Goal: Complete application form: Complete application form

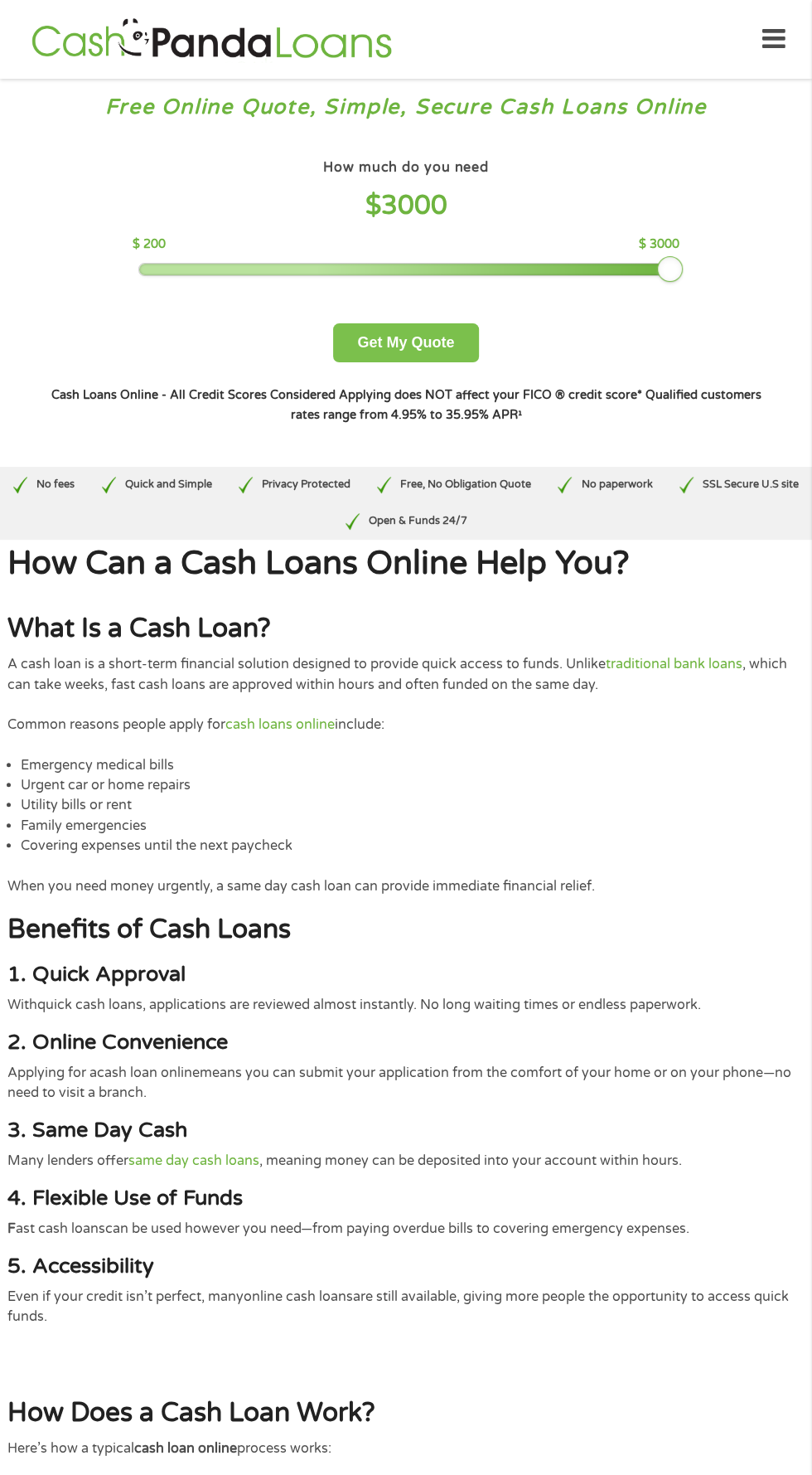
click at [452, 330] on button "Get My Quote" at bounding box center [406, 343] width 145 height 39
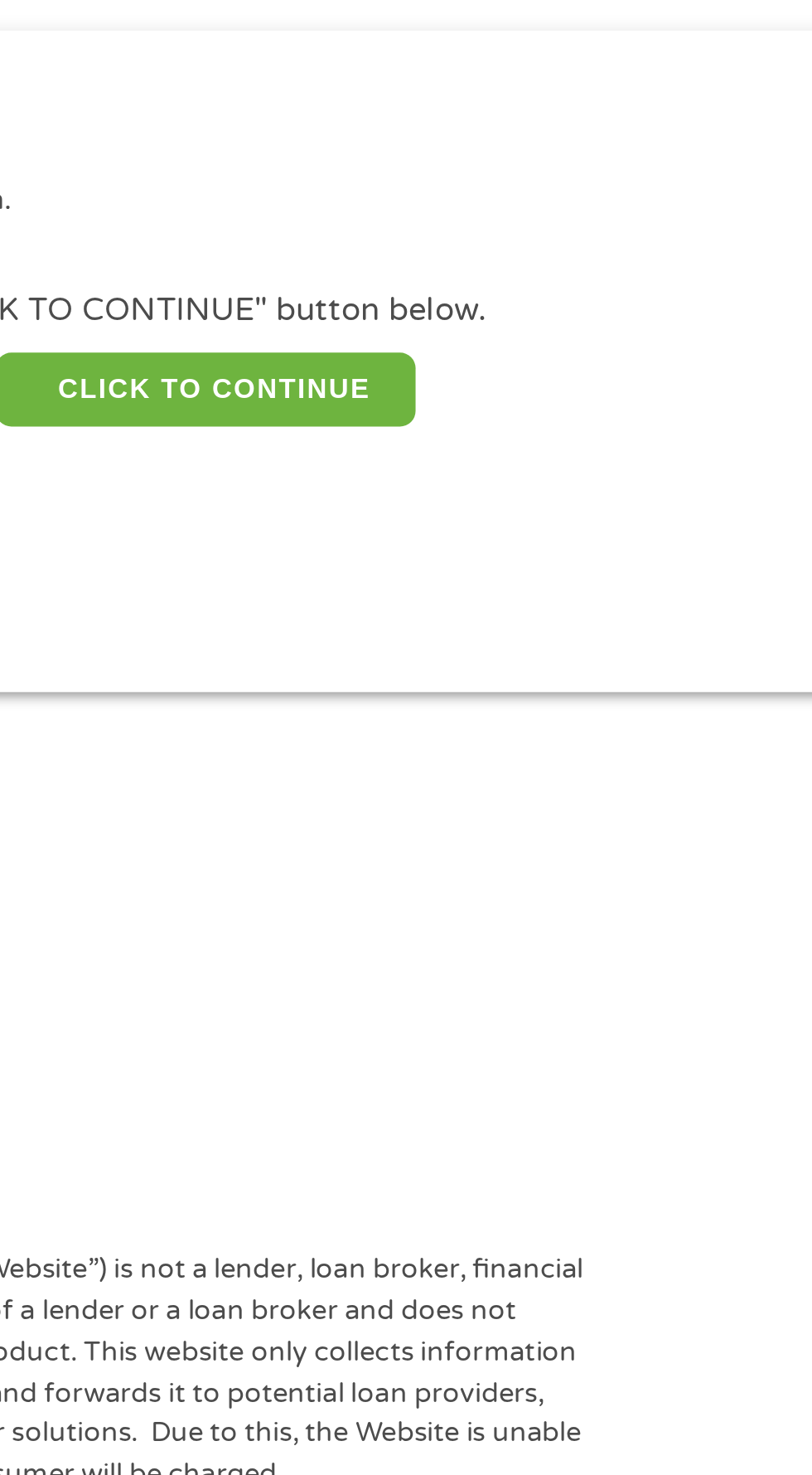
scroll to position [7, 0]
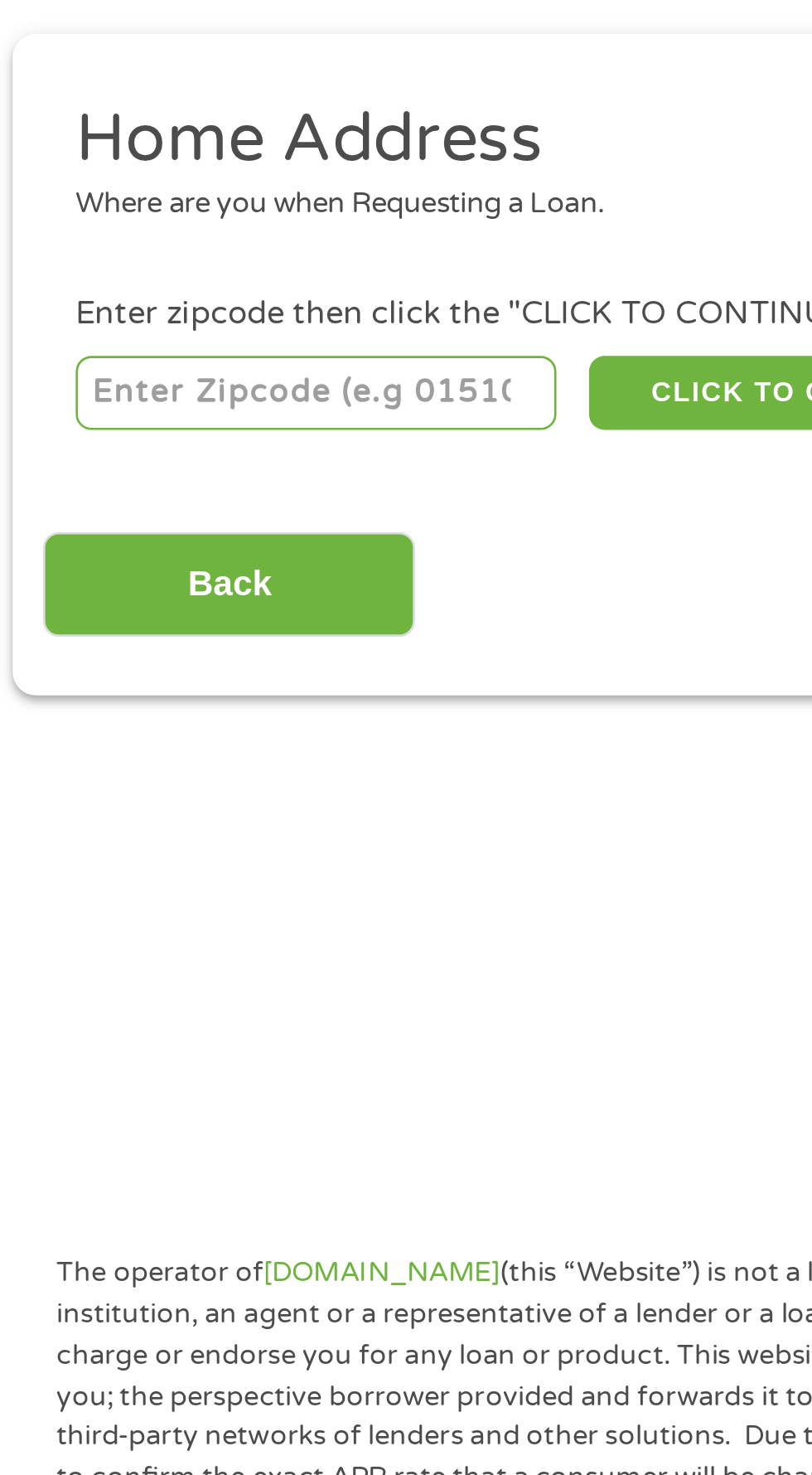
click at [111, 362] on input "number" at bounding box center [131, 360] width 184 height 28
type input "74108"
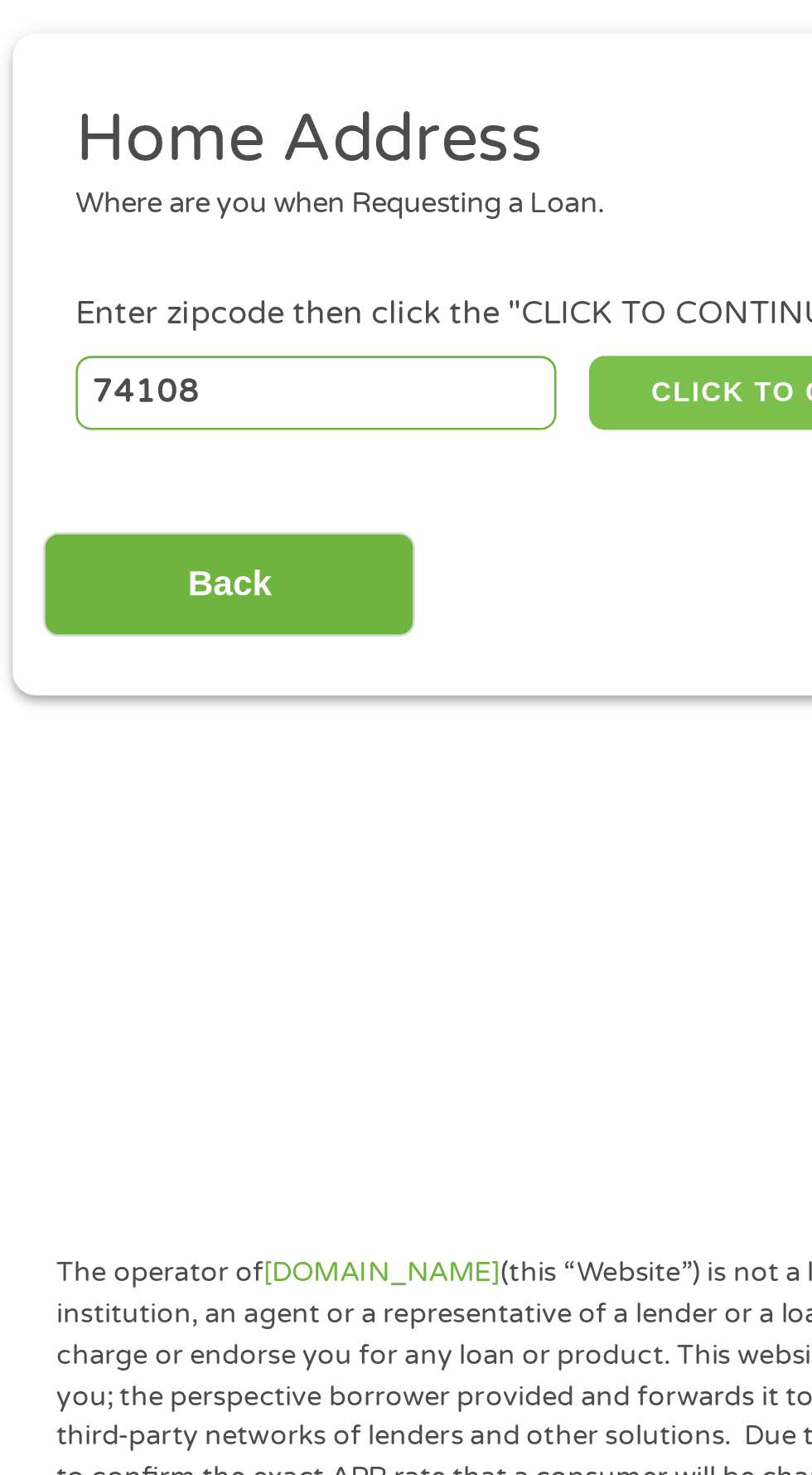
click at [299, 346] on button "CLICK TO CONTINUE" at bounding box center [314, 360] width 160 height 28
type input "74108"
type input "Tulsa"
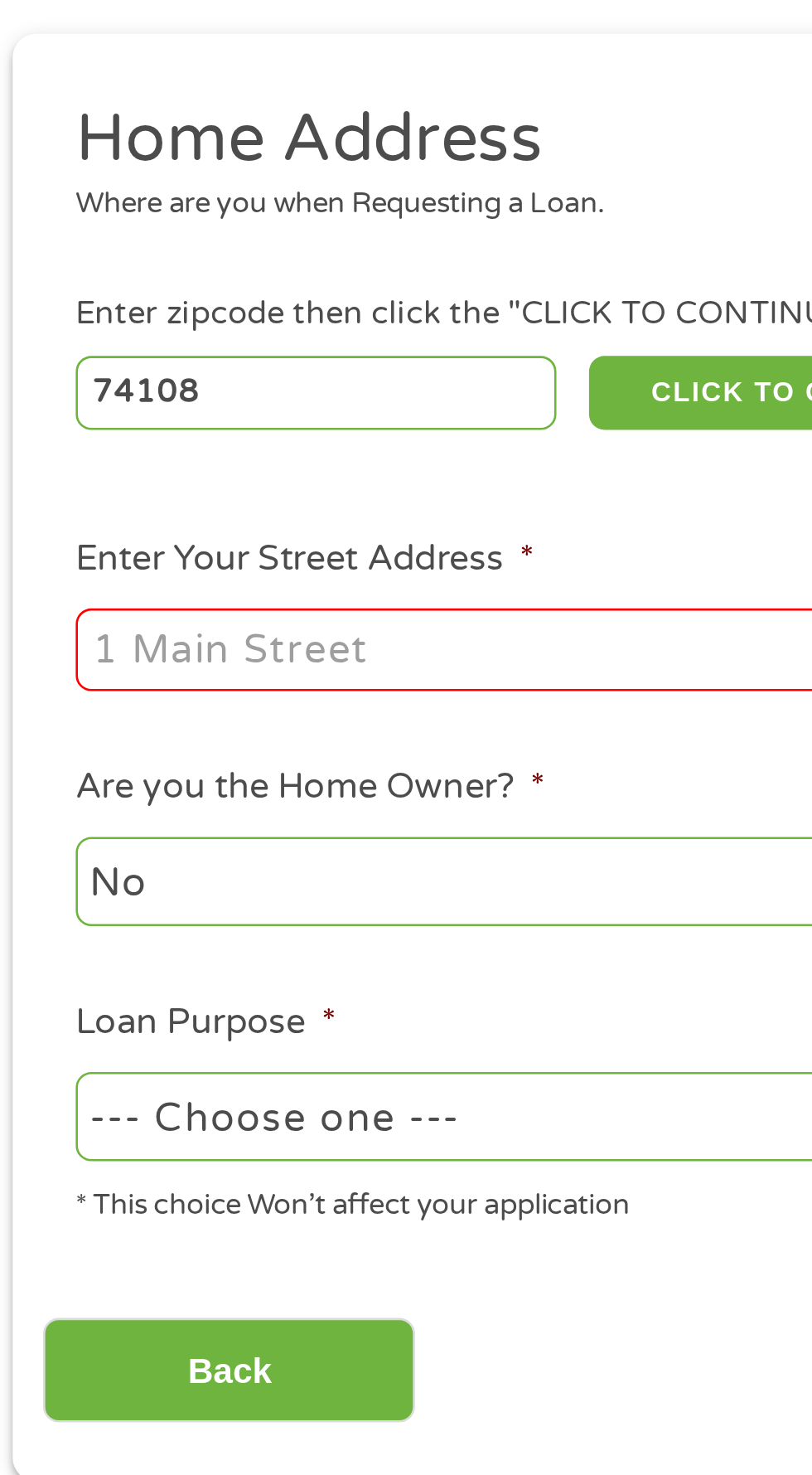
click at [244, 453] on input "Enter Your Street Address *" at bounding box center [216, 457] width 355 height 32
type input "30 S 166th E Ave, Tulsa, OK 74108, USA"
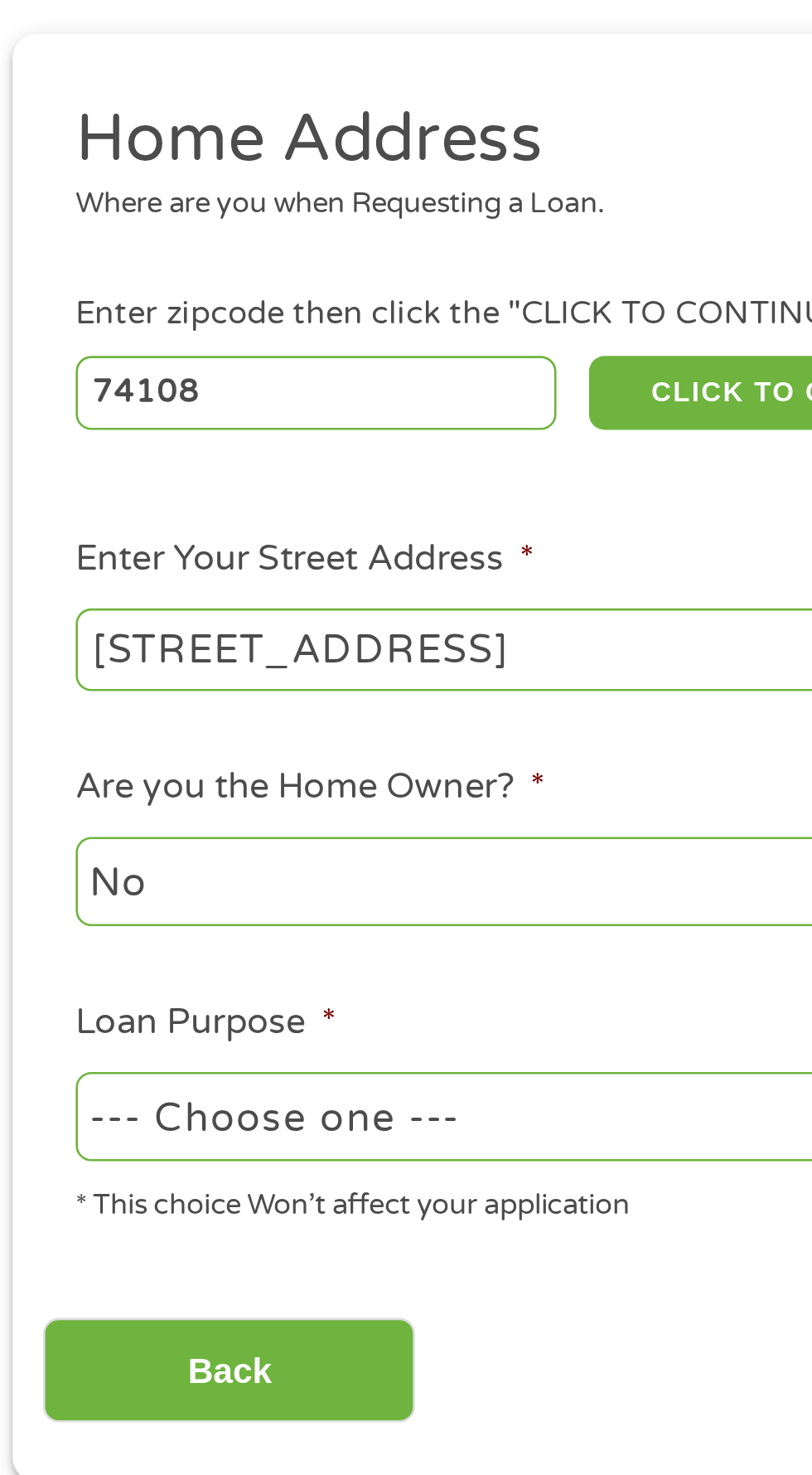
click at [241, 622] on select "--- Choose one --- Pay Bills Debt Consolidation Home Improvement Major Purchase…" at bounding box center [216, 635] width 355 height 34
select select "other"
click at [39, 619] on select "--- Choose one --- Pay Bills Debt Consolidation Home Improvement Major Purchase…" at bounding box center [216, 635] width 355 height 34
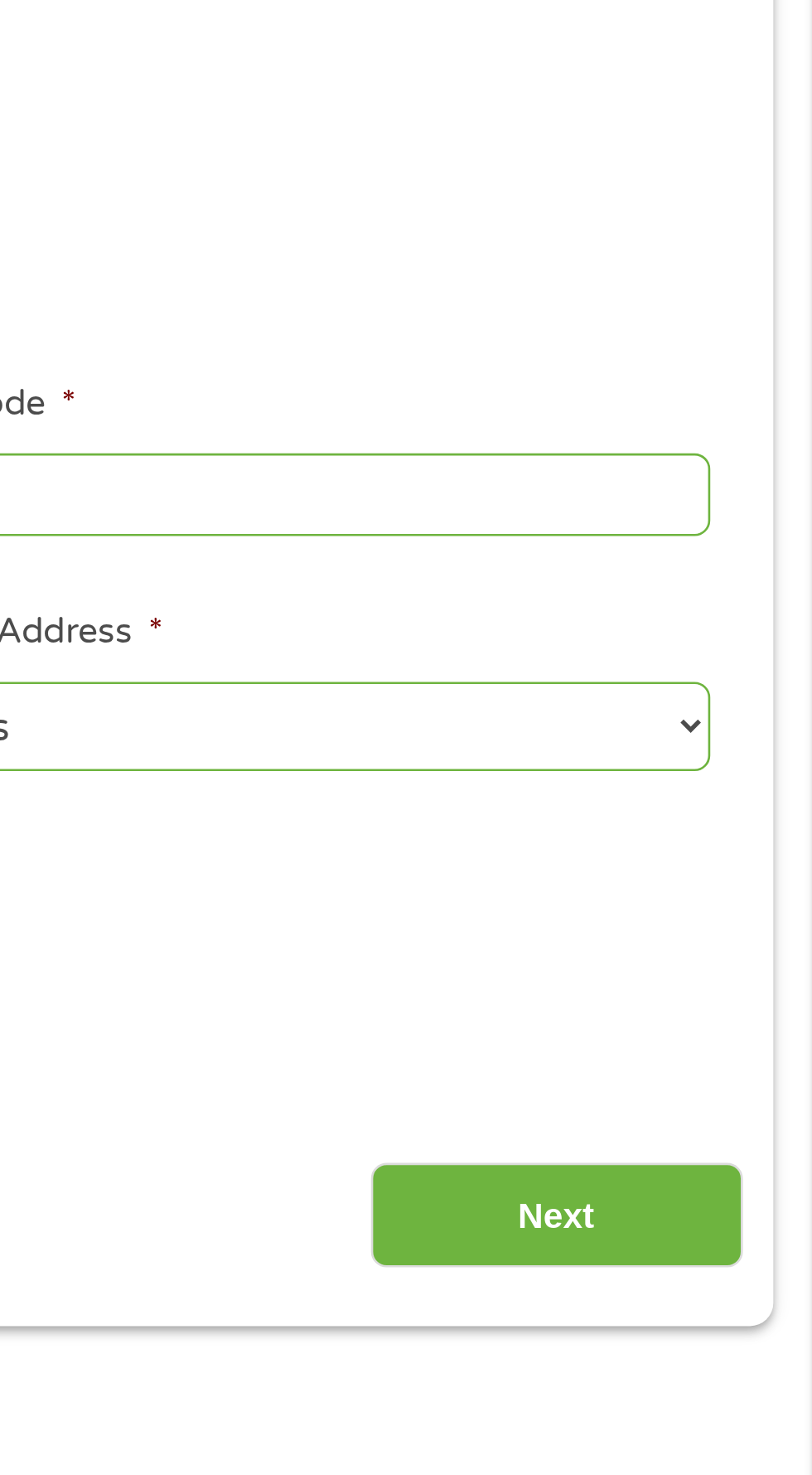
click at [722, 736] on input "Next" at bounding box center [714, 732] width 141 height 40
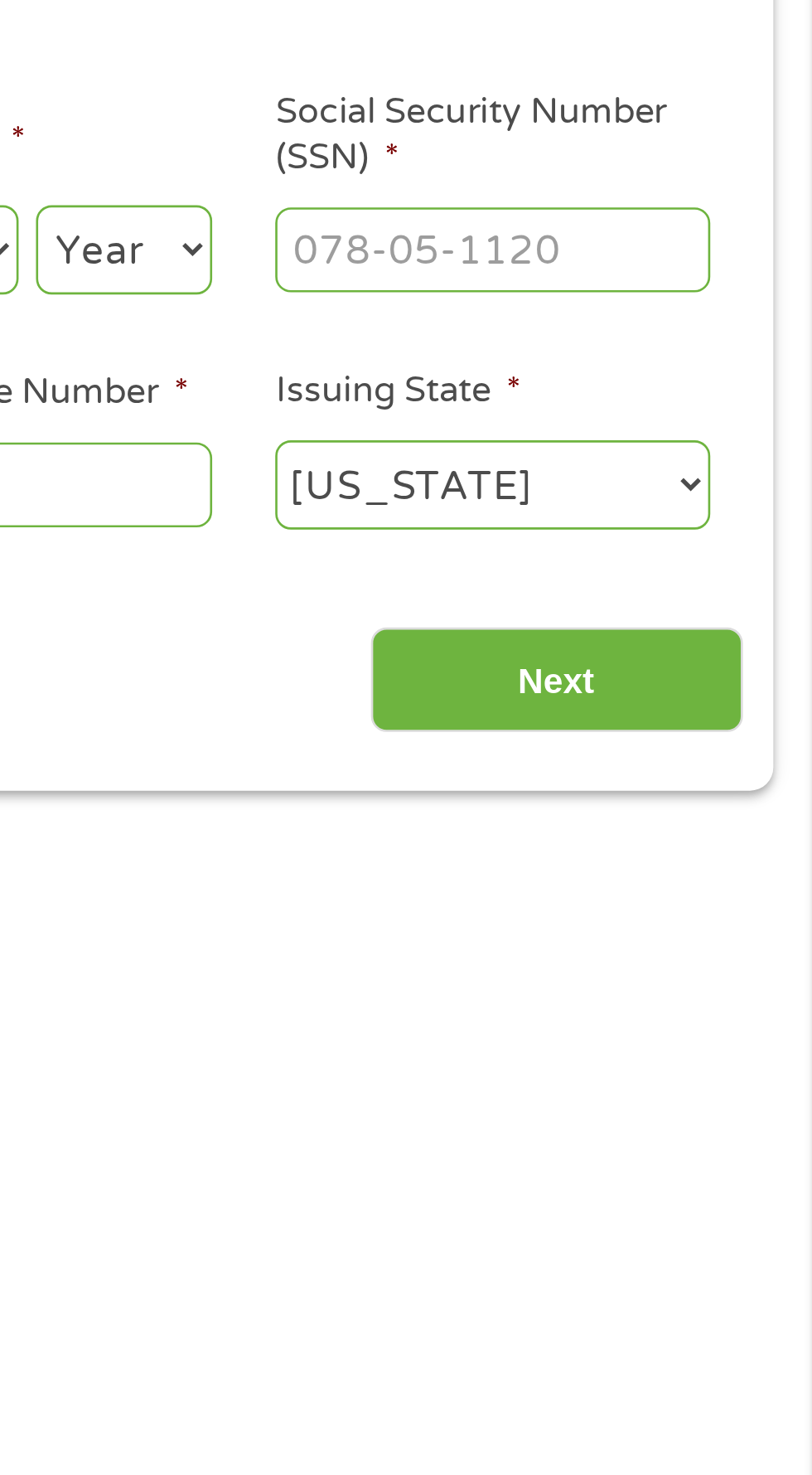
scroll to position [7, 7]
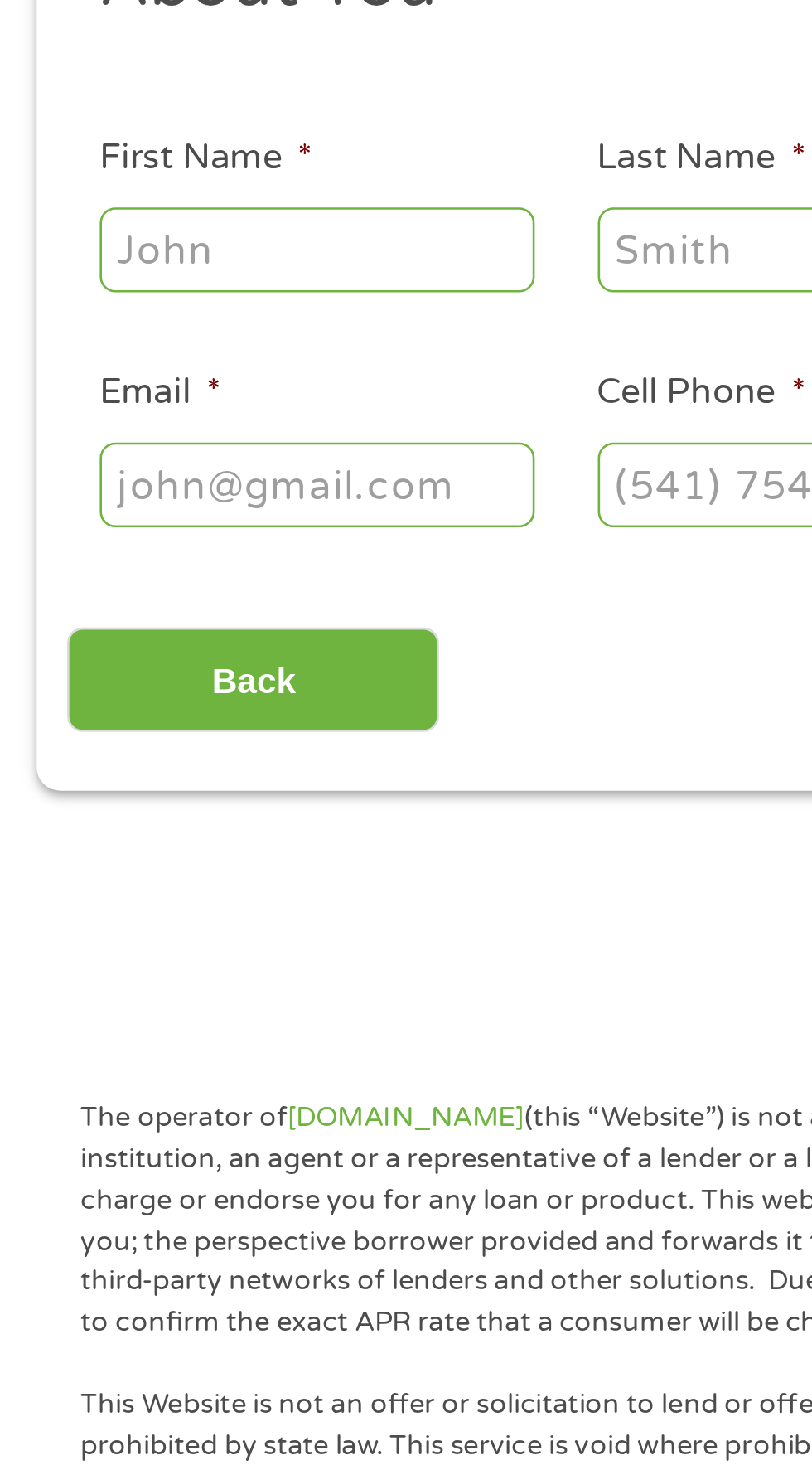
click at [105, 362] on input "First Name *" at bounding box center [122, 365] width 166 height 32
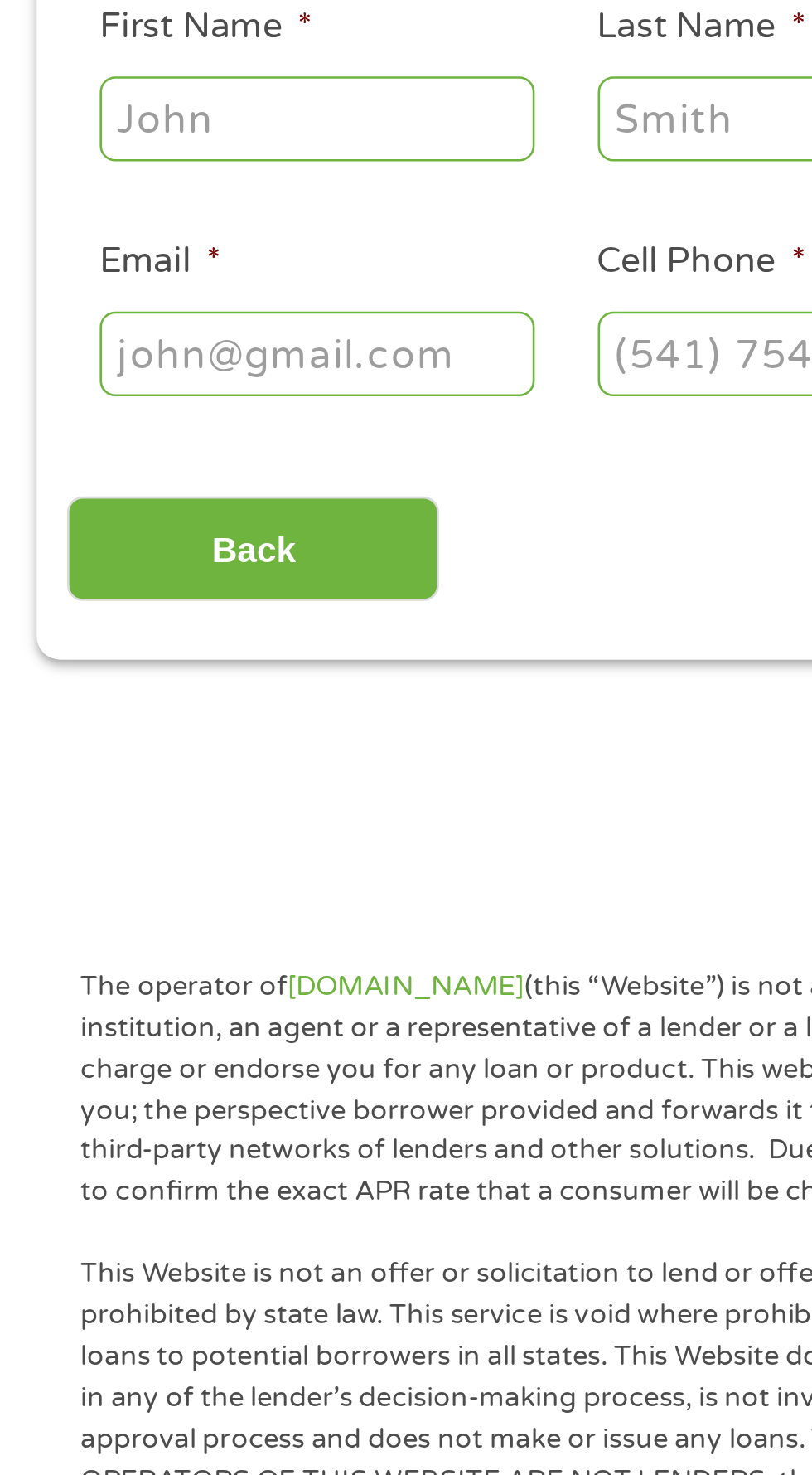
type input "Garry"
type input "Emerson"
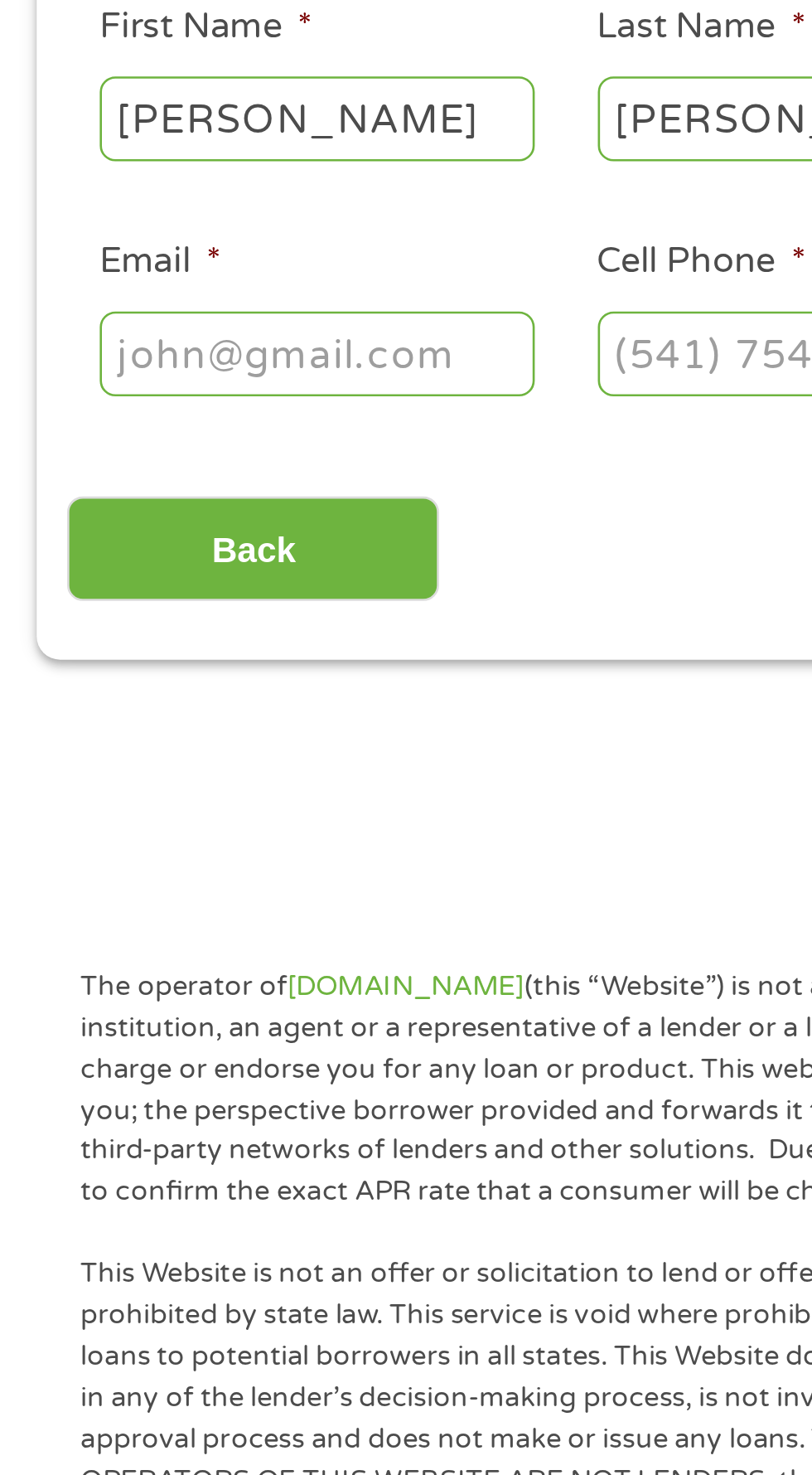
type input "emersongarry4@gmail.com"
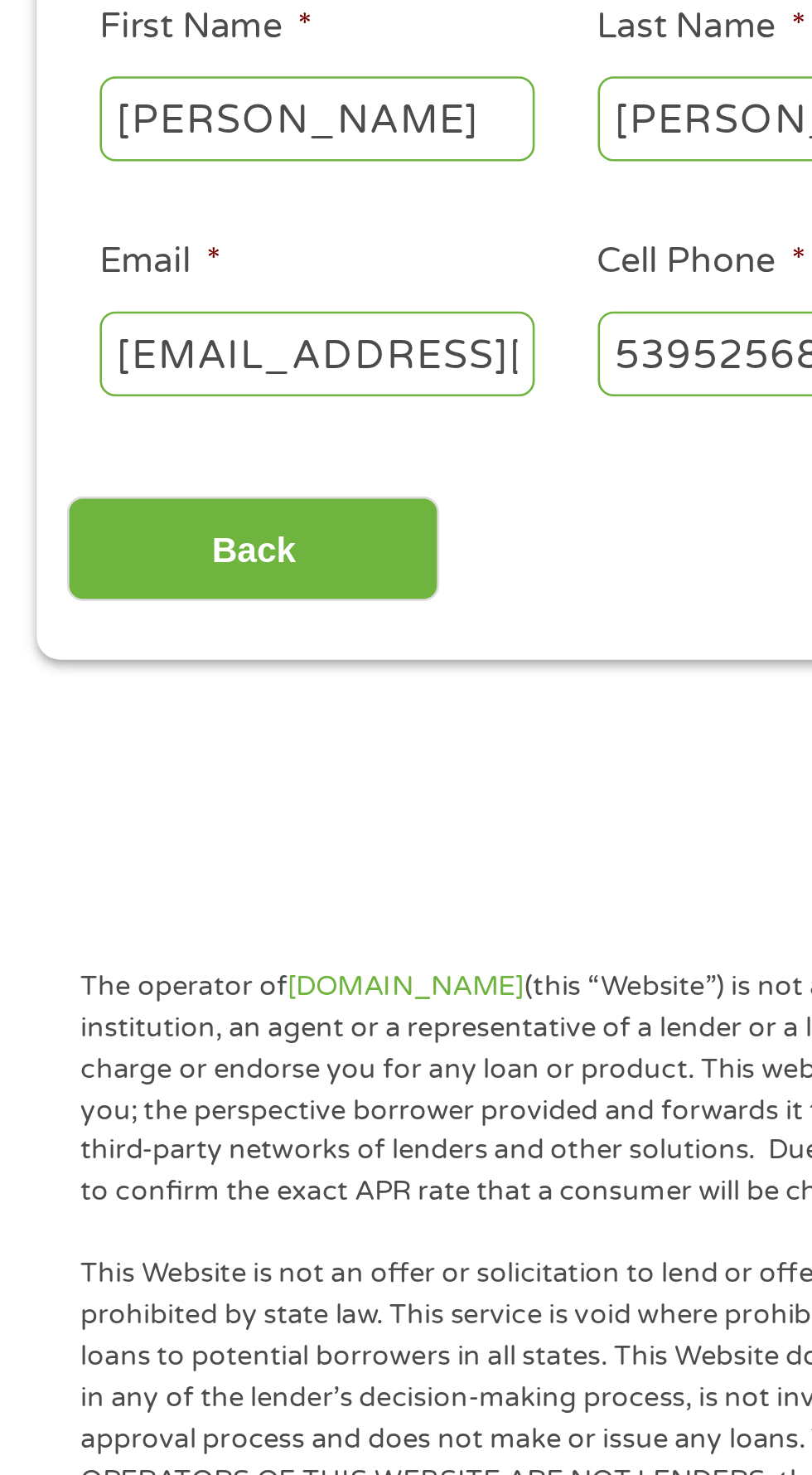
type input "[PHONE_NUMBER]"
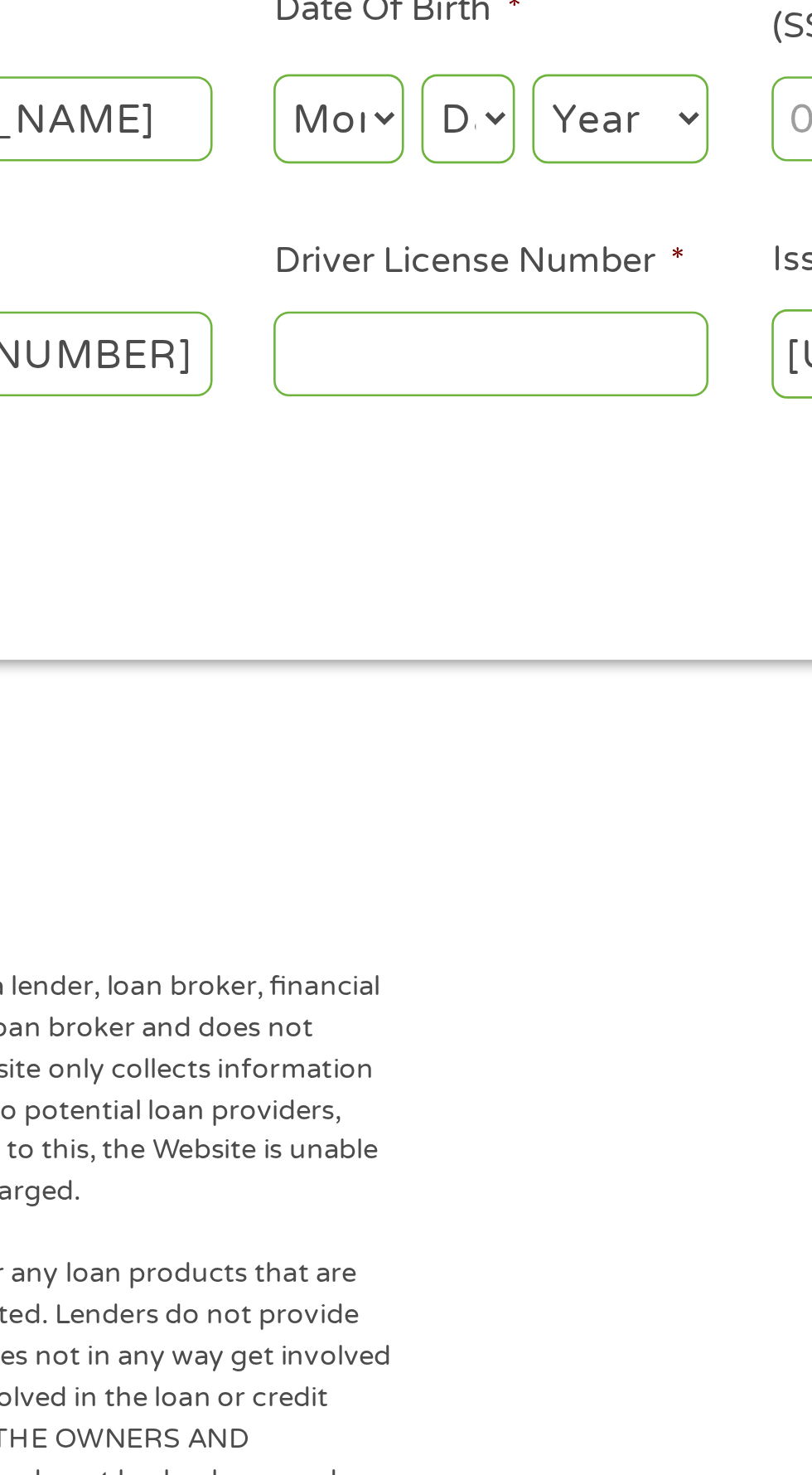
click at [453, 361] on select "Month 1 2 3 4 5 6 7 8 9 10 11 12" at bounding box center [442, 365] width 50 height 34
select select "7"
click at [418, 348] on select "Month 1 2 3 4 5 6 7 8 9 10 11 12" at bounding box center [442, 365] width 50 height 34
click at [501, 363] on select "Day 1 2 3 4 5 6 7 8 9 10 11 12 13 14 15 16 17 18 19 20 21 22 23 24 25 26 27 28 …" at bounding box center [492, 365] width 36 height 34
select select "5"
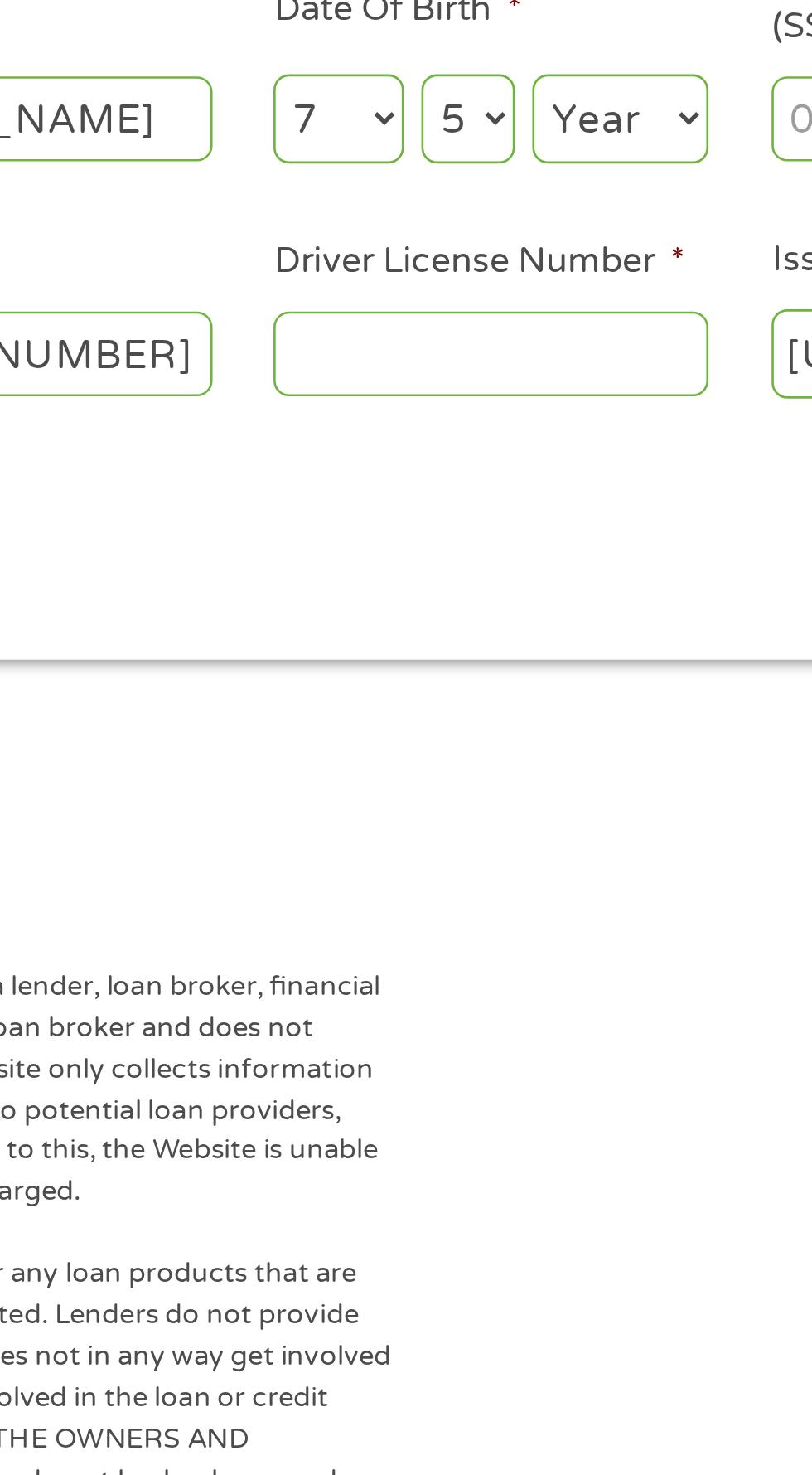
click at [474, 348] on select "Day 1 2 3 4 5 6 7 8 9 10 11 12 13 14 15 16 17 18 19 20 21 22 23 24 25 26 27 28 …" at bounding box center [492, 365] width 36 height 34
click at [561, 349] on select "Year [DATE] 2006 2005 2004 2003 2002 2001 2000 1999 1998 1997 1996 1995 1994 19…" at bounding box center [550, 365] width 67 height 34
select select "1956"
click at [516, 348] on select "Year [DATE] 2006 2005 2004 2003 2002 2001 2000 1999 1998 1997 1996 1995 1994 19…" at bounding box center [550, 365] width 67 height 34
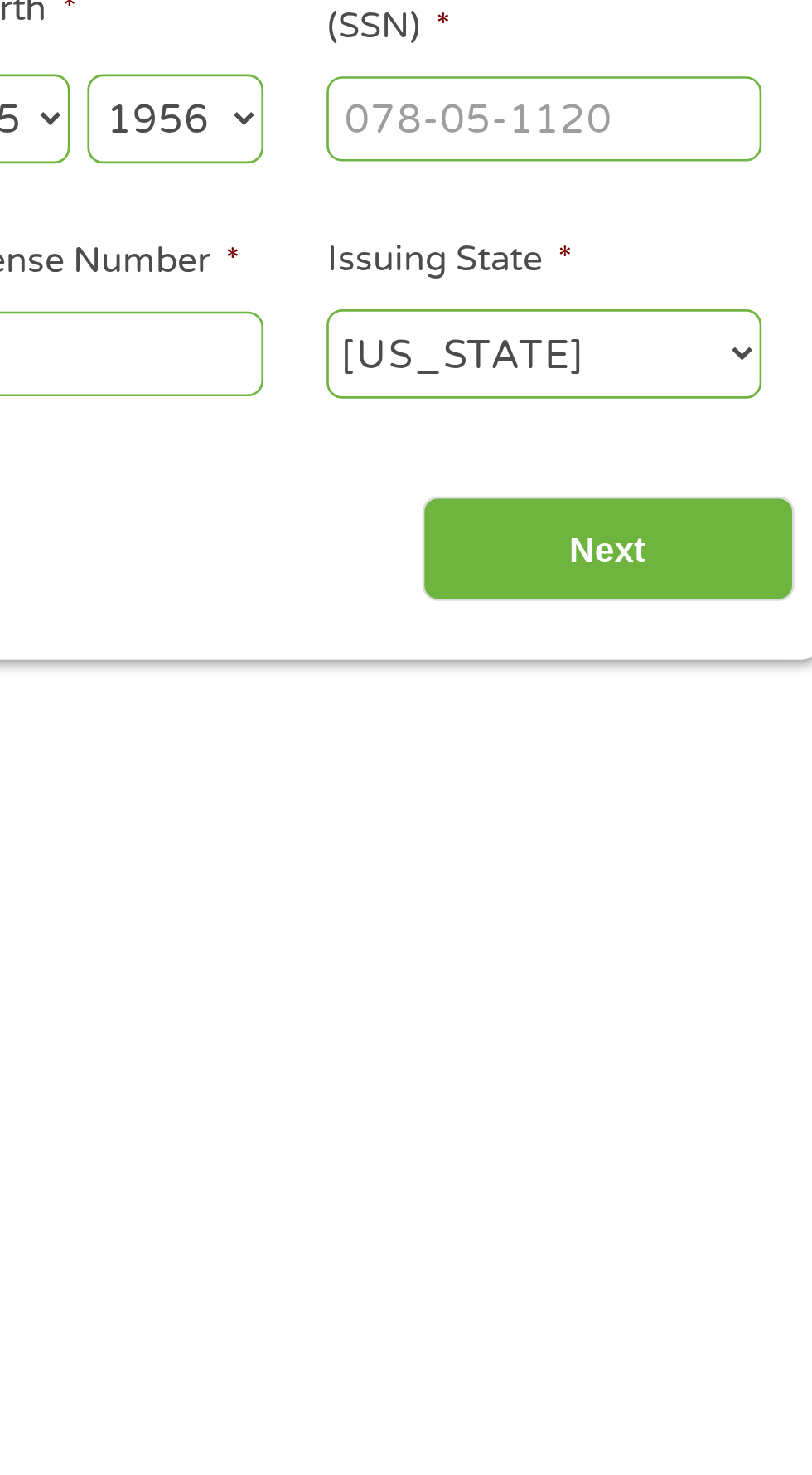
click at [733, 359] on input "Social Security Number (SSN) *" at bounding box center [689, 365] width 166 height 32
type input "444-58-2503"
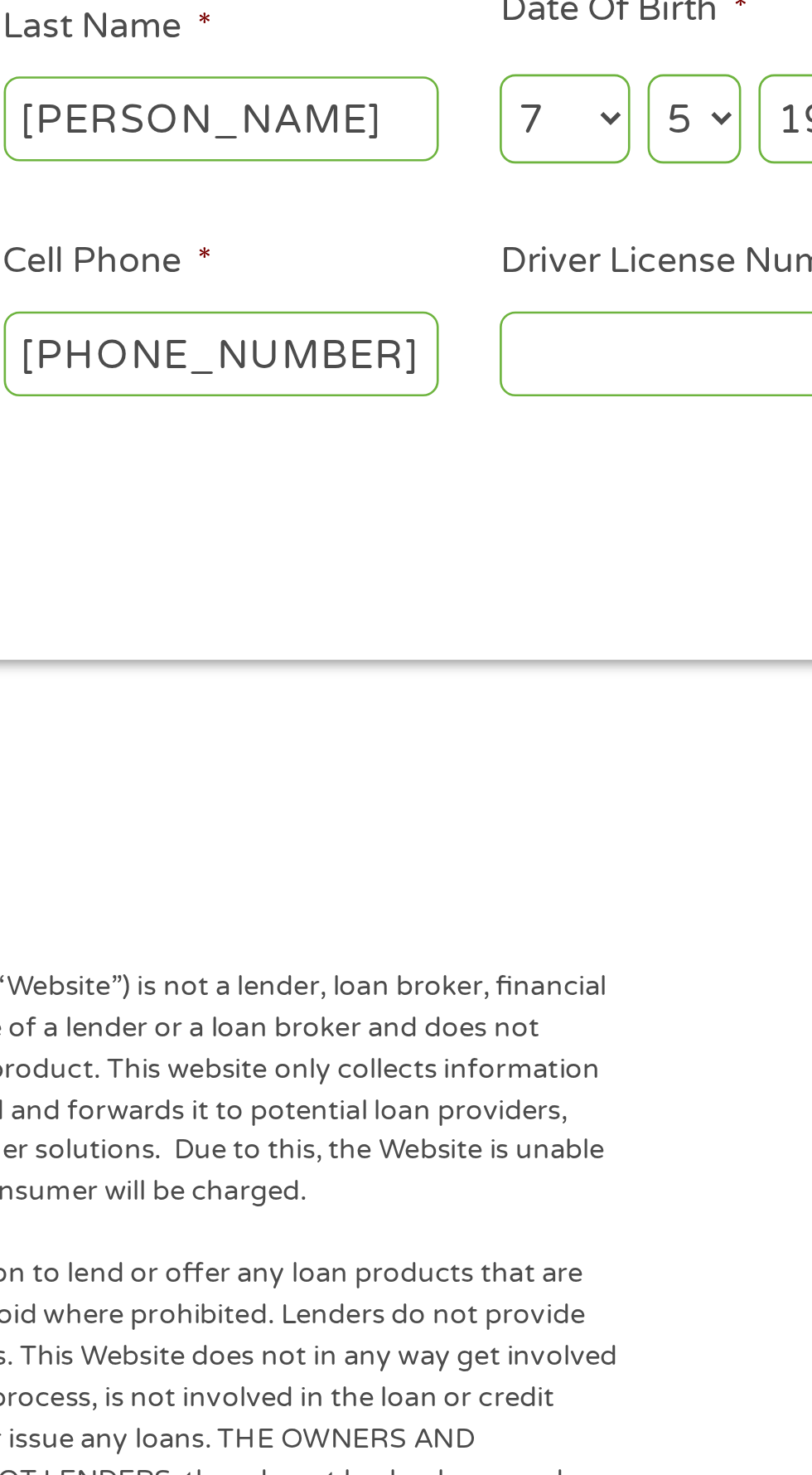
scroll to position [7, 0]
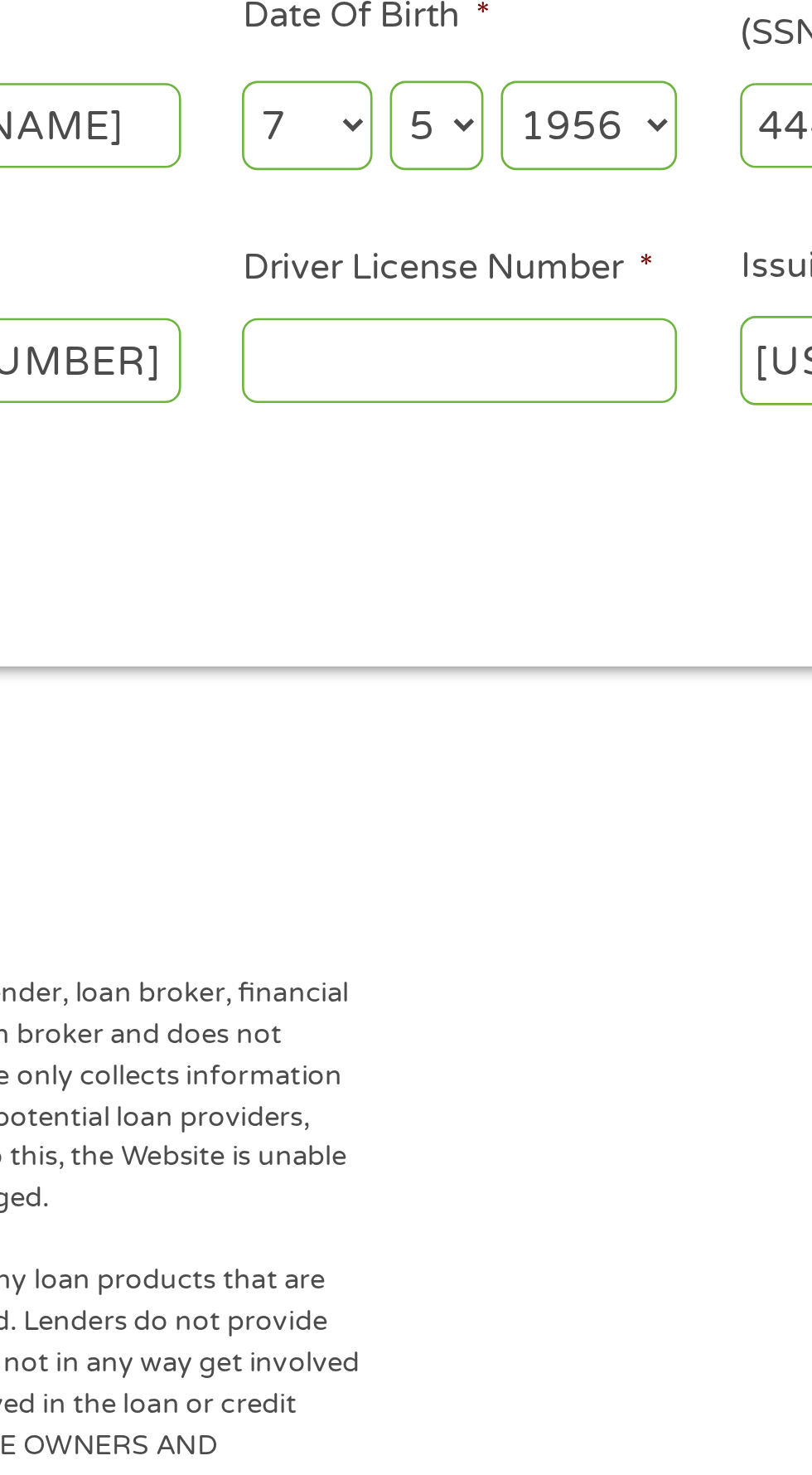
click at [463, 447] on input "Driver License Number *" at bounding box center [500, 454] width 166 height 32
type input "M009754¹67"
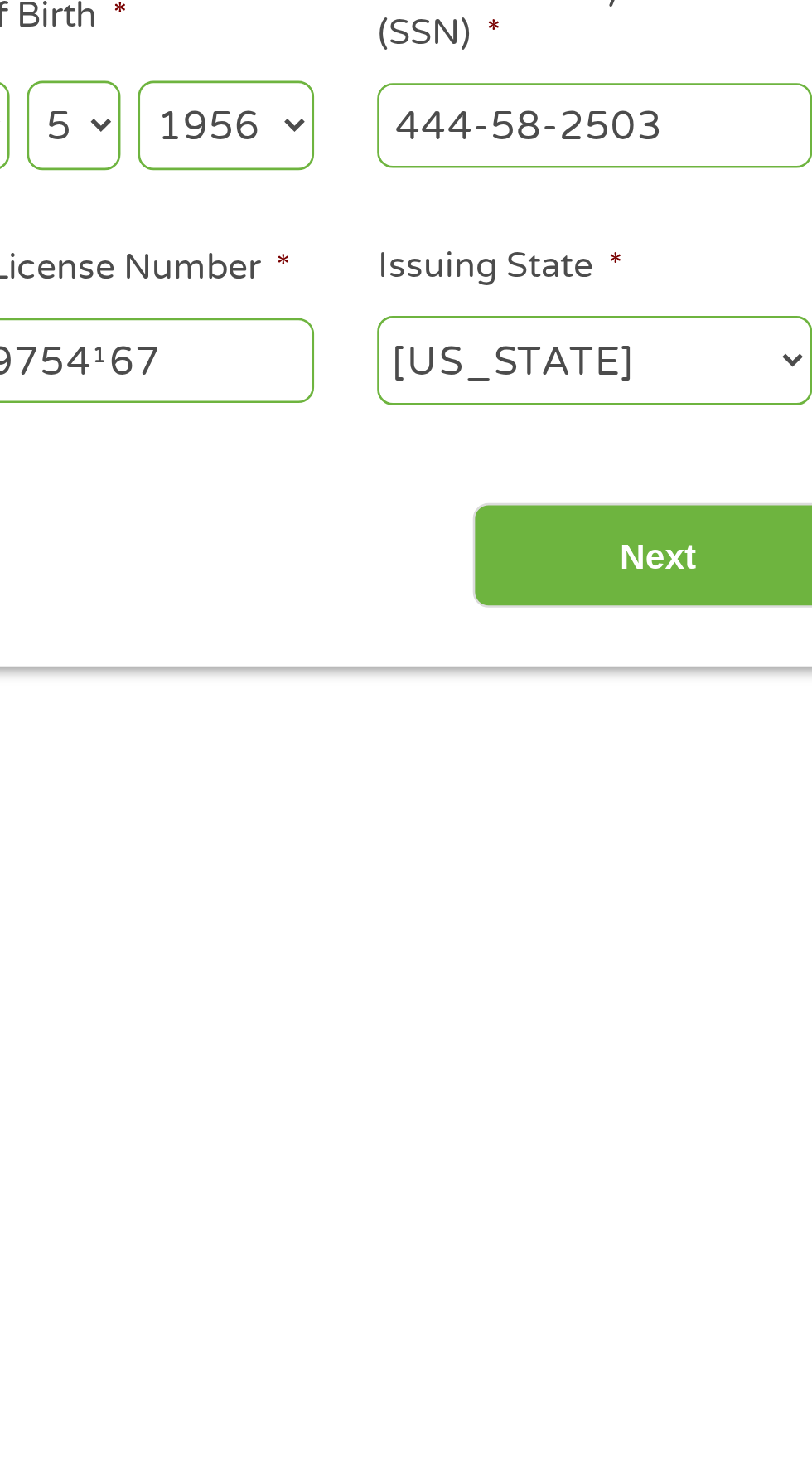
click at [740, 513] on input "Next" at bounding box center [714, 528] width 141 height 40
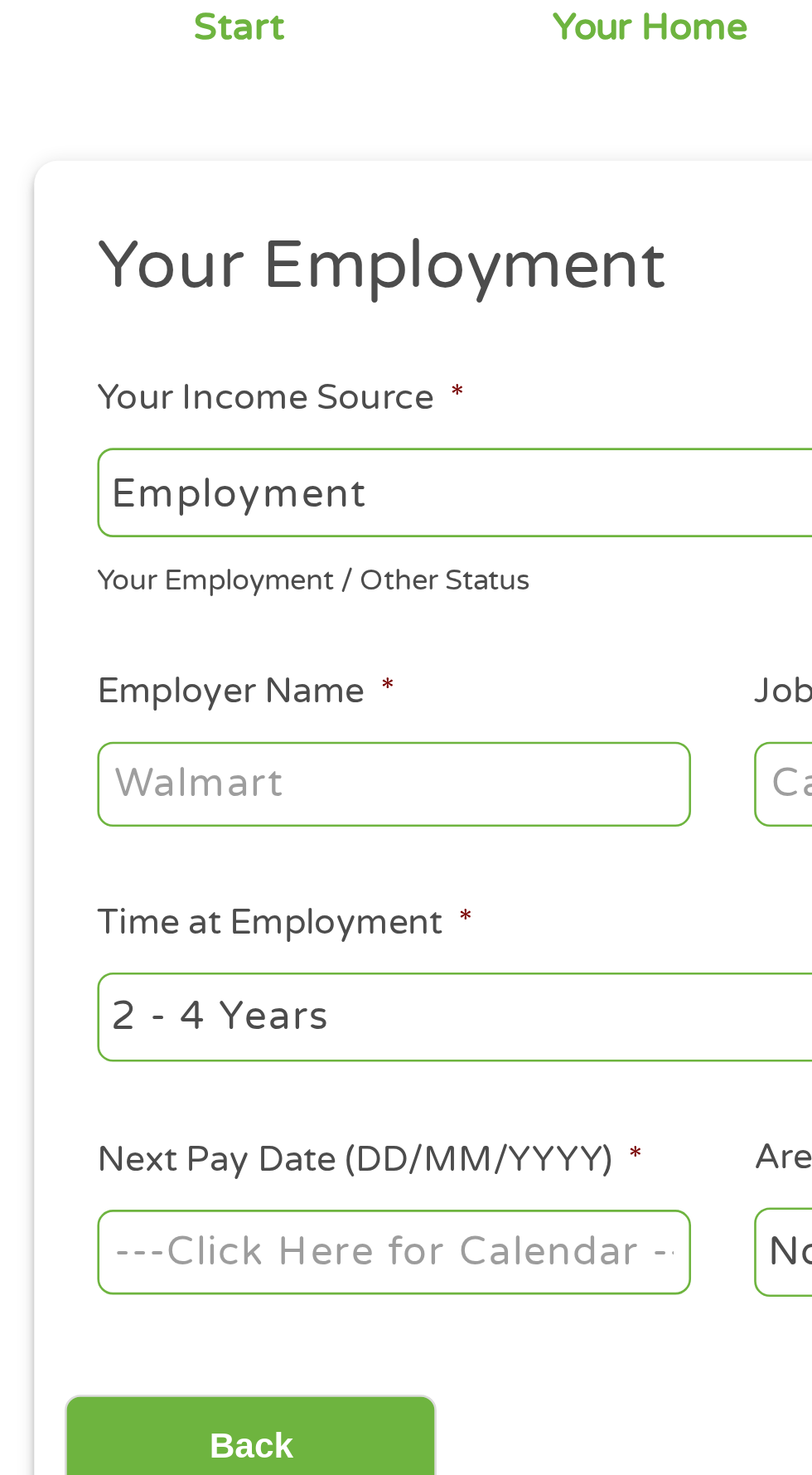
click at [241, 341] on select "--- Choose one --- Employment Self Employed Benefits" at bounding box center [216, 350] width 355 height 34
select select "benefits"
click at [39, 333] on select "--- Choose one --- Employment Self Employed Benefits" at bounding box center [216, 350] width 355 height 34
type input "Other"
type input "[PHONE_NUMBER]"
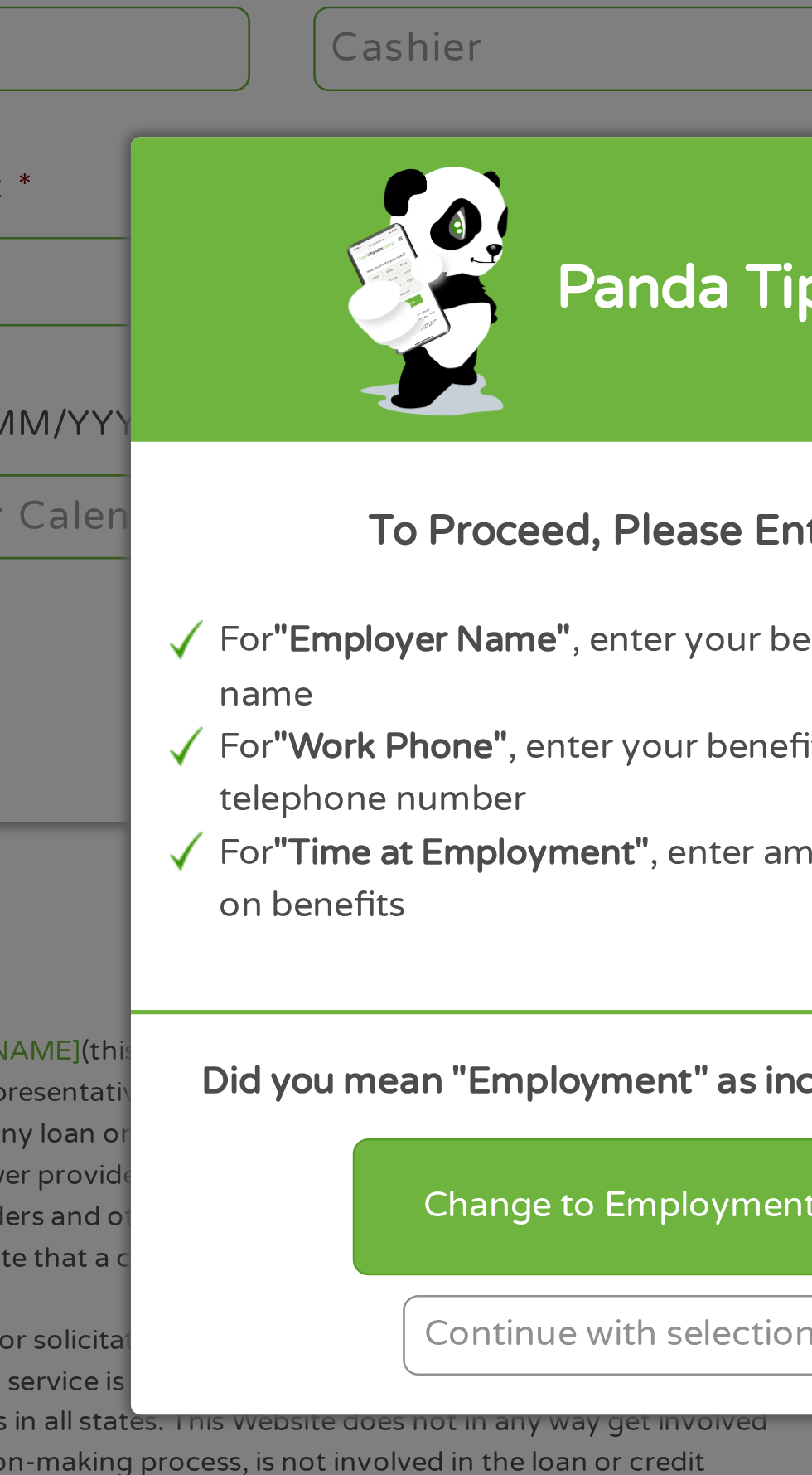
click at [422, 927] on div "Change to Employment" at bounding box center [406, 901] width 204 height 52
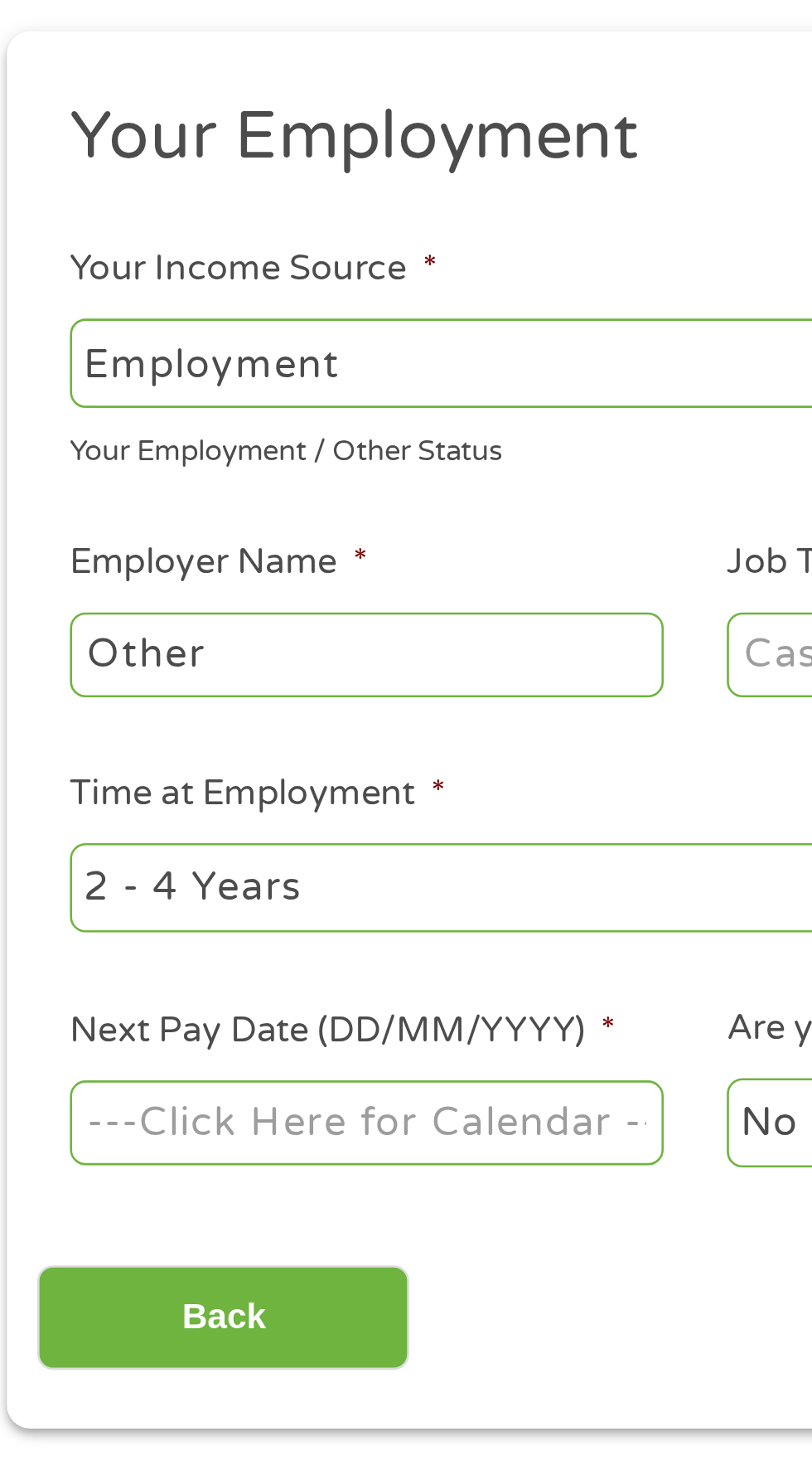
click at [217, 338] on select "--- Choose one --- Employment Self Employed Benefits" at bounding box center [216, 350] width 355 height 34
select select "benefits"
click at [39, 333] on select "--- Choose one --- Employment Self Employed Benefits" at bounding box center [216, 350] width 355 height 34
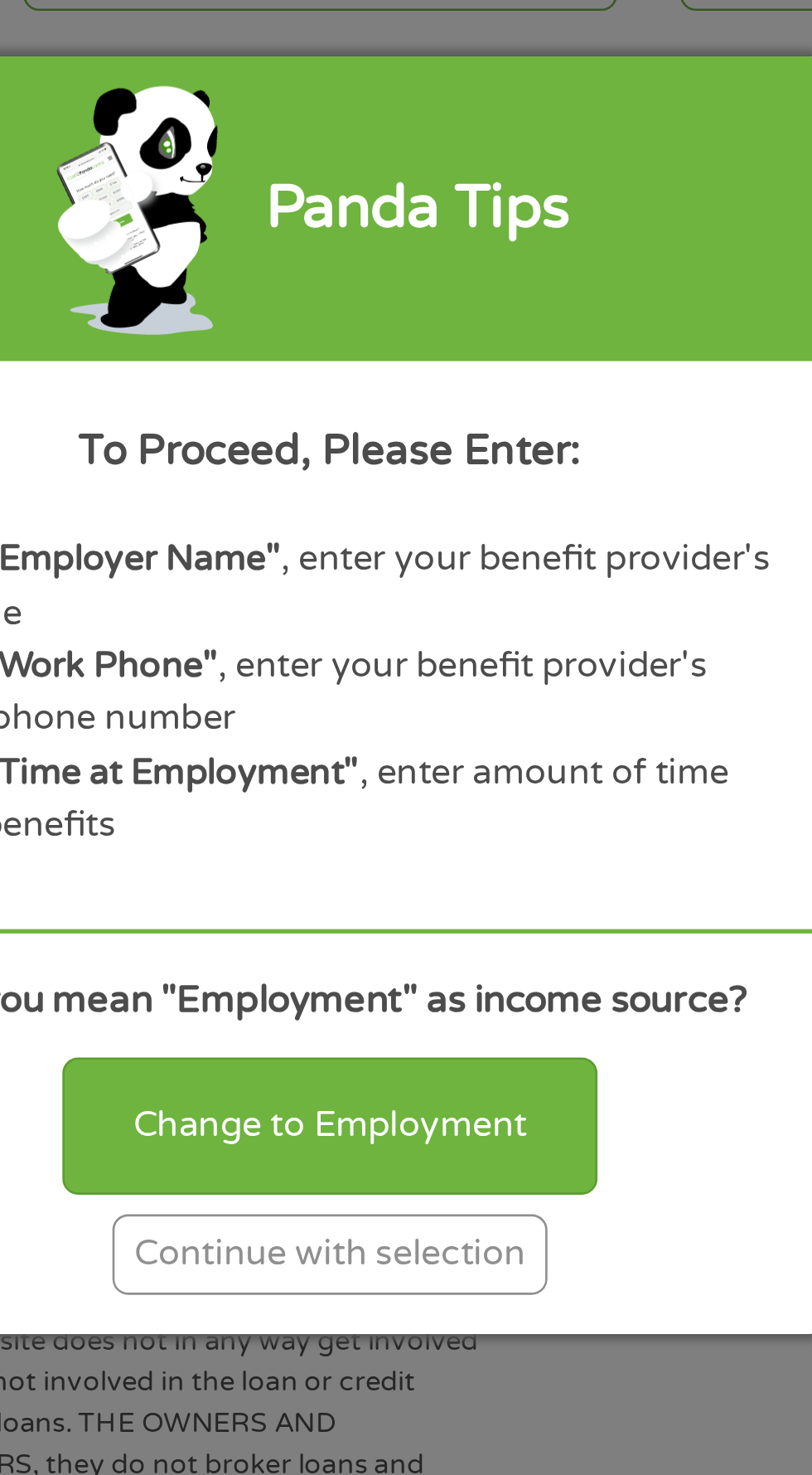
click at [436, 966] on div "Continue with selection" at bounding box center [406, 950] width 166 height 31
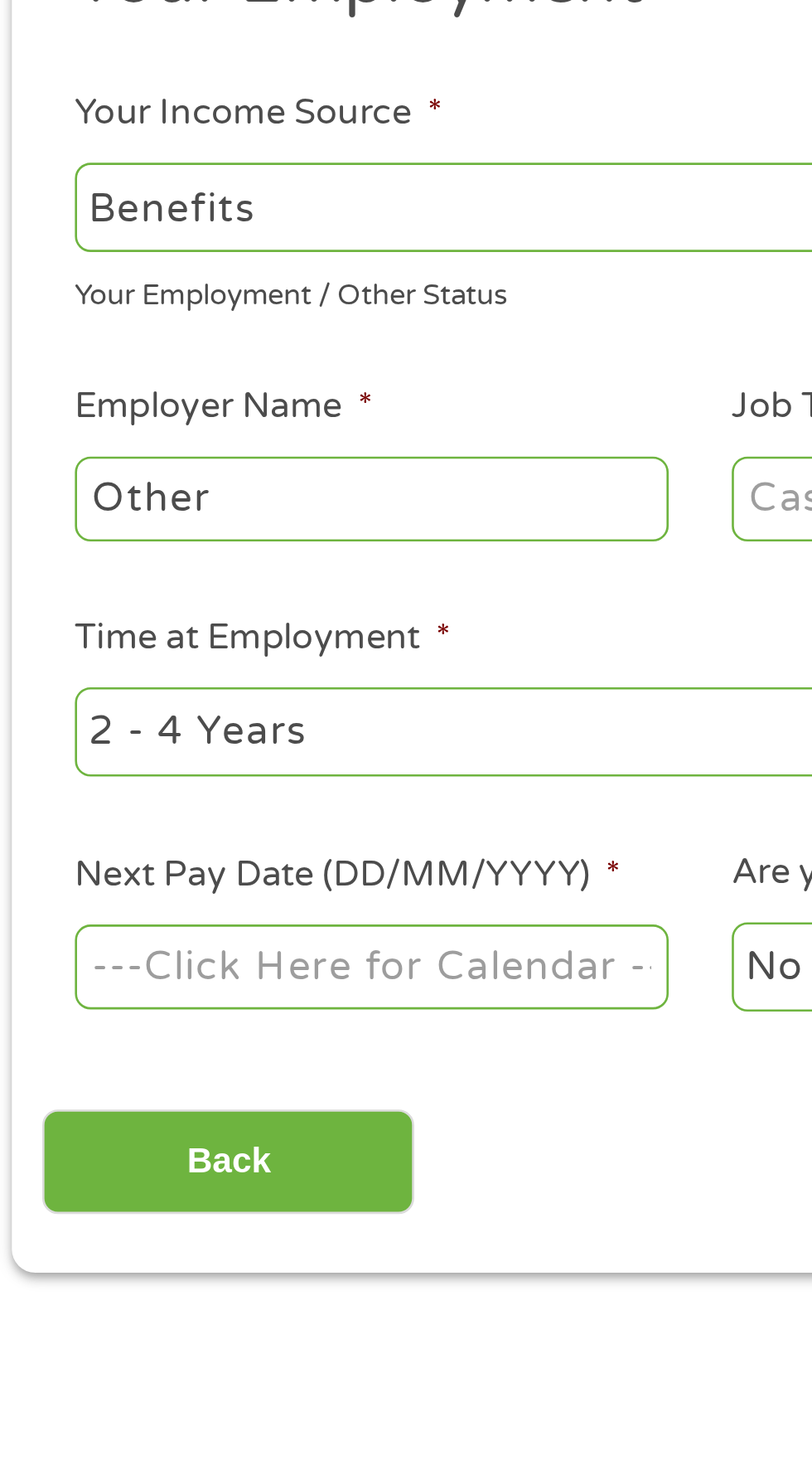
click at [134, 429] on label "Employer Name *" at bounding box center [96, 425] width 113 height 18
click at [134, 444] on input "Other" at bounding box center [152, 460] width 226 height 32
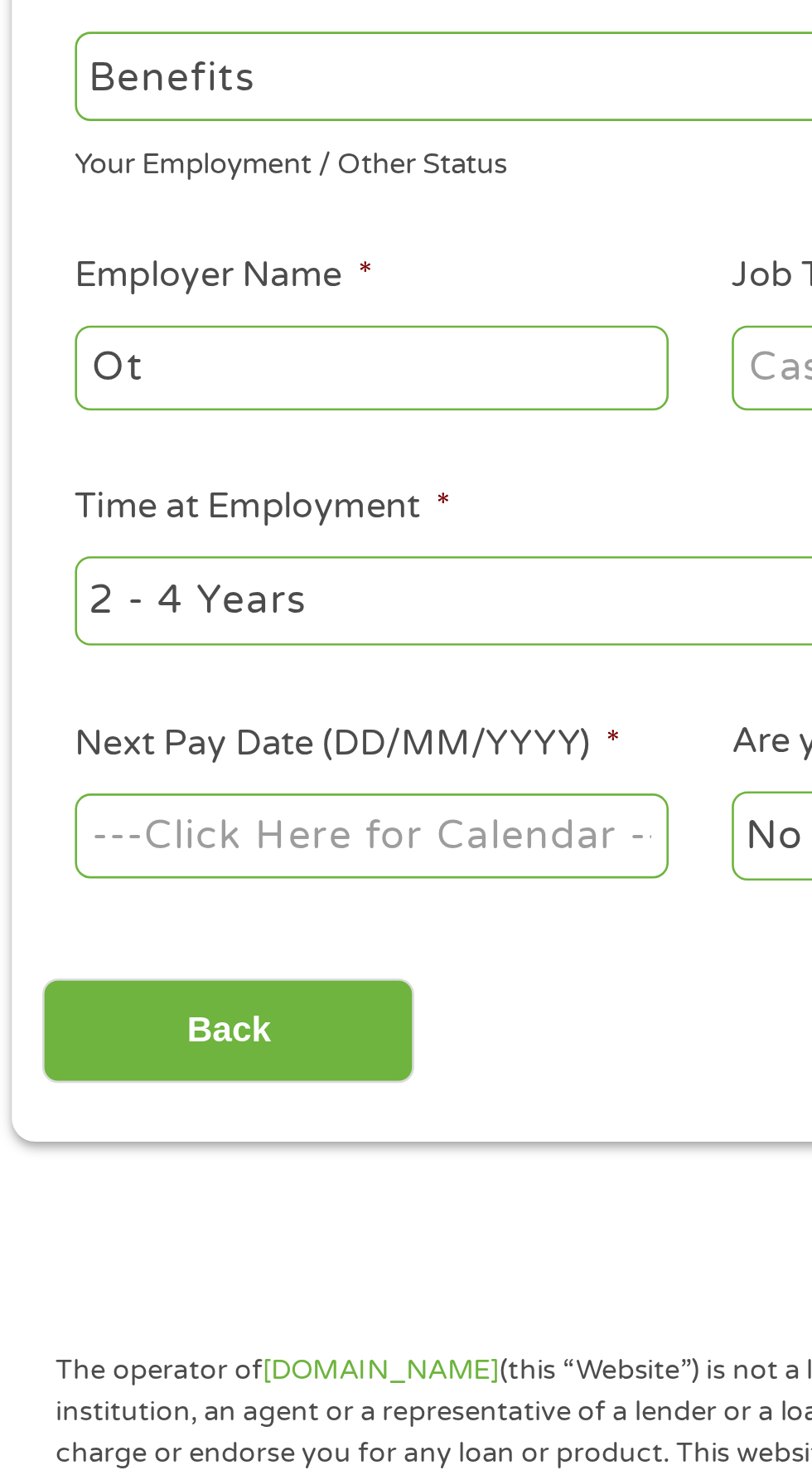
type input "O"
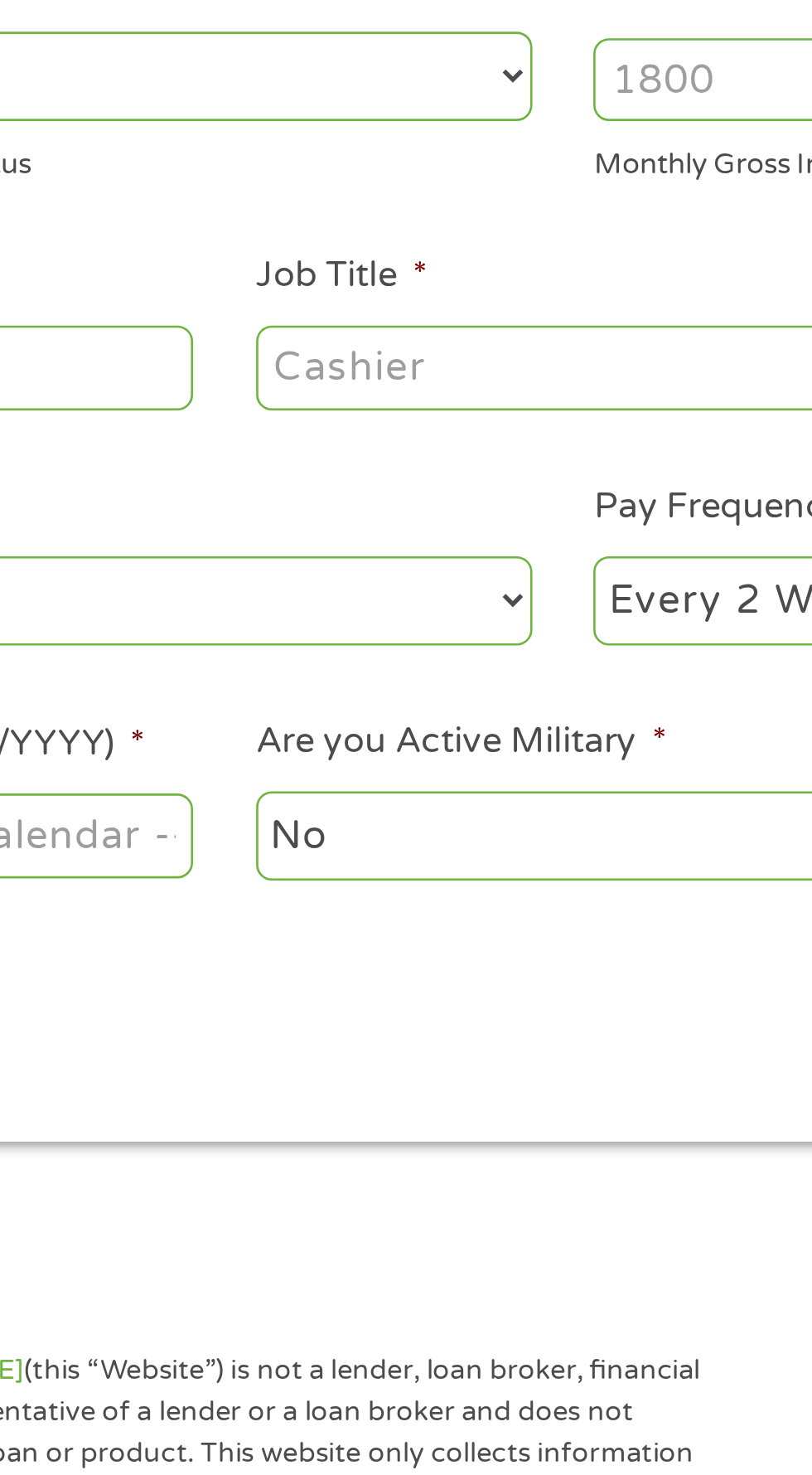
type input "SSA"
click at [397, 454] on input "Job Title *" at bounding box center [402, 460] width 226 height 32
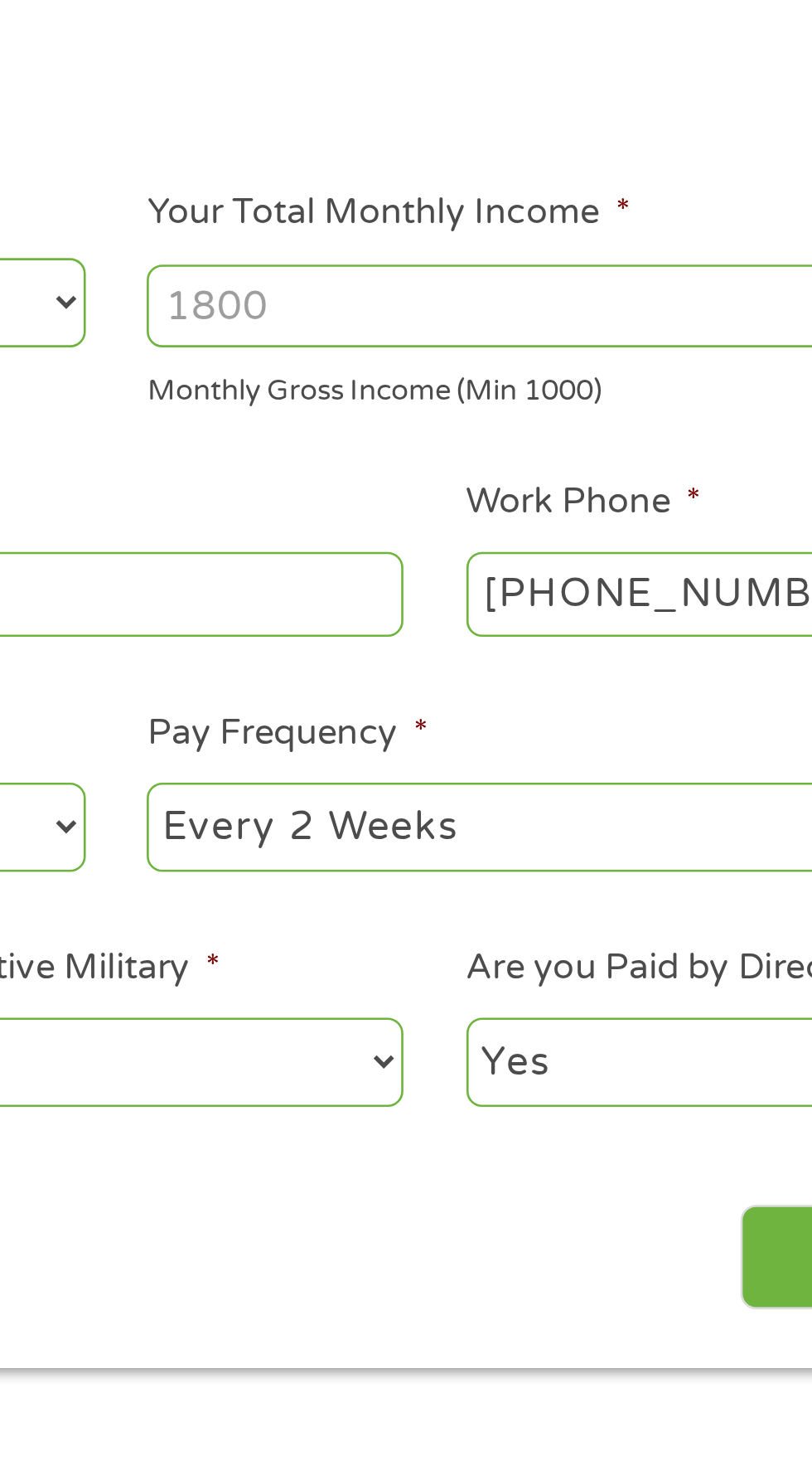
type input "Retired"
click at [499, 348] on input "Your Total Monthly Income *" at bounding box center [595, 350] width 355 height 32
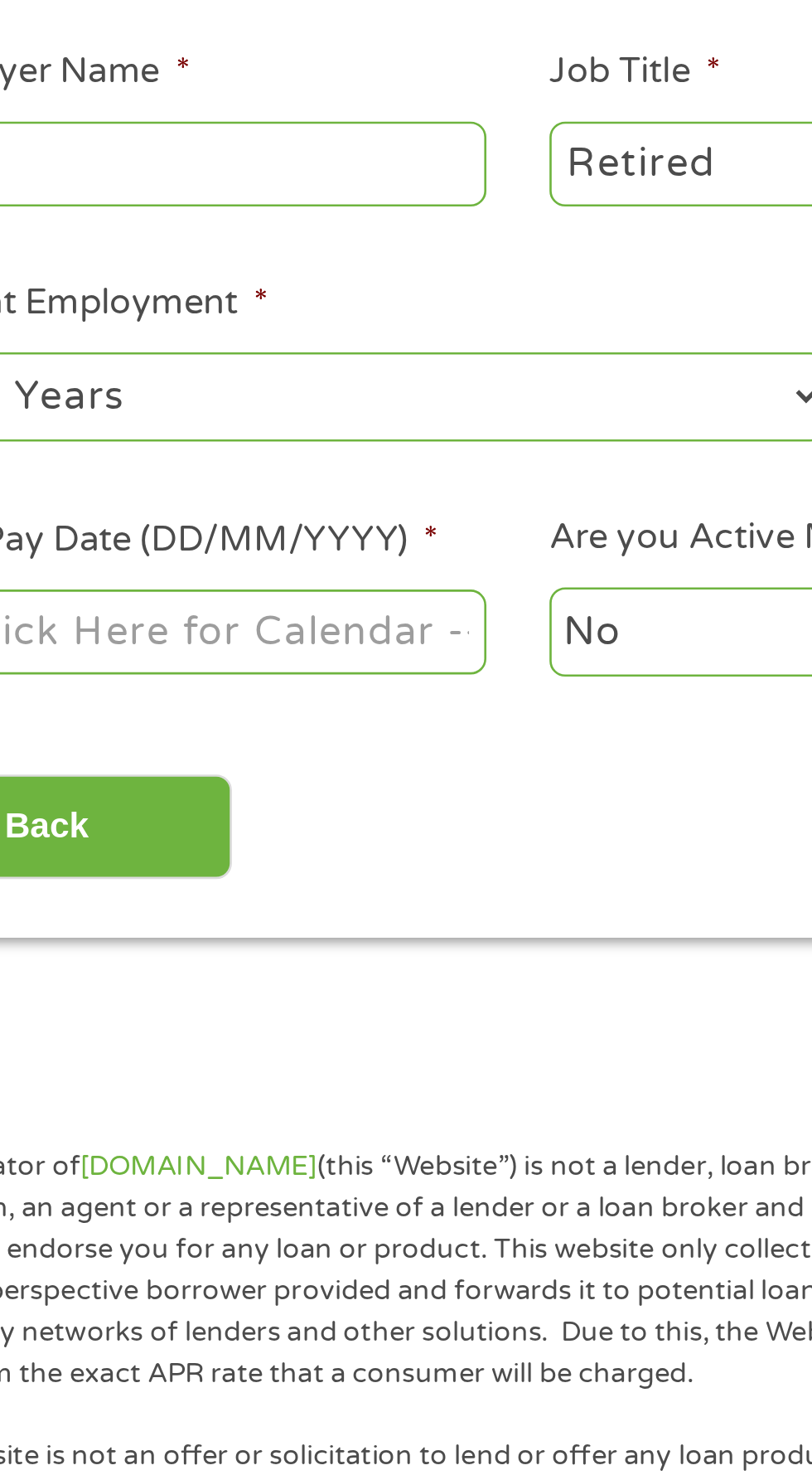
type input "2068"
click at [366, 539] on select "--- Choose one --- 1 Year or less 1 - 2 Years 2 - 4 Years Over 4 Years" at bounding box center [216, 549] width 355 height 34
select select "60months"
click at [39, 532] on select "--- Choose one --- 1 Year or less 1 - 2 Years 2 - 4 Years Over 4 Years" at bounding box center [216, 549] width 355 height 34
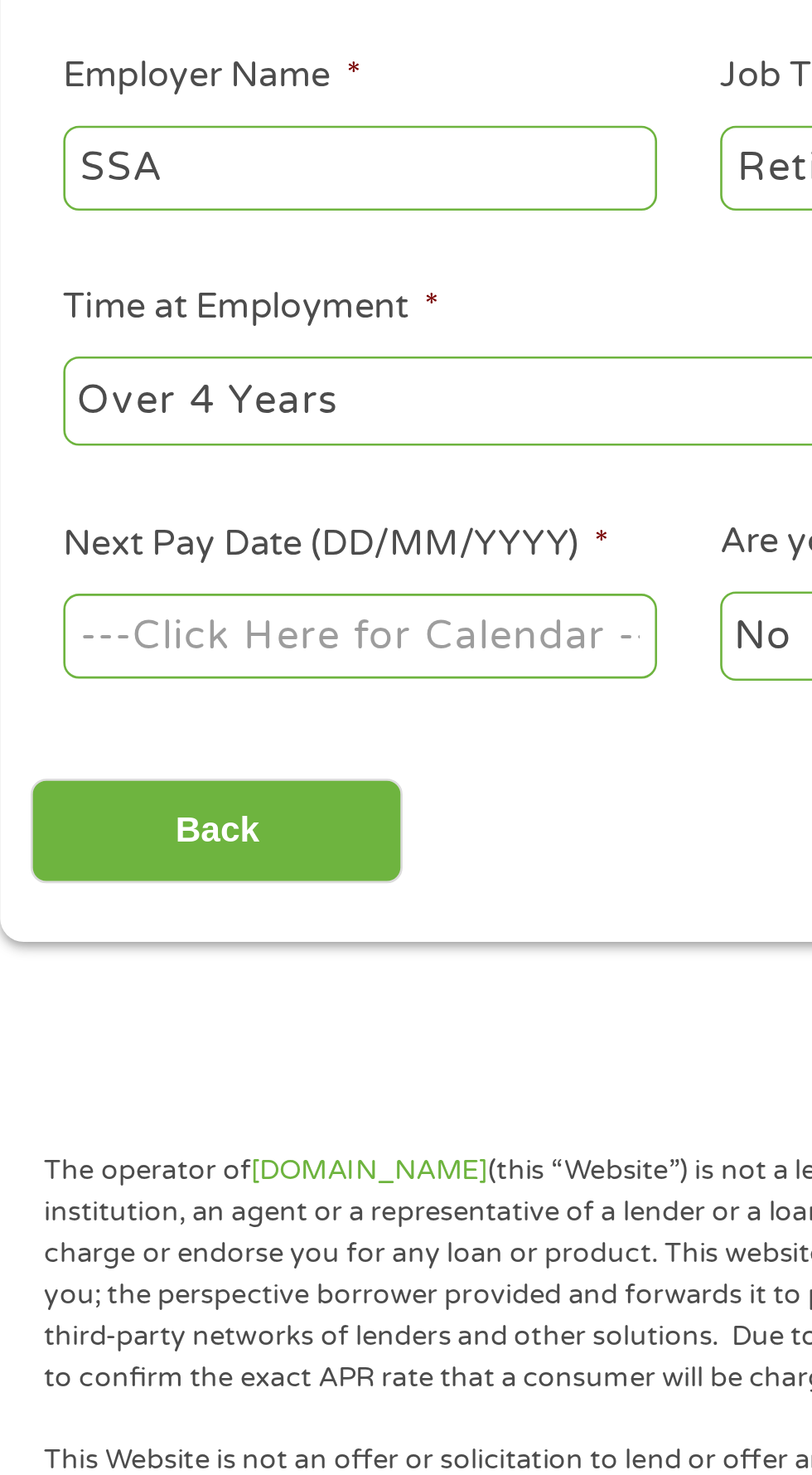
click at [234, 628] on input "Next Pay Date (DD/MM/YYYY) *" at bounding box center [152, 638] width 226 height 32
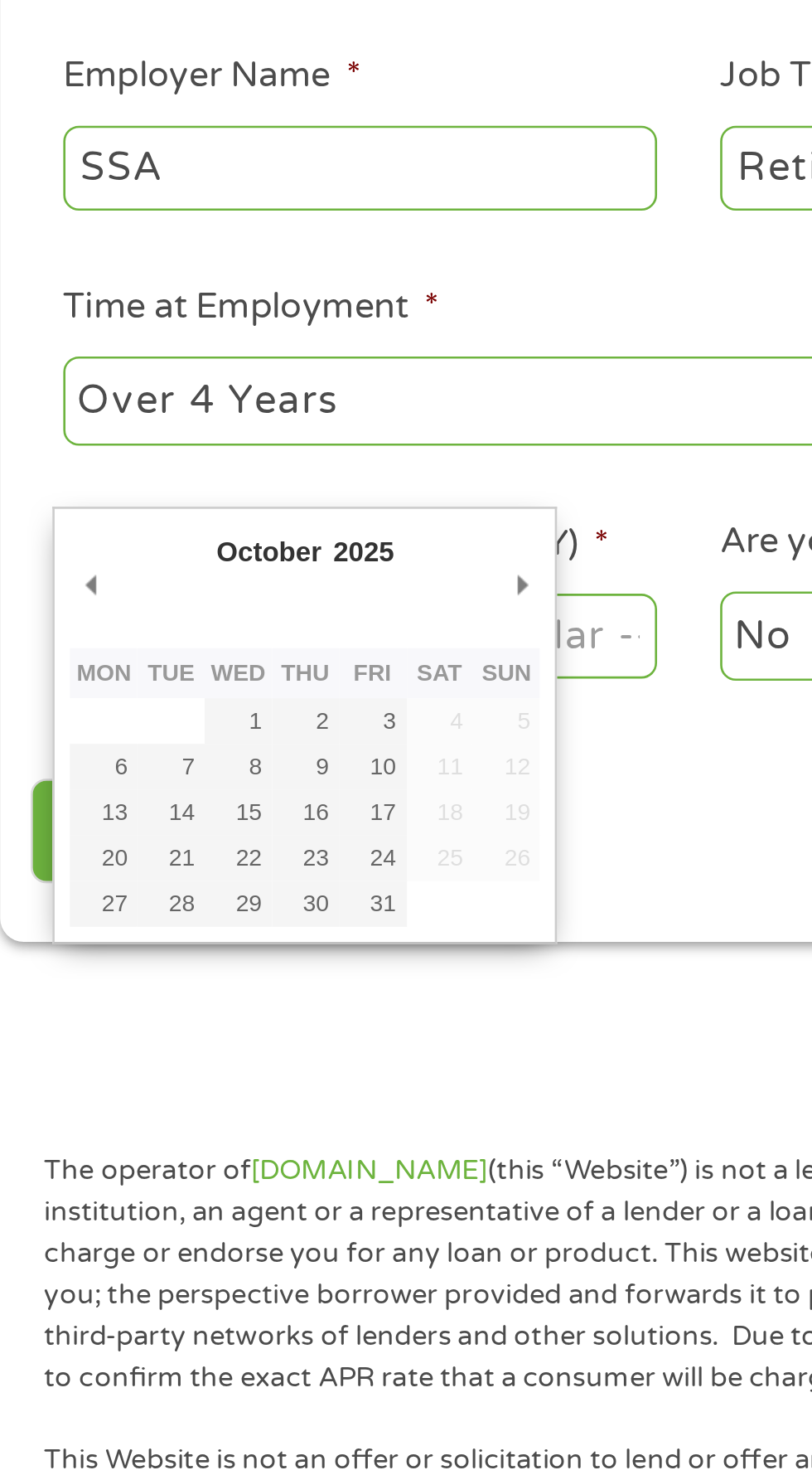
type input "09/10/2025"
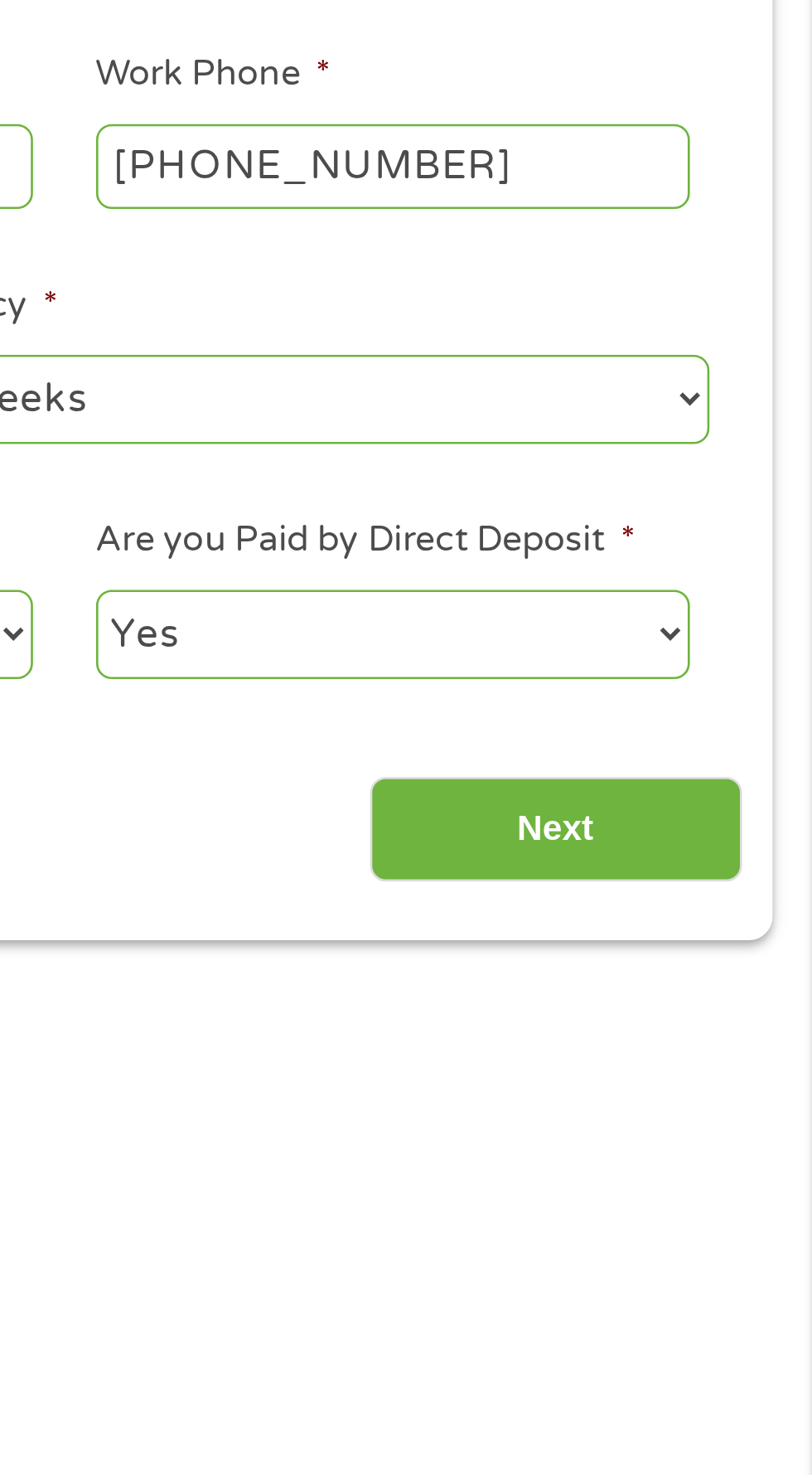
click at [767, 542] on select "--- Choose one --- Every 2 Weeks Every Week Monthly Semi-Monthly" at bounding box center [595, 549] width 355 height 34
select select "monthly"
click at [418, 532] on select "--- Choose one --- Every 2 Weeks Every Week Monthly Semi-Monthly" at bounding box center [595, 549] width 355 height 34
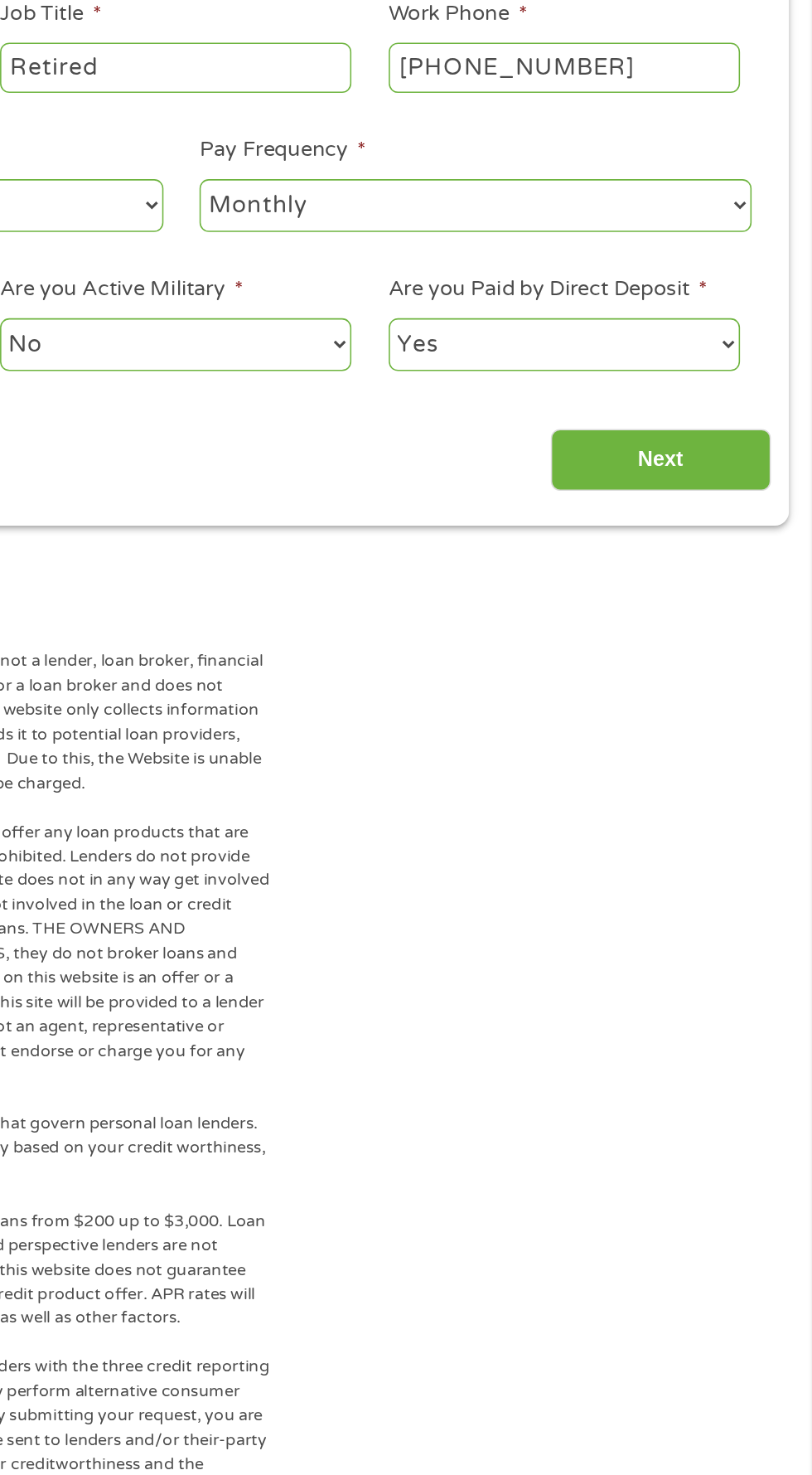
click at [724, 706] on input "Next" at bounding box center [714, 712] width 141 height 40
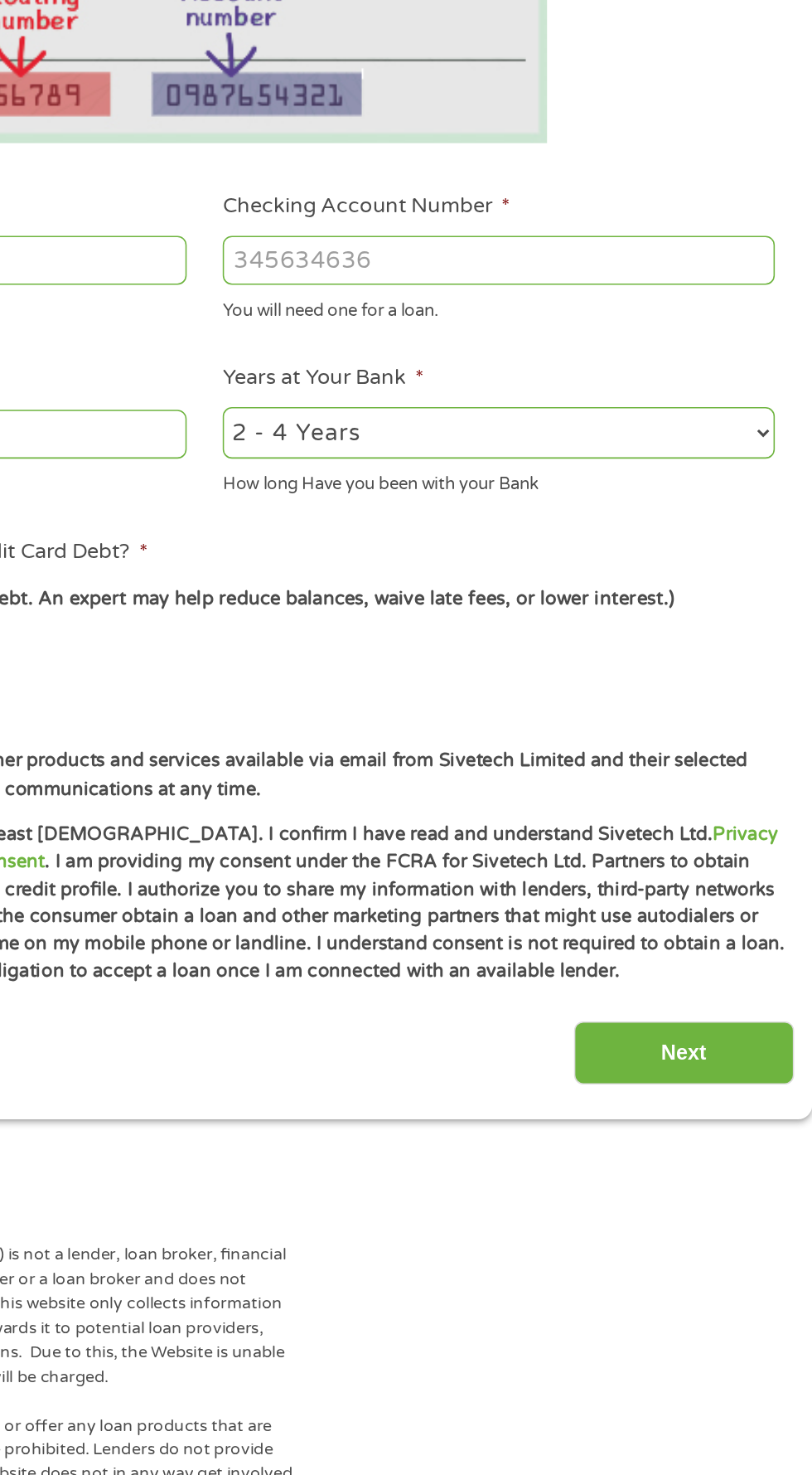
click at [751, 1081] on input "Next" at bounding box center [714, 1094] width 141 height 40
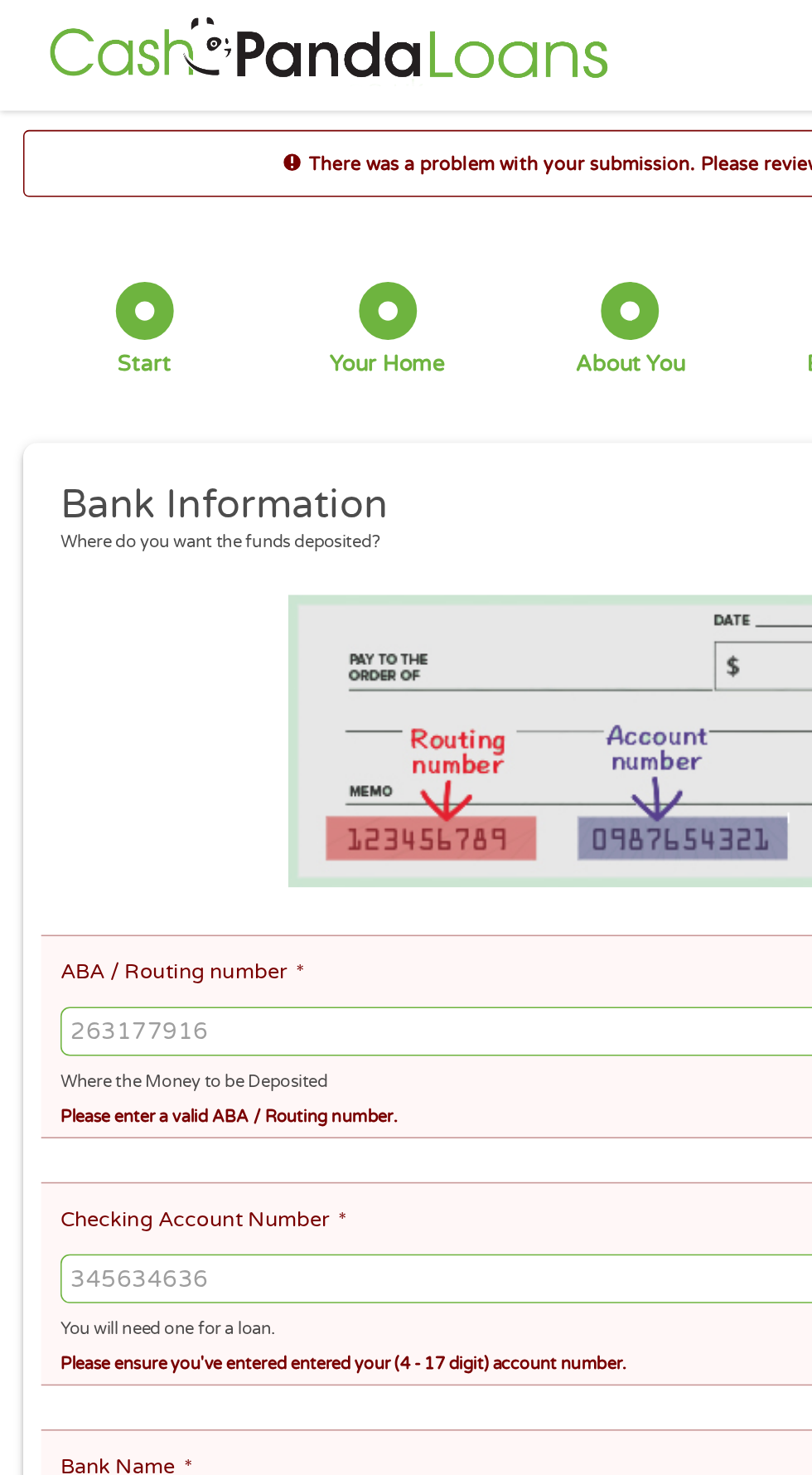
click at [194, 626] on span "*" at bounding box center [193, 626] width 6 height 17
click at [194, 648] on input "ABA / Routing number *" at bounding box center [406, 664] width 734 height 32
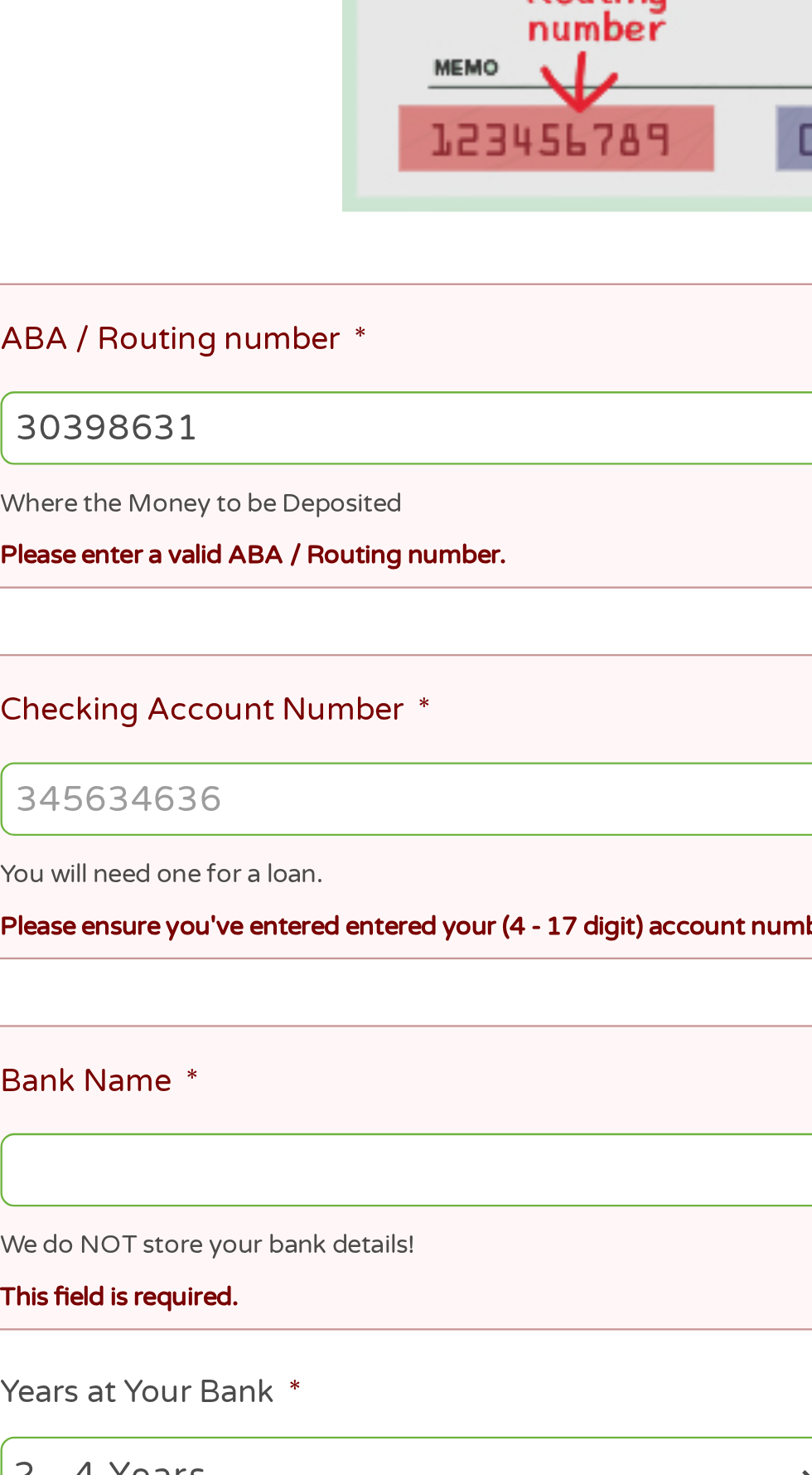
type input "303986313"
type input "TTCU THE CREDIT UNION"
type input "303986313"
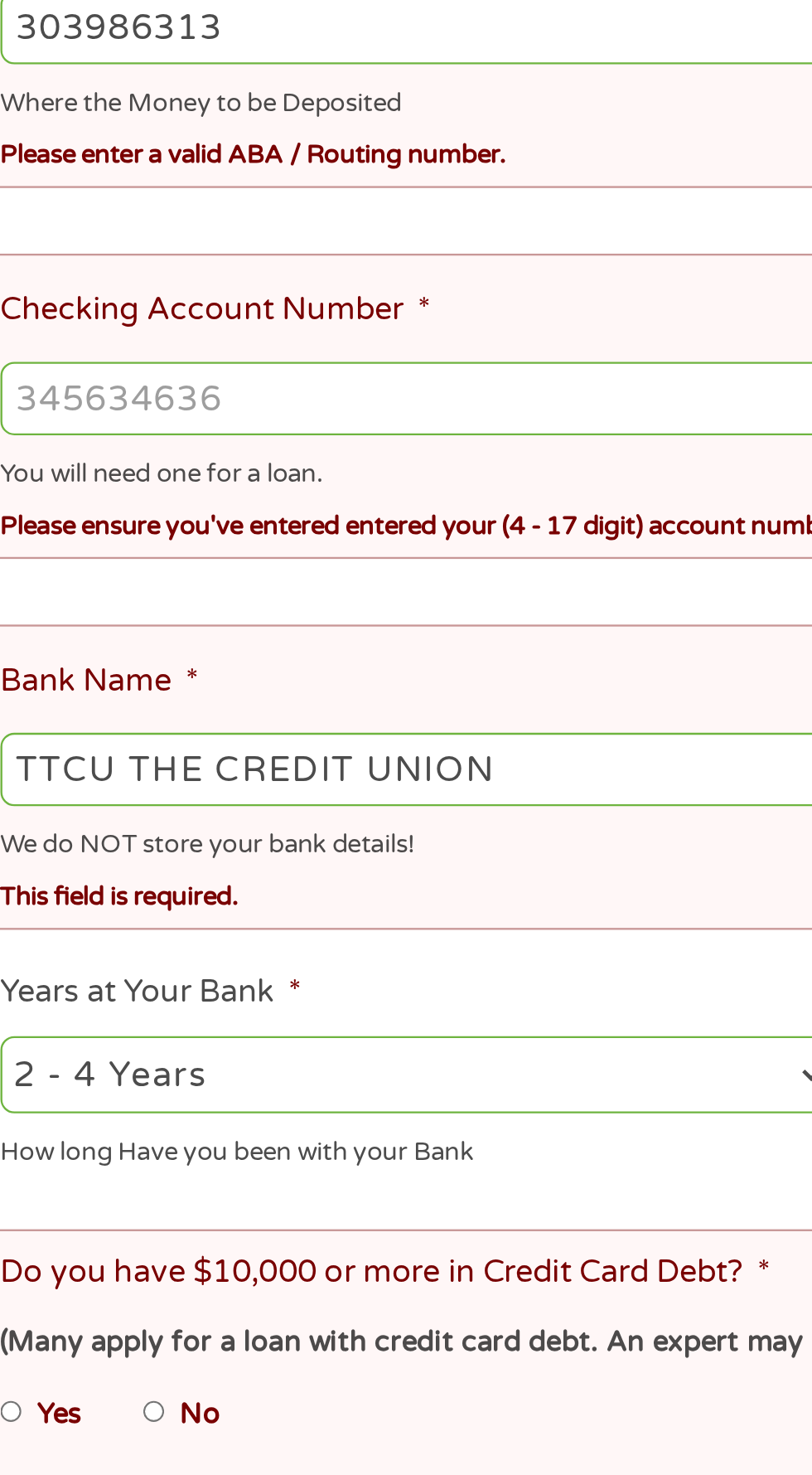
click at [82, 808] on input "Checking Account Number *" at bounding box center [406, 824] width 734 height 32
type input "4415199005"
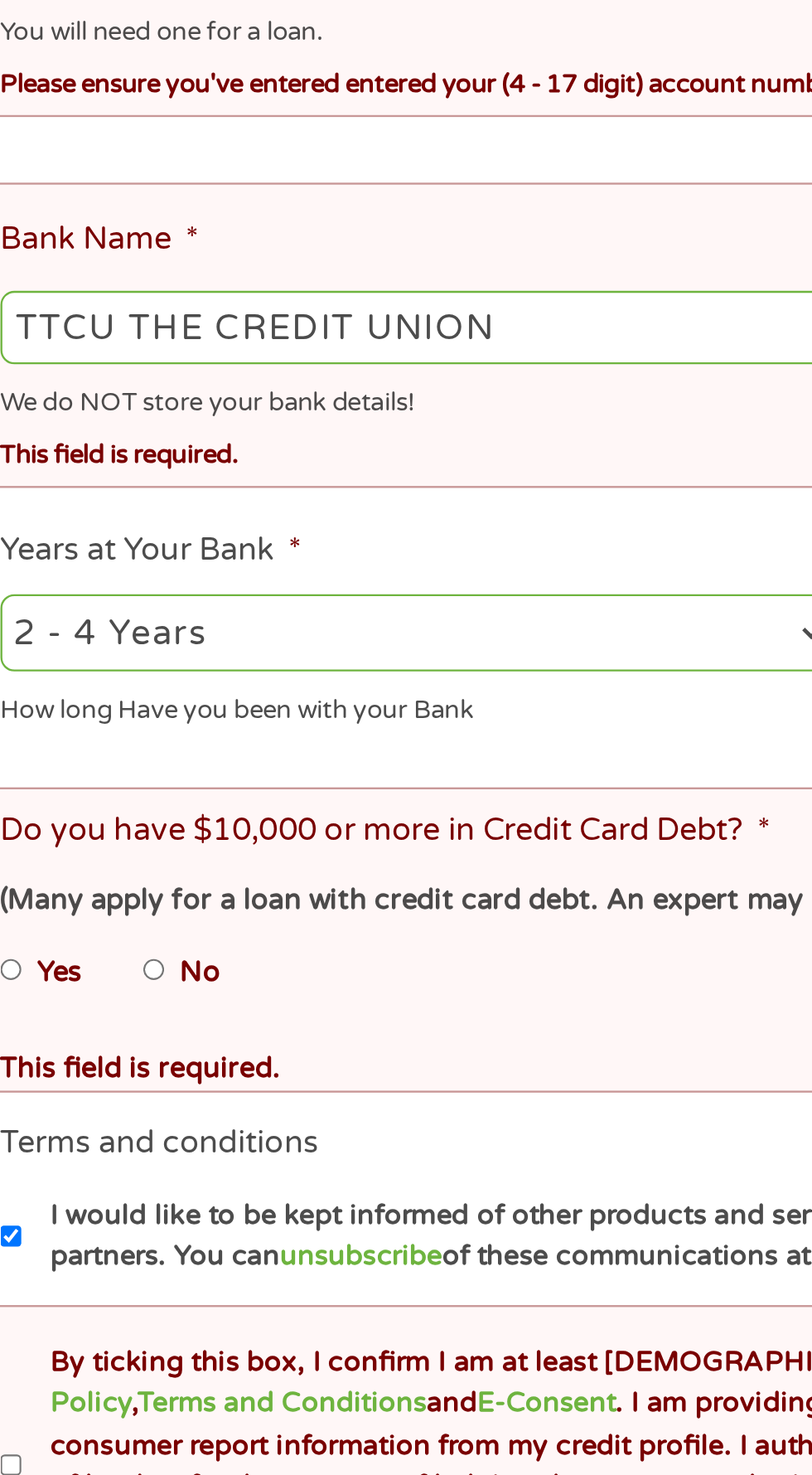
click at [270, 1096] on select "2 - 4 Years 6 - 12 Months 1 - 2 Years Over 4 Years" at bounding box center [216, 1113] width 355 height 34
select select "60months"
click at [39, 1096] on select "2 - 4 Years 6 - 12 Months 1 - 2 Years Over 4 Years" at bounding box center [216, 1113] width 355 height 34
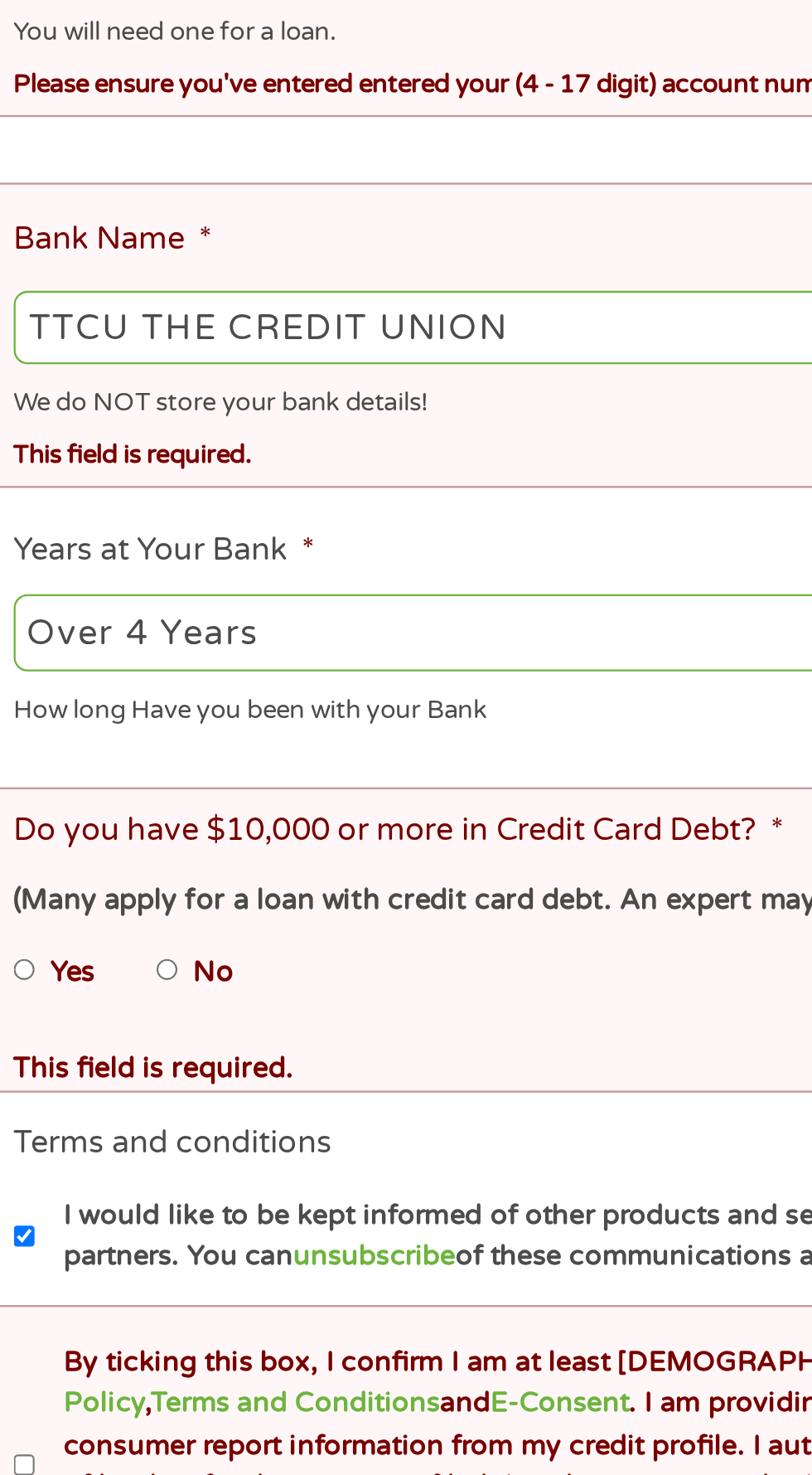
click at [128, 1250] on label "No" at bounding box center [125, 1259] width 18 height 18
click at [111, 1245] on input "No" at bounding box center [105, 1259] width 10 height 26
radio input "true"
click at [48, 1457] on input "By ticking this box, I confirm I am at least [DEMOGRAPHIC_DATA]. I confirm I ha…" at bounding box center [44, 1470] width 10 height 26
checkbox input "true"
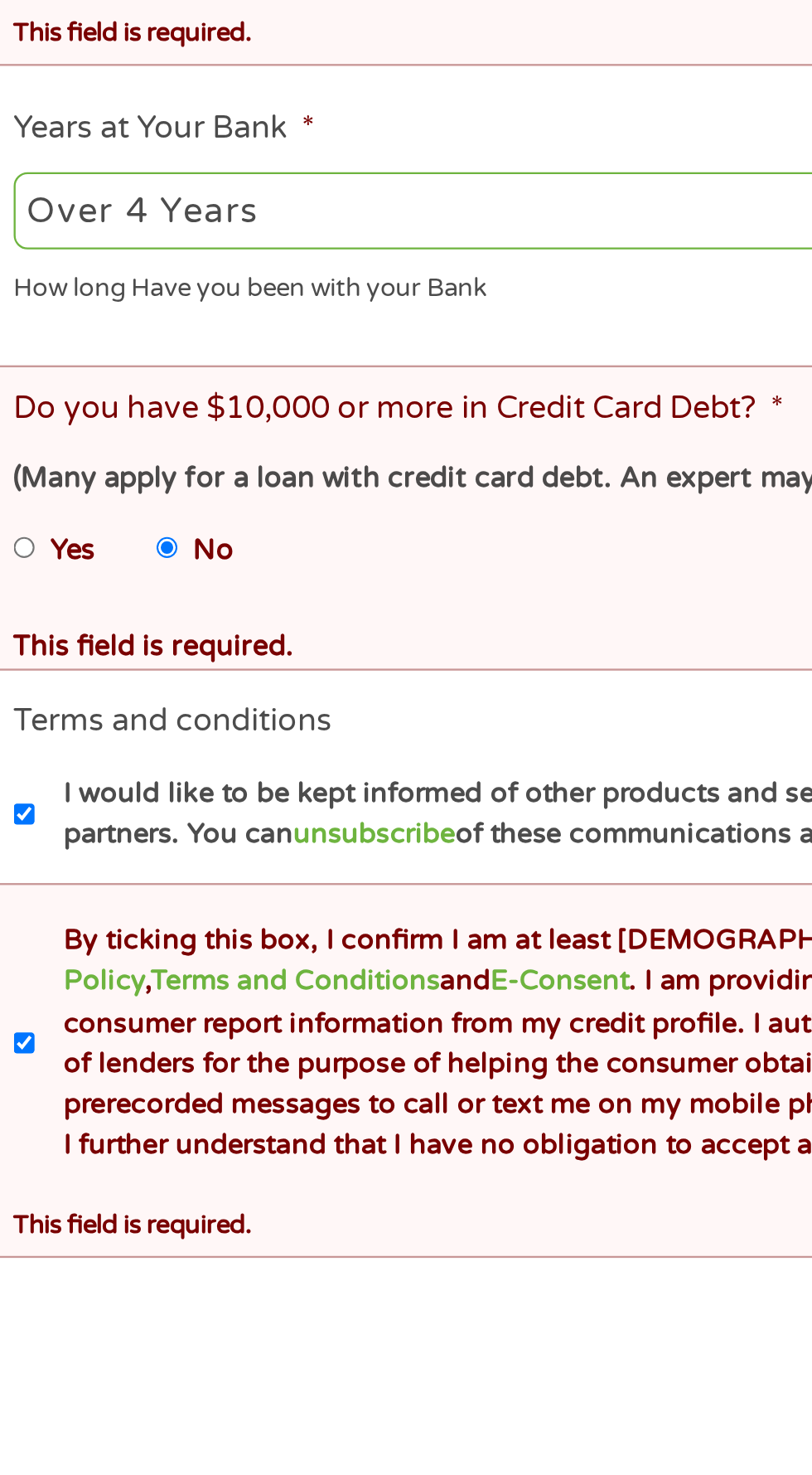
scroll to position [116, 0]
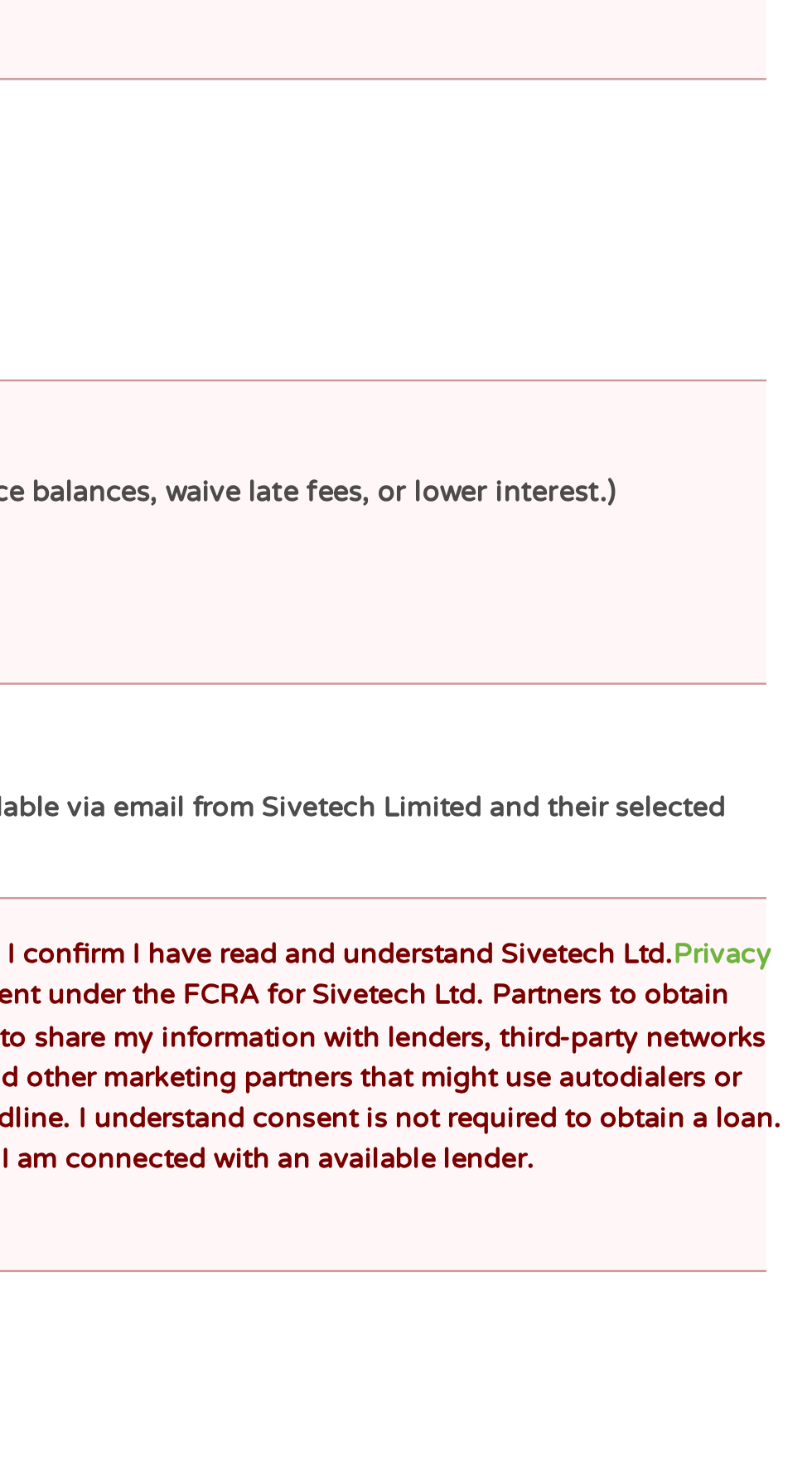
click at [730, 1474] on input "Next" at bounding box center [714, 1496] width 141 height 40
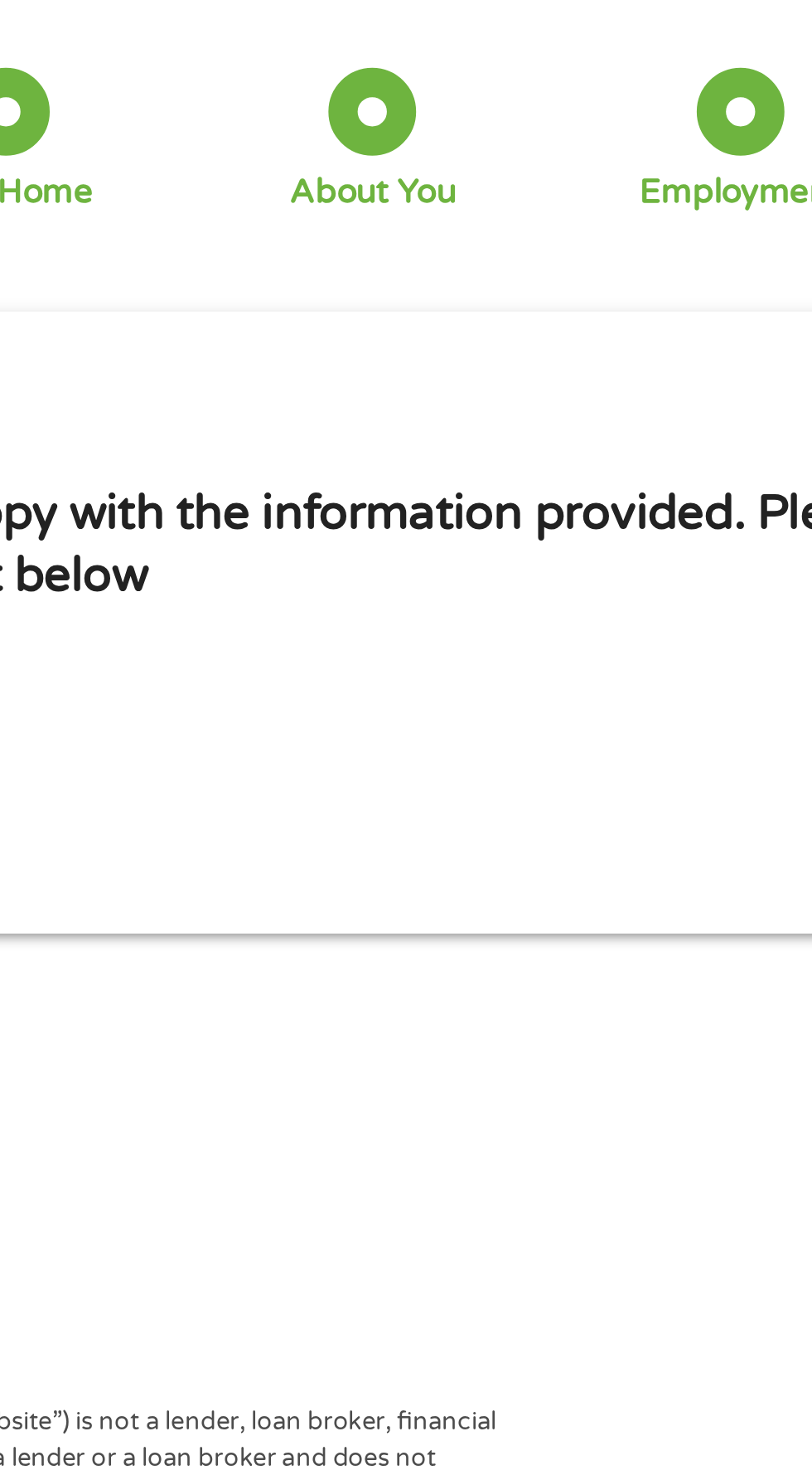
scroll to position [89, 0]
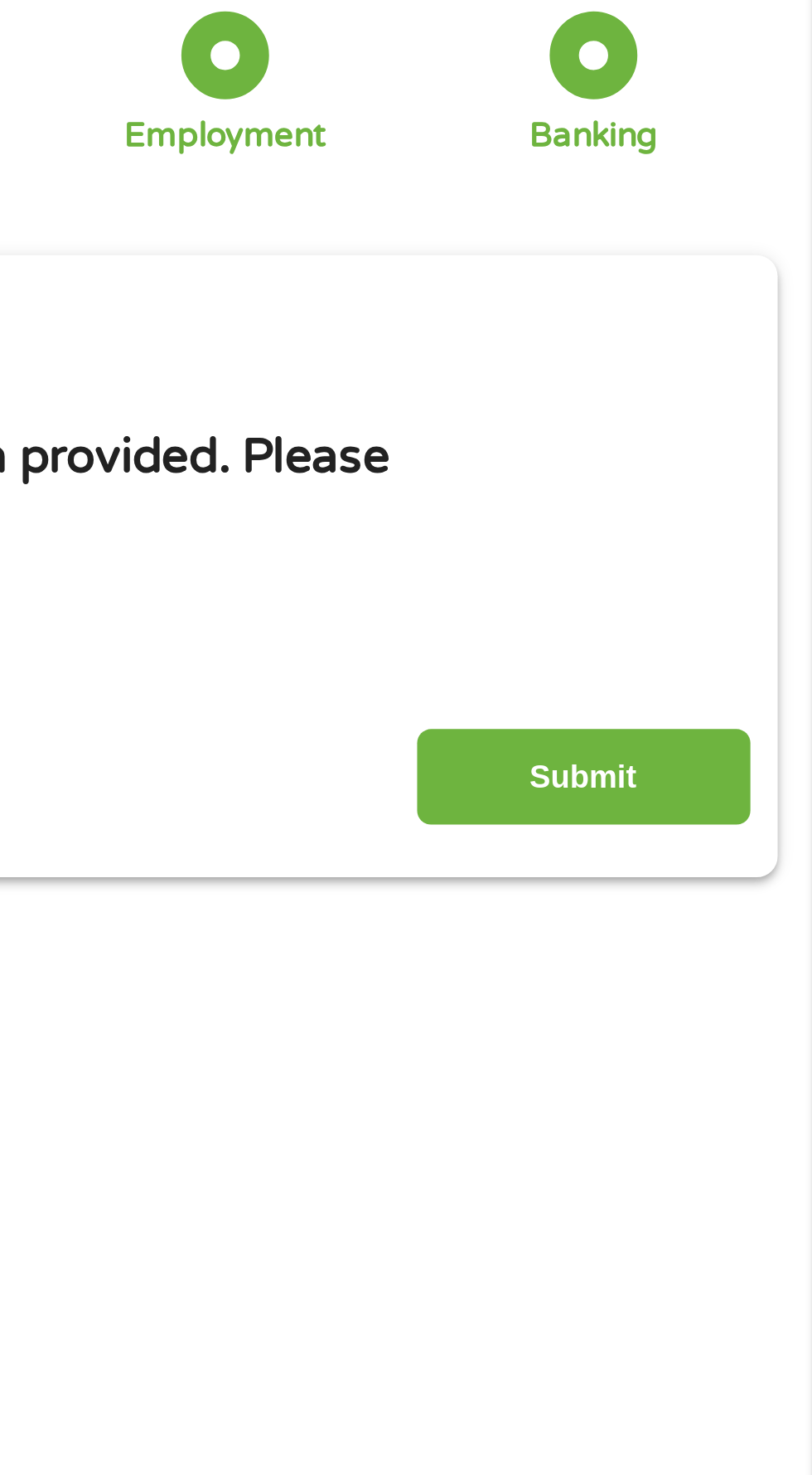
click at [729, 362] on input "Submit" at bounding box center [714, 363] width 141 height 40
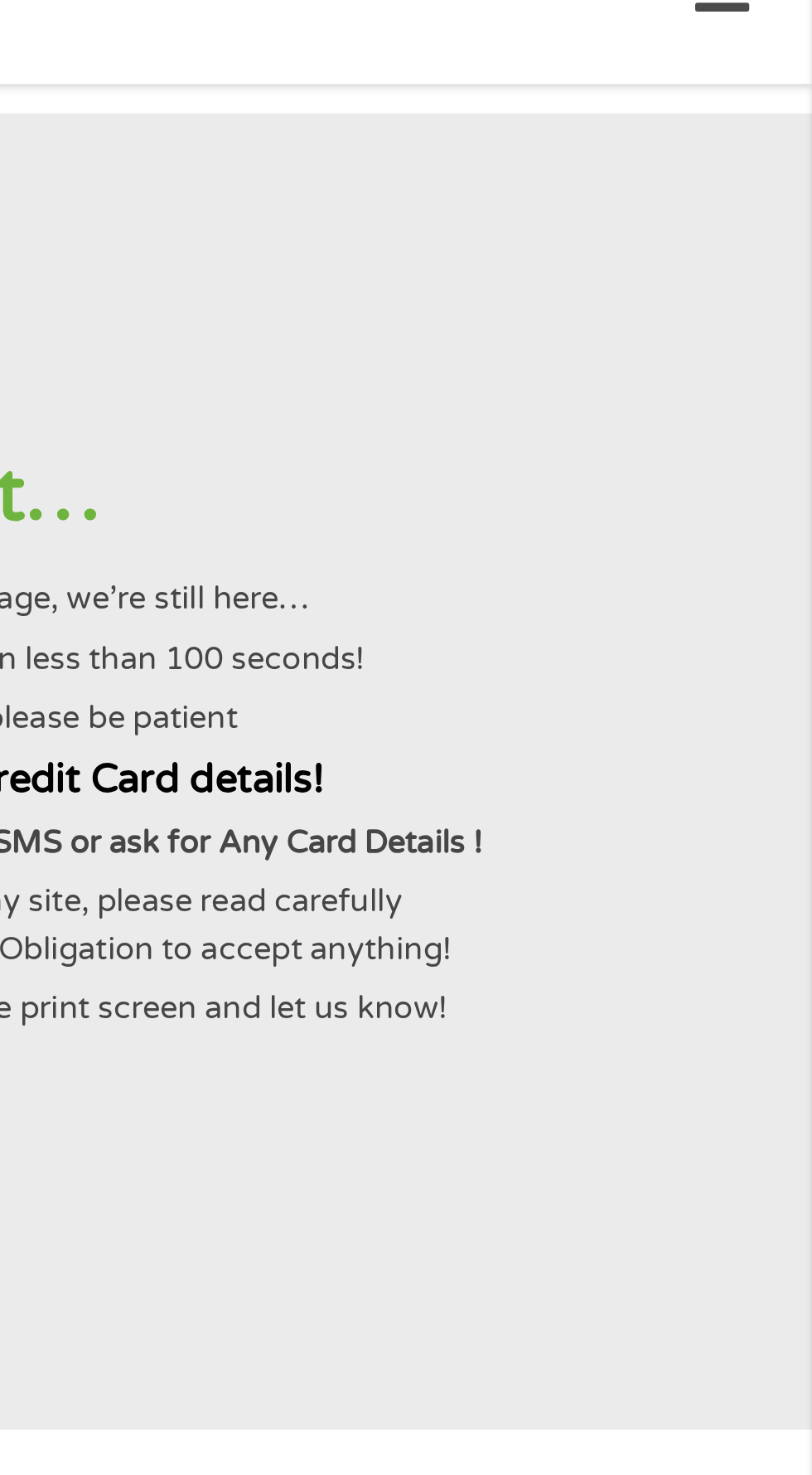
scroll to position [0, 0]
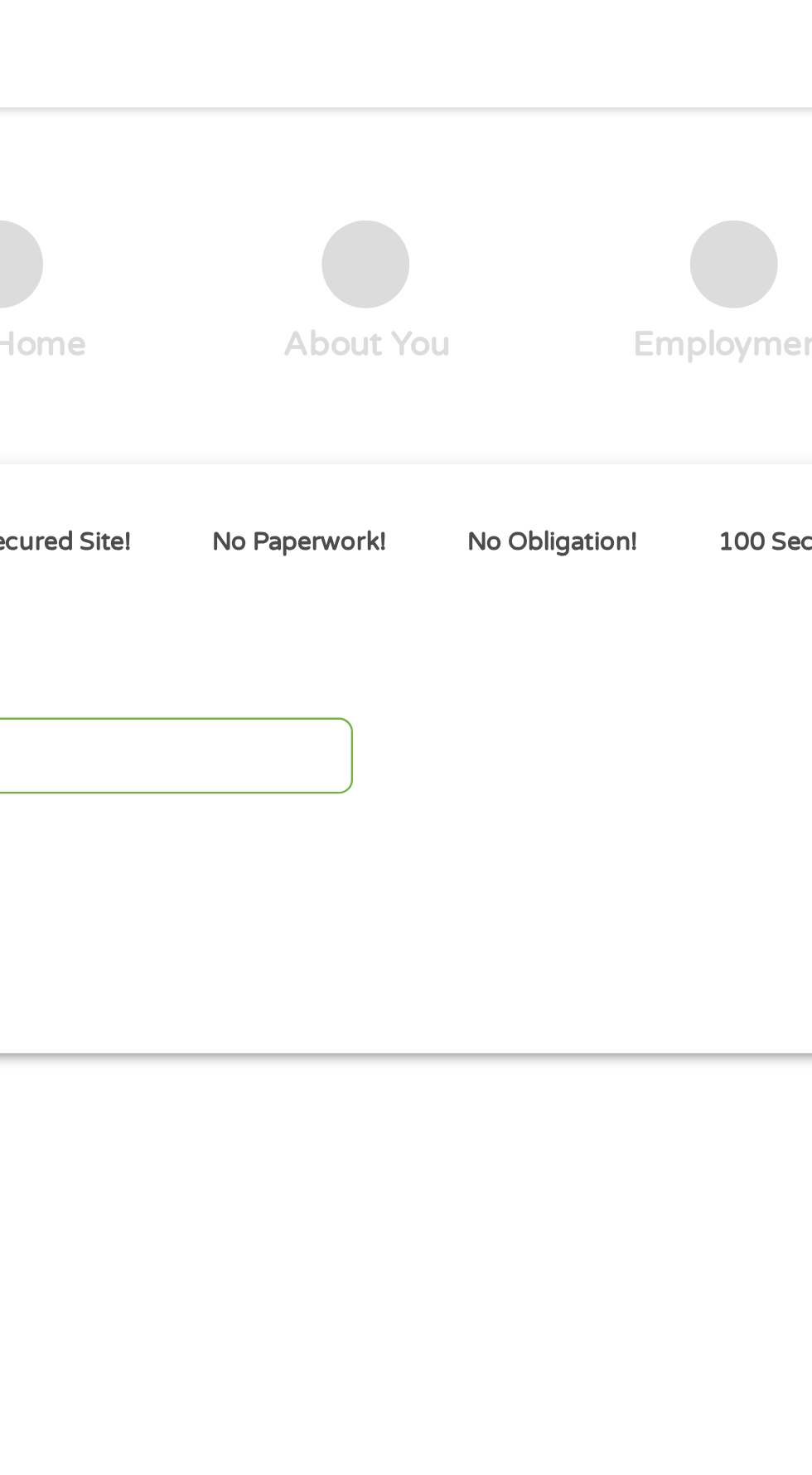
type input "EAIaIQobChMIoMi_uebzjwMVELMDAB39pxSaEAAYAiAAEgL_nvD_BwE"
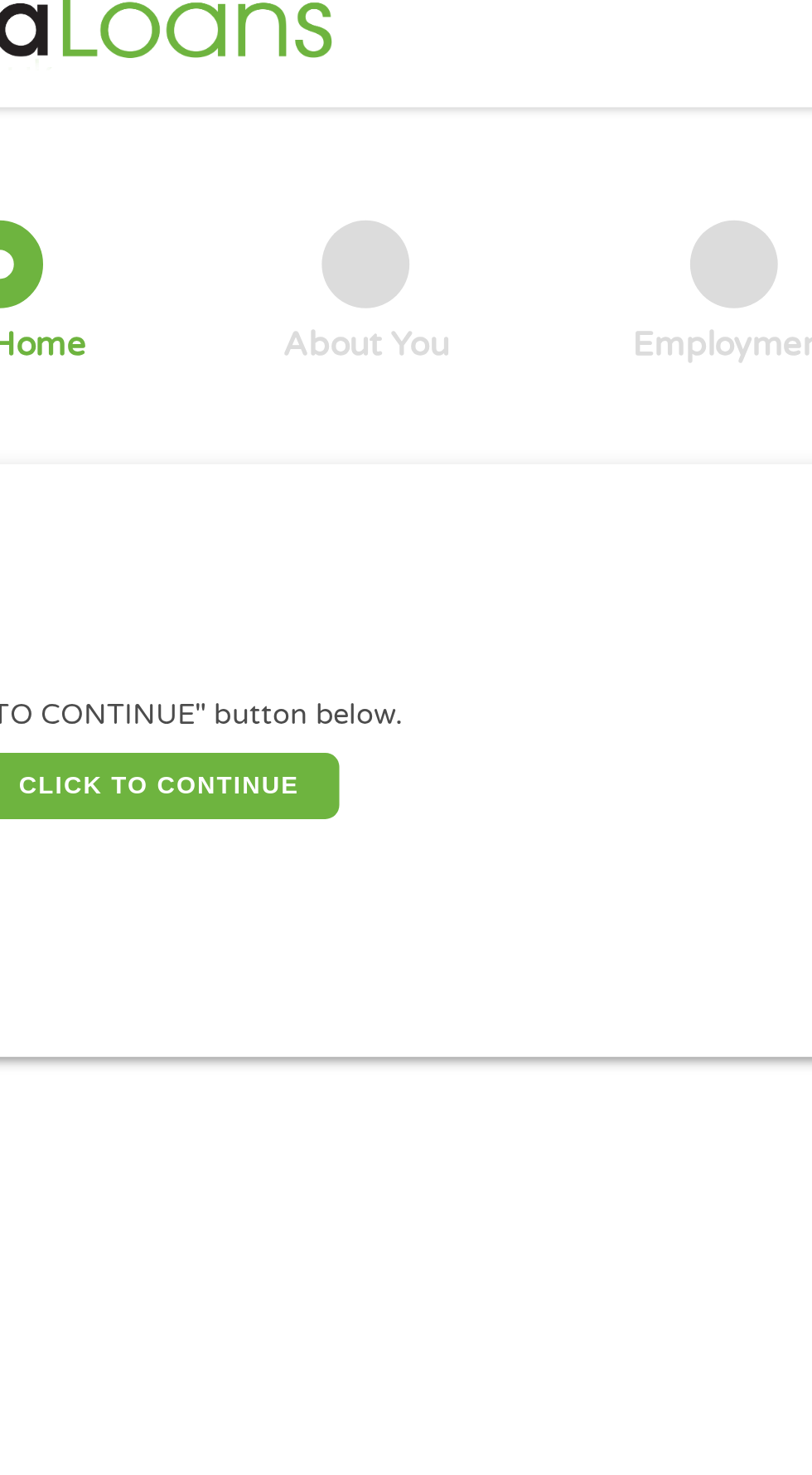
scroll to position [7, 0]
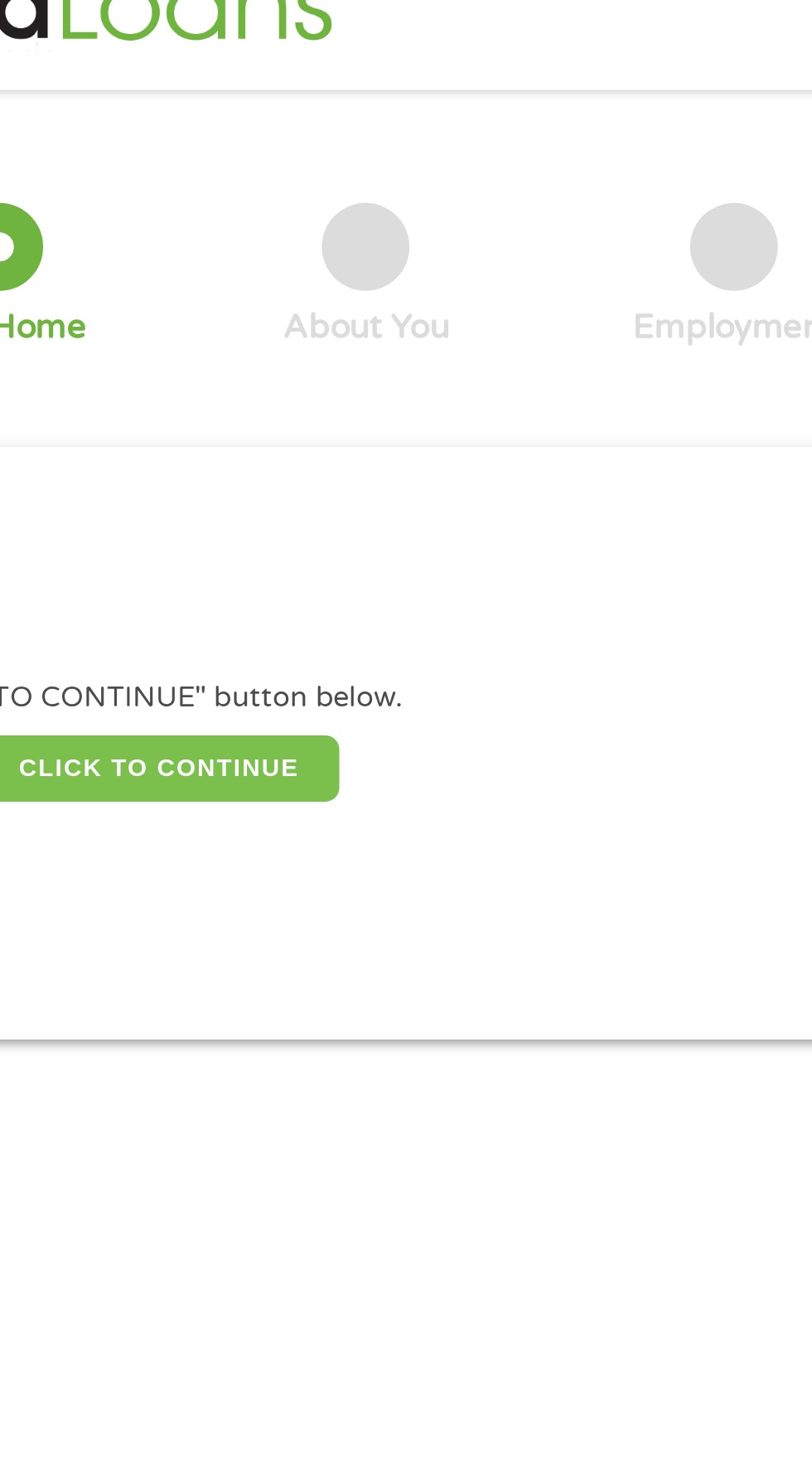
click at [347, 358] on button "CLICK TO CONTINUE" at bounding box center [314, 360] width 160 height 28
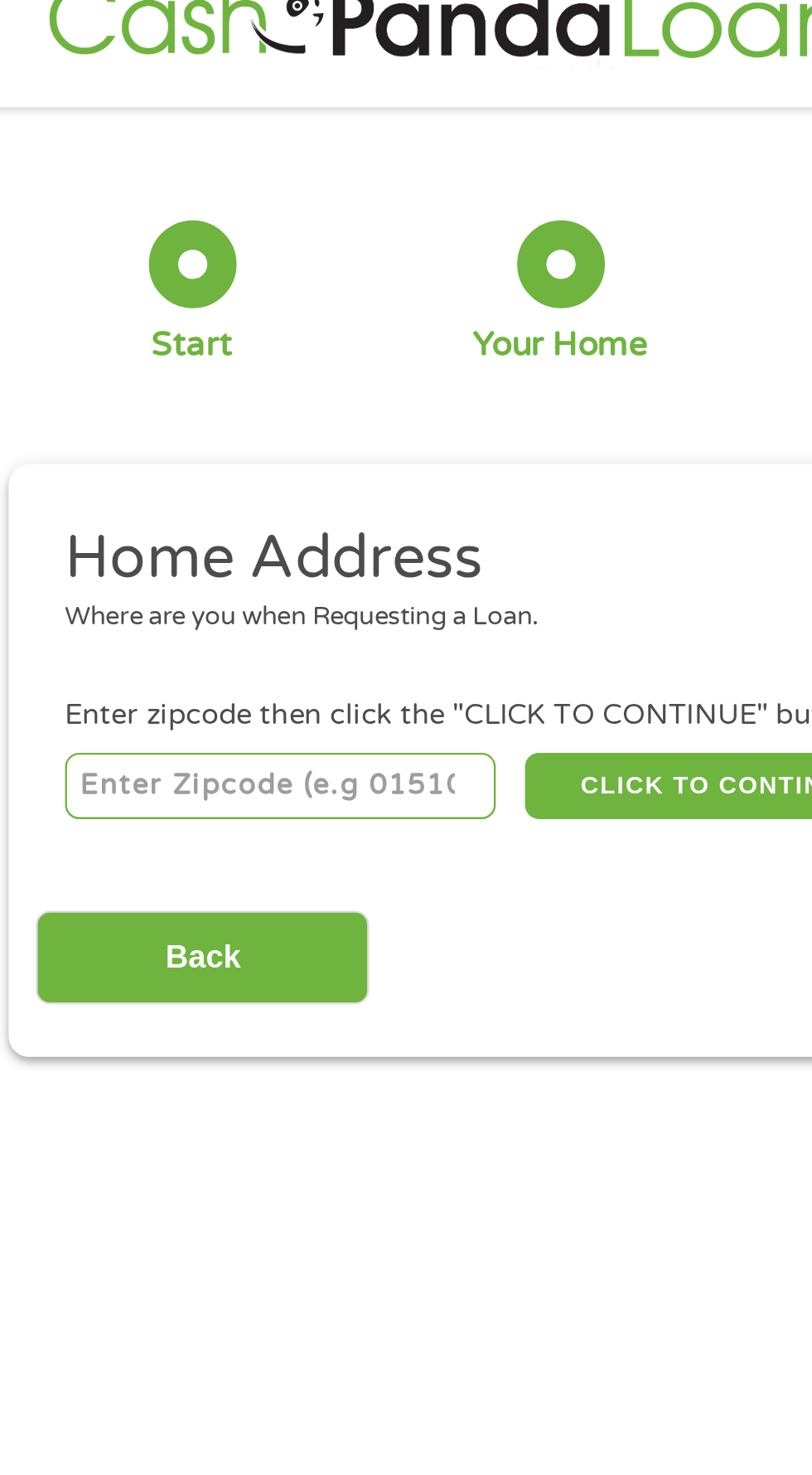
click at [71, 352] on input "number" at bounding box center [131, 360] width 184 height 28
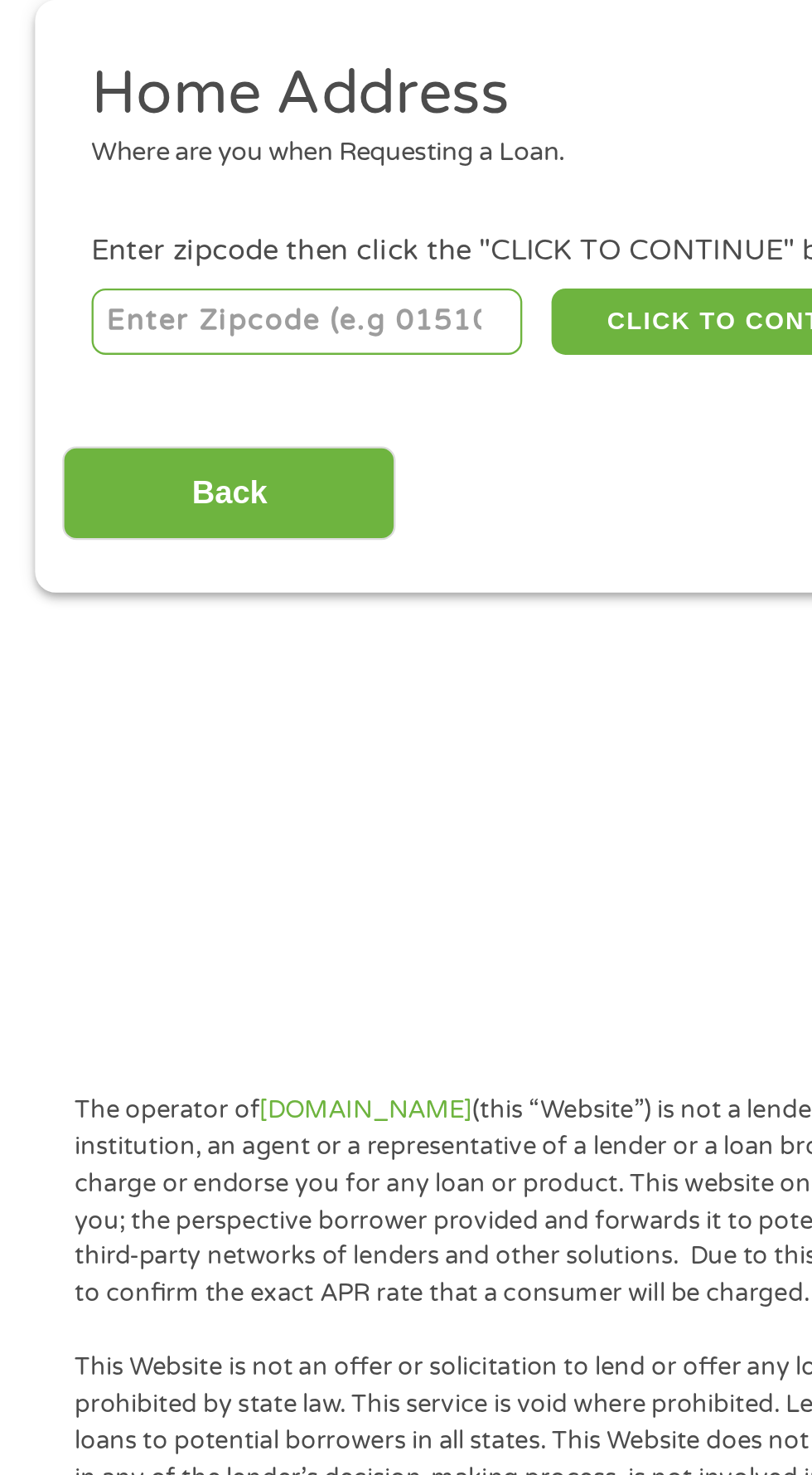
type input "74108"
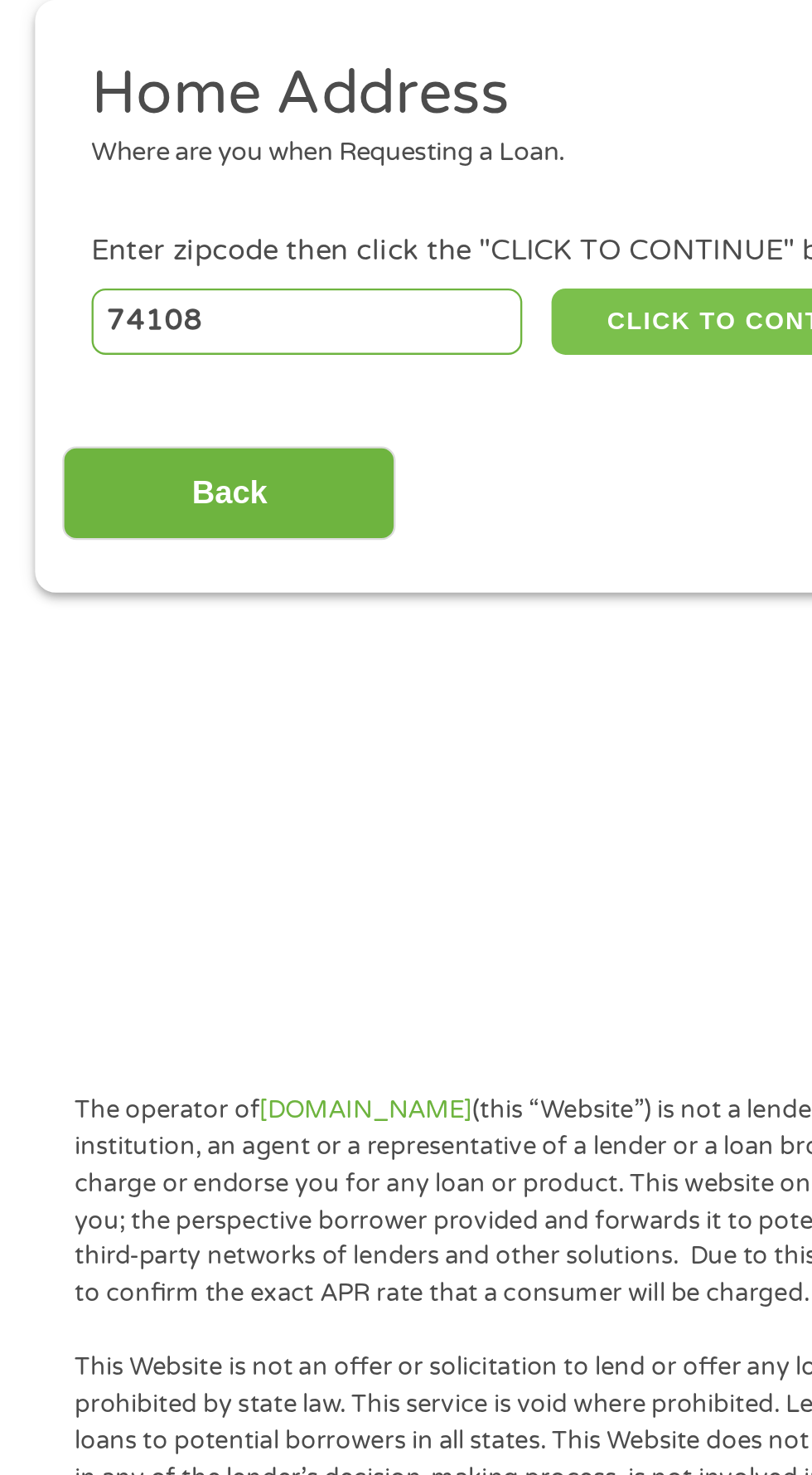
click at [305, 350] on button "CLICK TO CONTINUE" at bounding box center [314, 360] width 160 height 28
type input "74108"
type input "Tulsa"
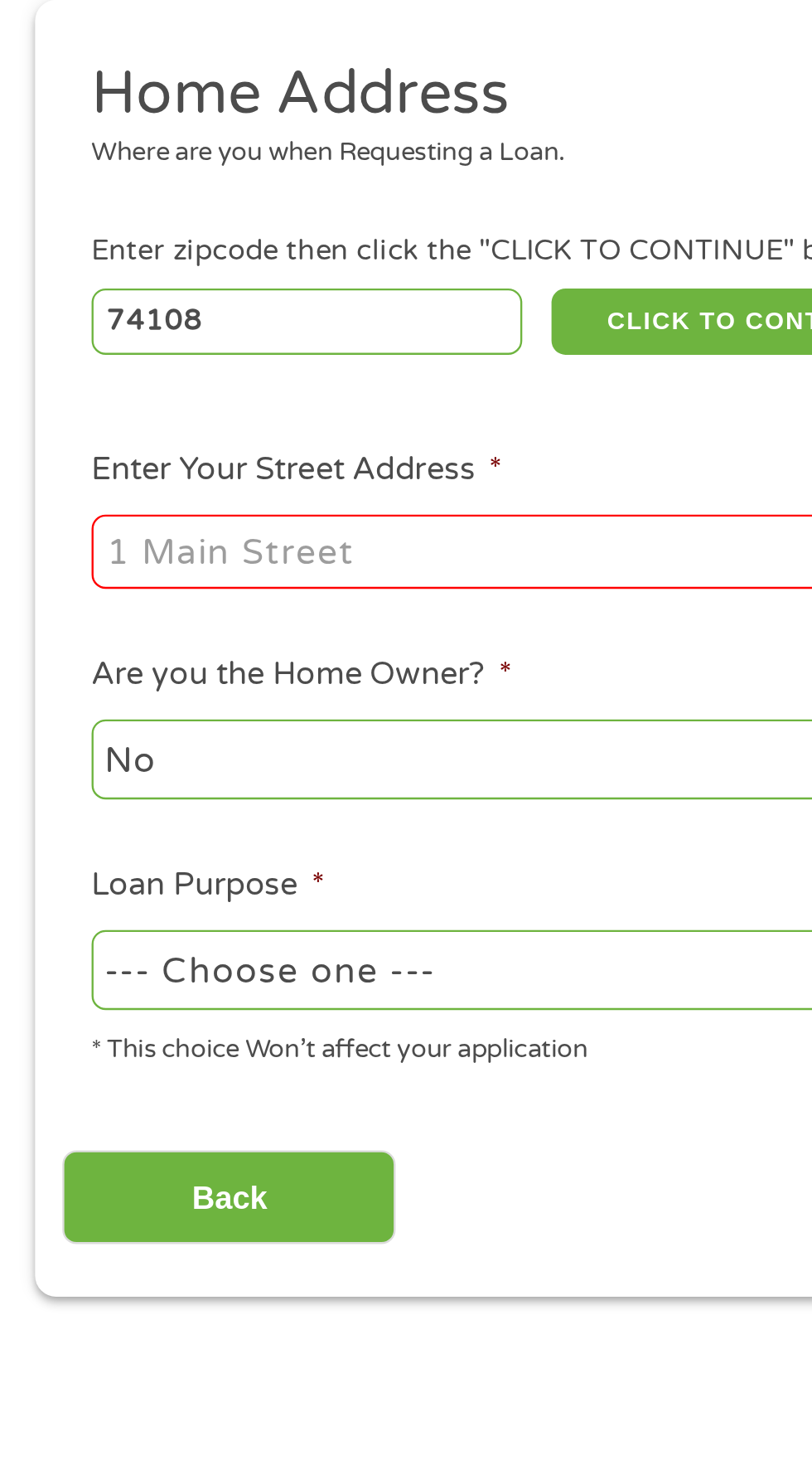
click at [98, 451] on input "Enter Your Street Address *" at bounding box center [216, 457] width 355 height 32
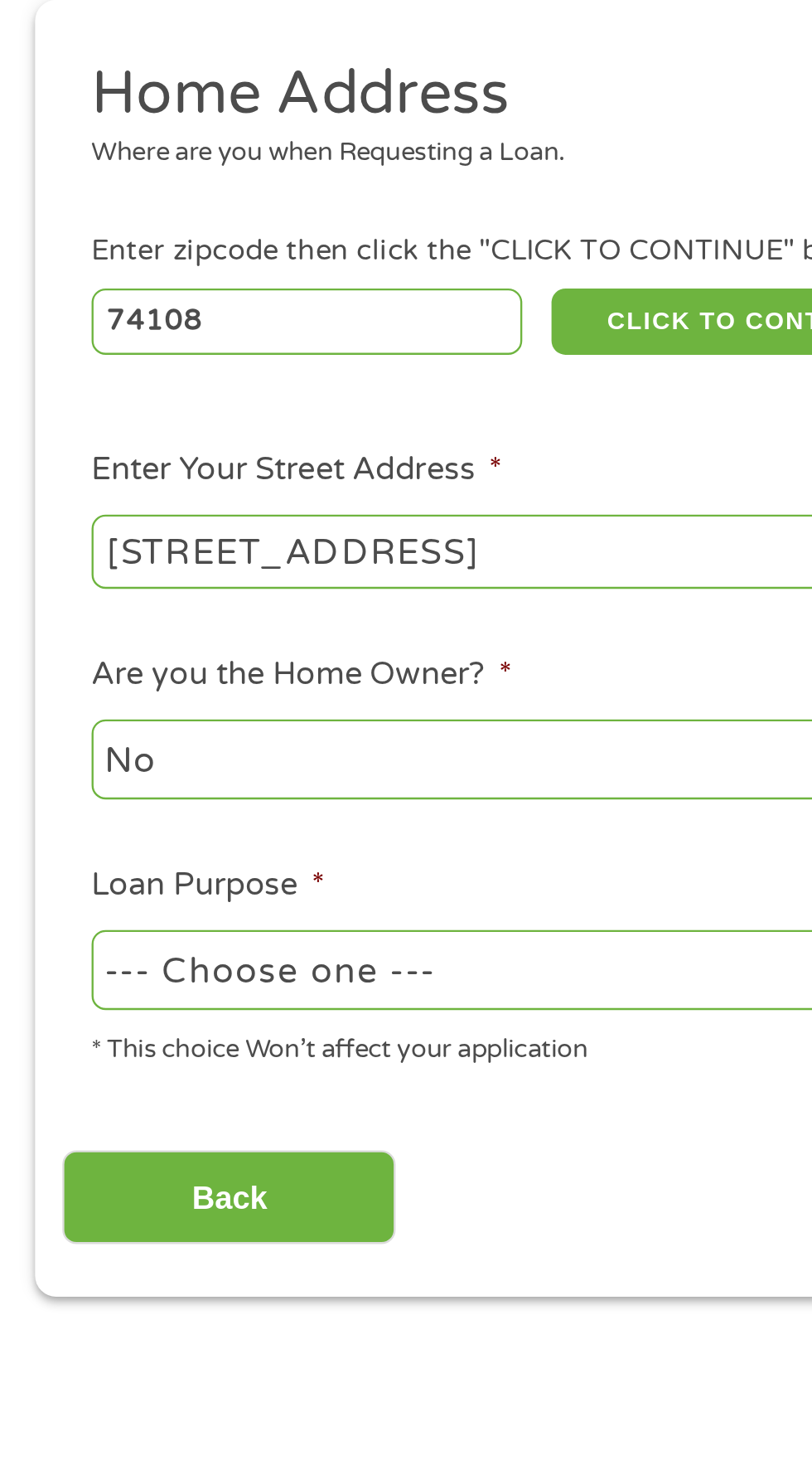
type input "[STREET_ADDRESS]"
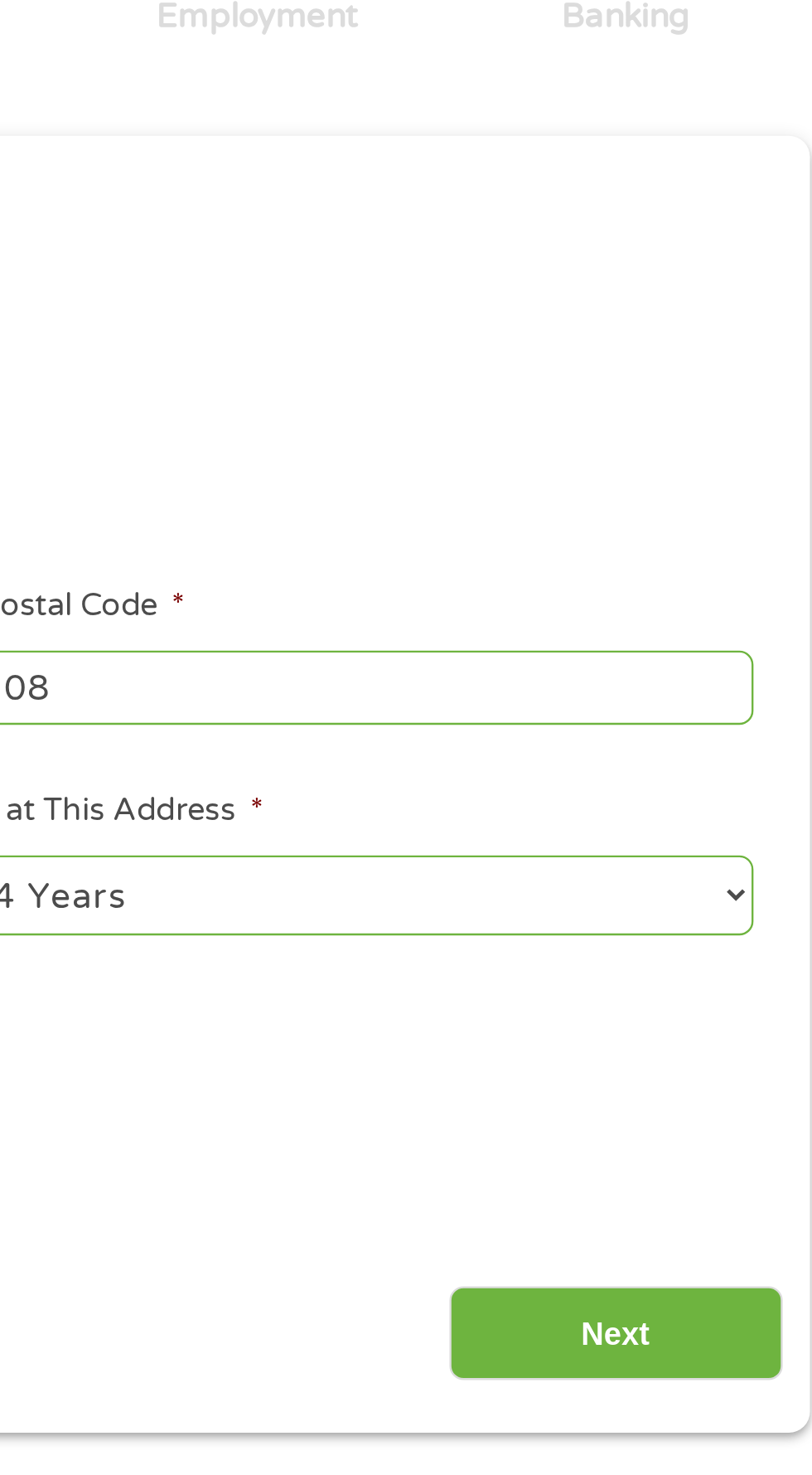
click at [766, 540] on select "1 Year or less 1 - 2 Years 2 - 4 Years Over 4 Years" at bounding box center [595, 545] width 355 height 34
select select "24months"
click at [418, 529] on select "1 Year or less 1 - 2 Years 2 - 4 Years Over 4 Years" at bounding box center [595, 545] width 355 height 34
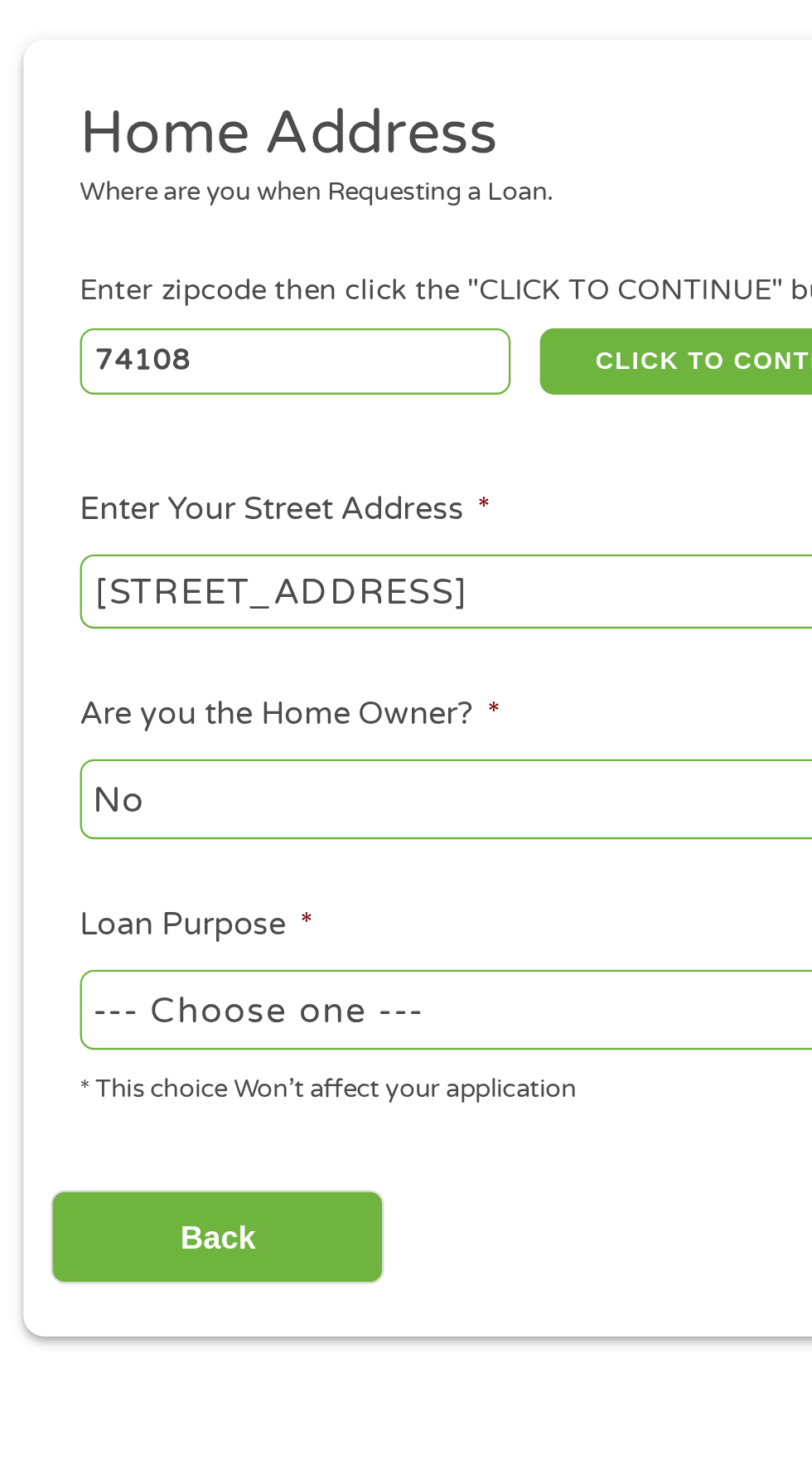
click at [199, 623] on select "--- Choose one --- Pay Bills Debt Consolidation Home Improvement Major Purchase…" at bounding box center [216, 635] width 355 height 34
select select "other"
click at [39, 619] on select "--- Choose one --- Pay Bills Debt Consolidation Home Improvement Major Purchase…" at bounding box center [216, 635] width 355 height 34
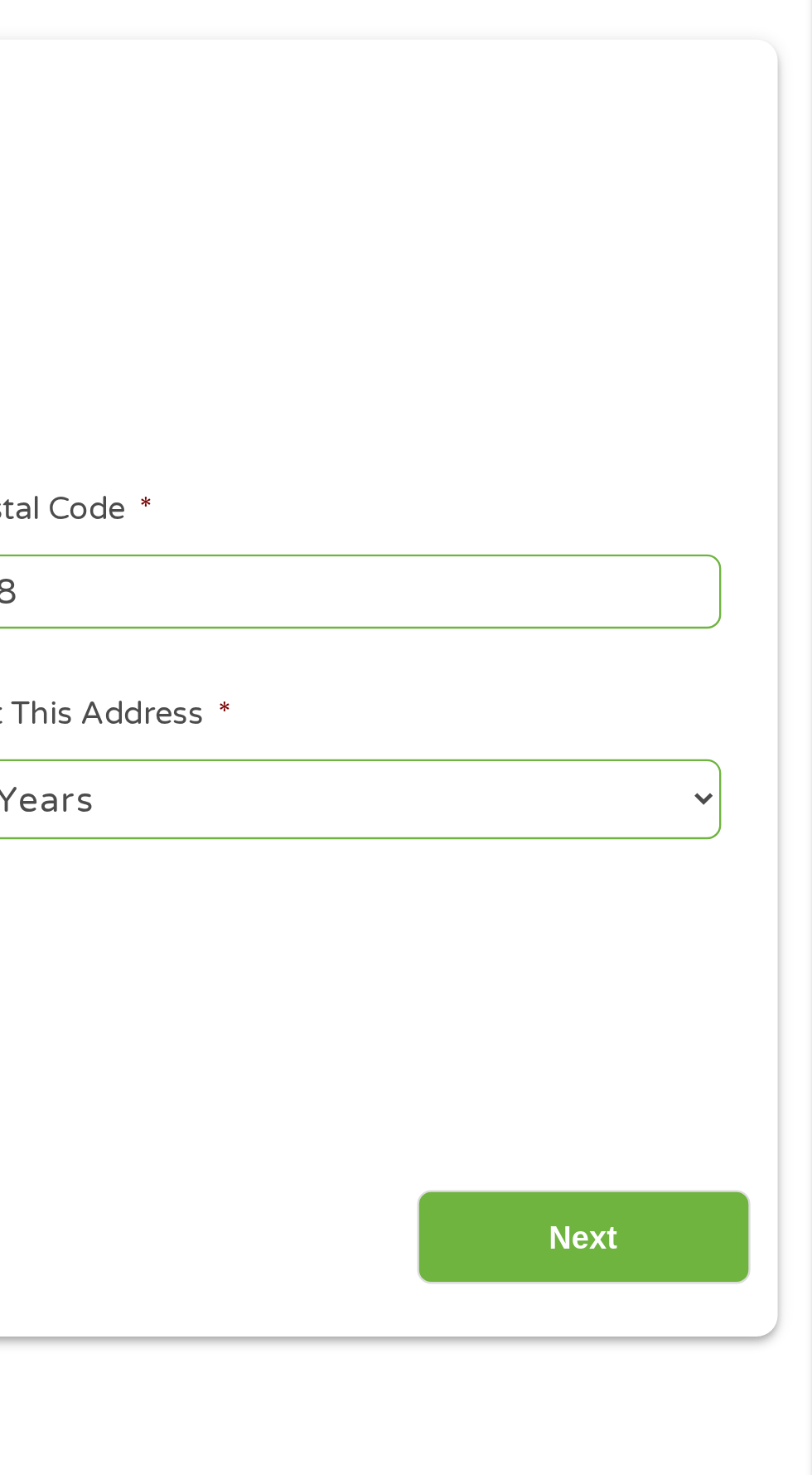
click at [735, 729] on input "Next" at bounding box center [714, 732] width 141 height 40
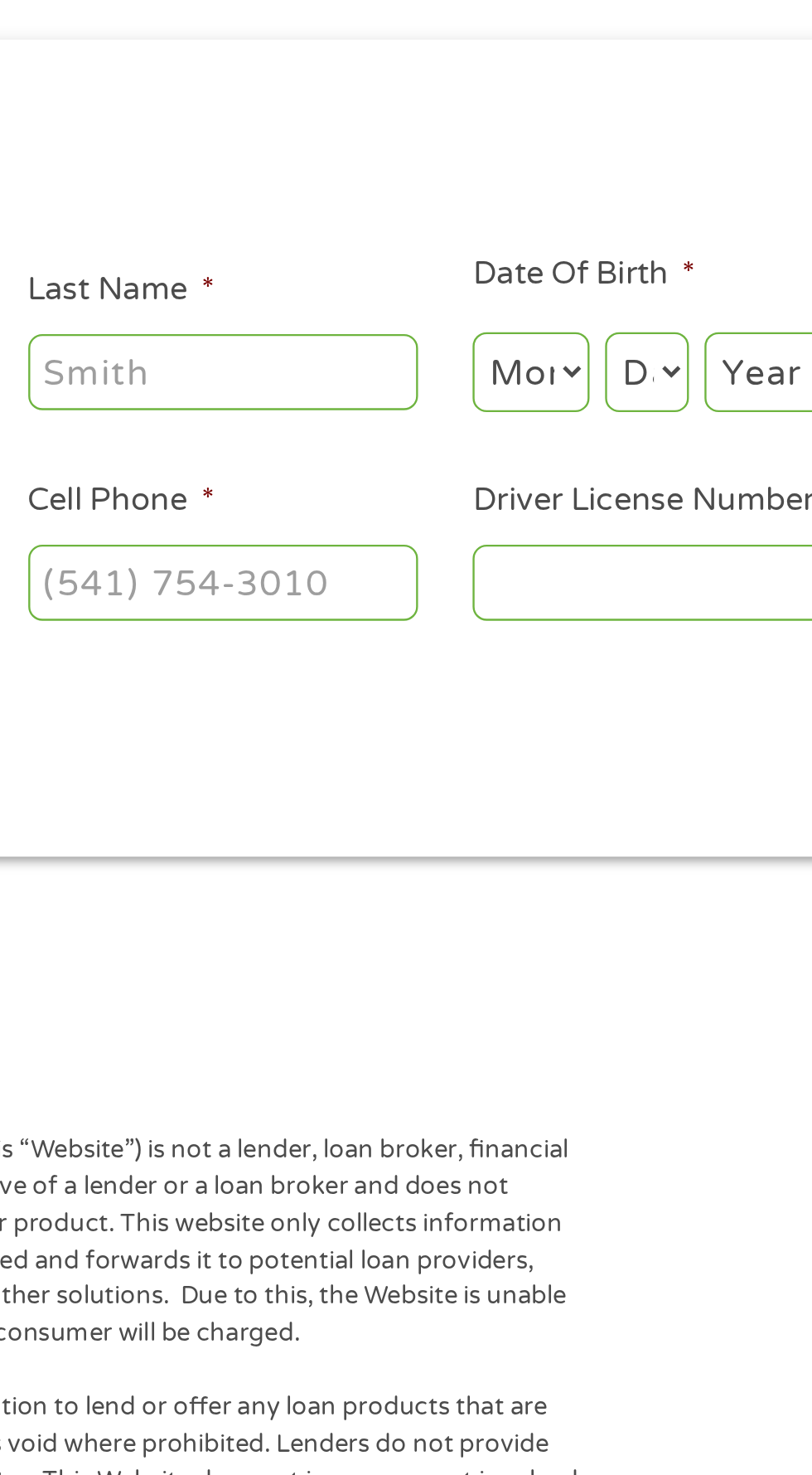
click at [295, 358] on input "Last Name *" at bounding box center [311, 365] width 166 height 32
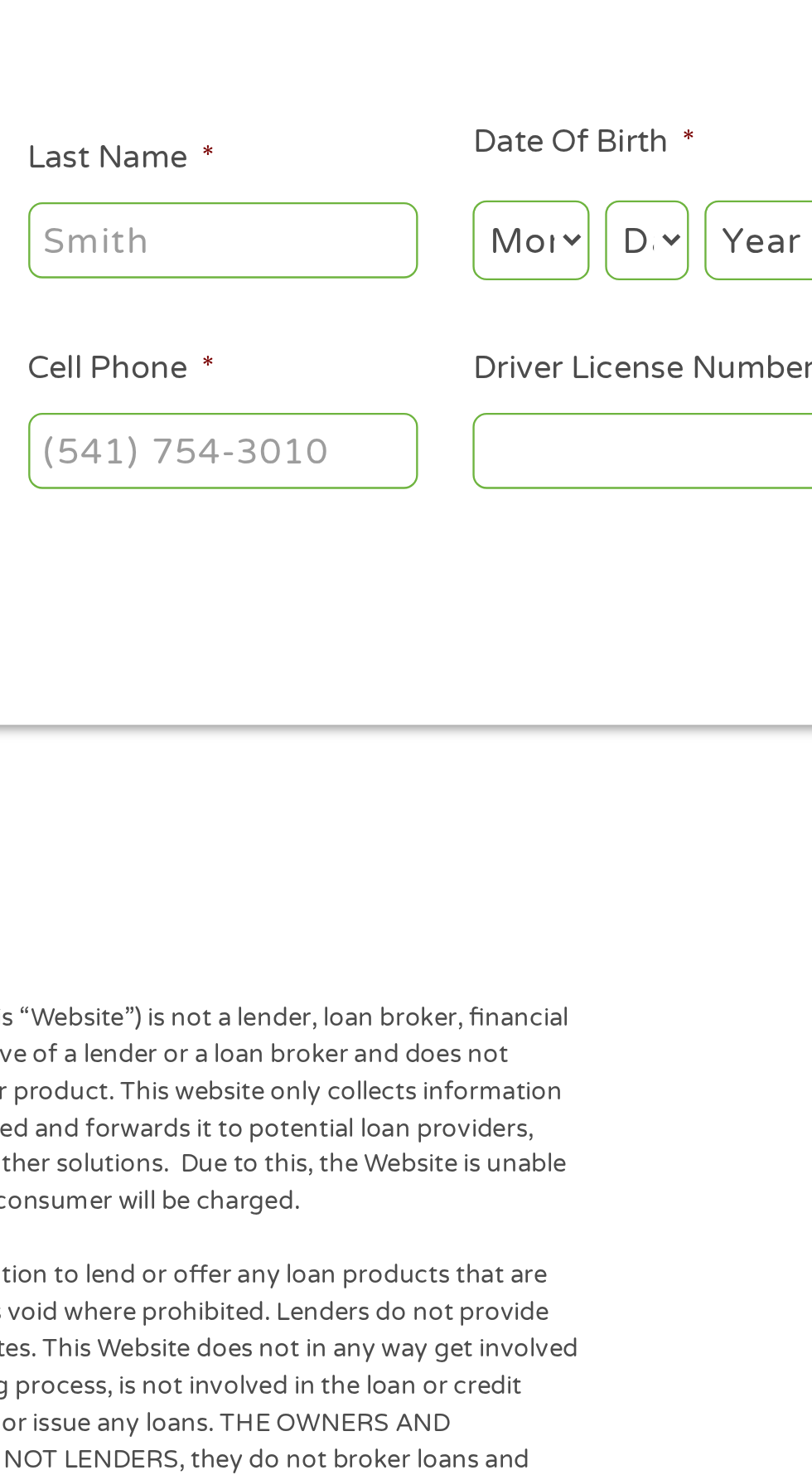
type input "[PERSON_NAME]"
type input "[EMAIL_ADDRESS][DOMAIN_NAME]"
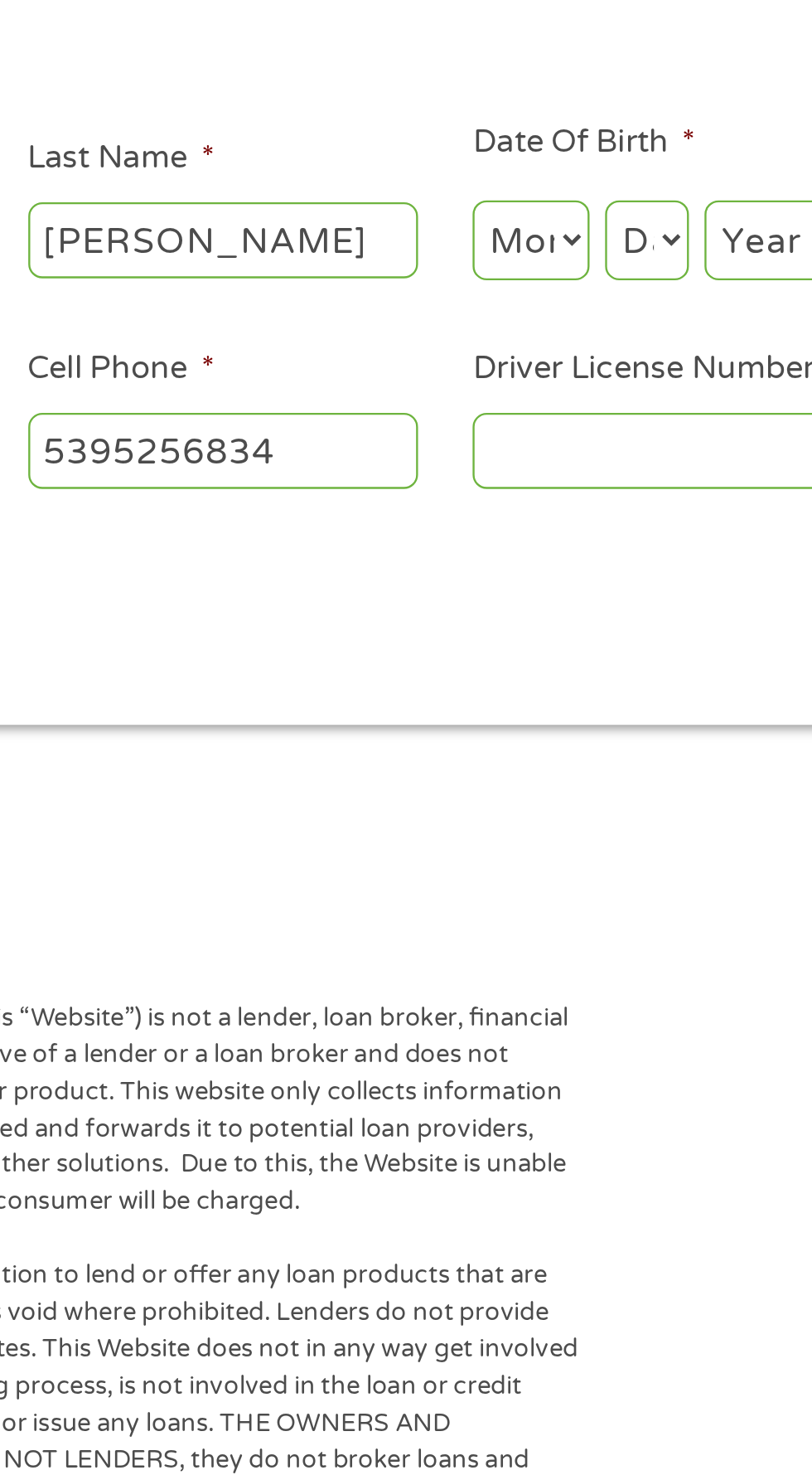
type input "[PHONE_NUMBER]"
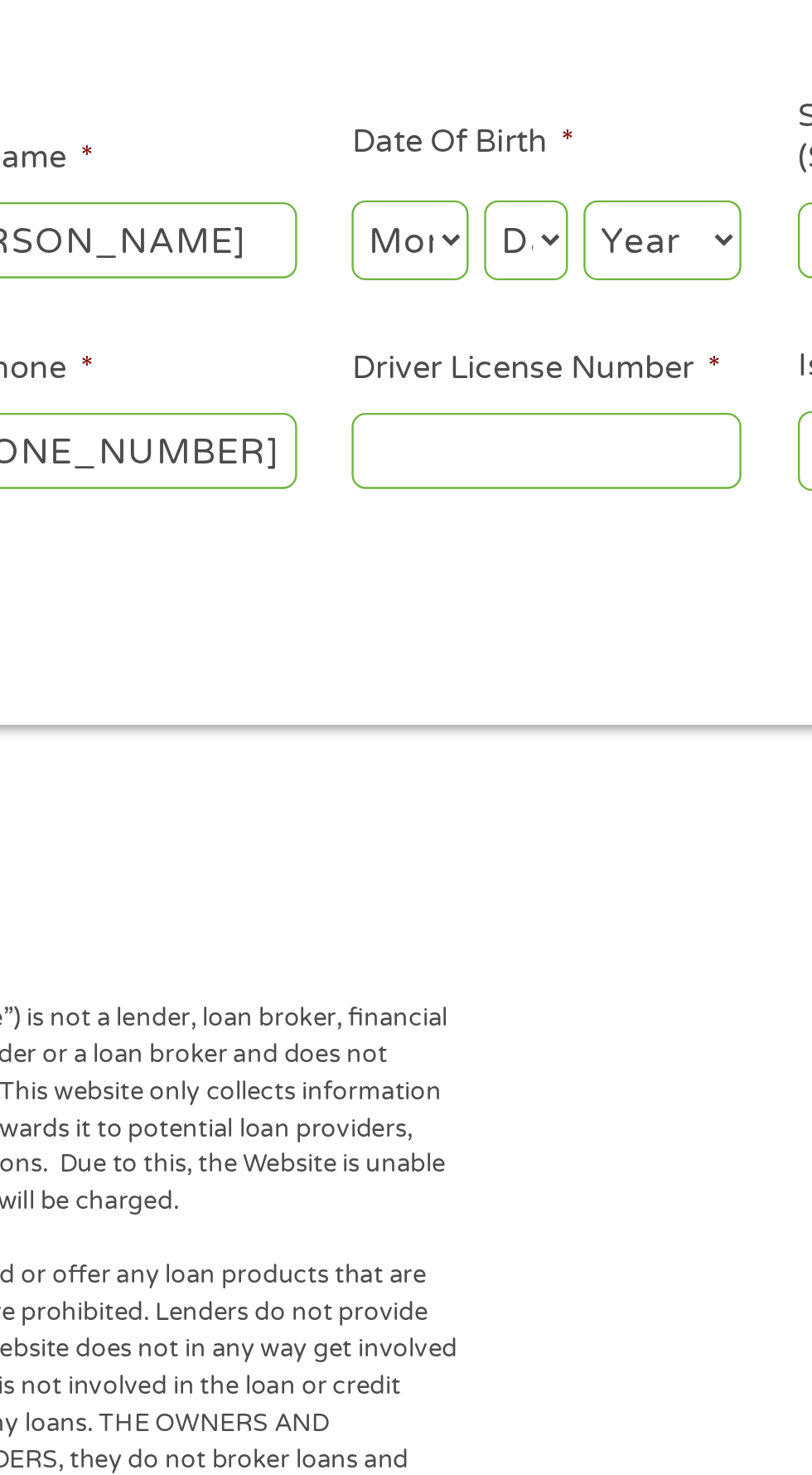
click at [457, 360] on select "Month 1 2 3 4 5 6 7 8 9 10 11 12" at bounding box center [442, 365] width 50 height 34
select select "7"
click at [418, 348] on select "Month 1 2 3 4 5 6 7 8 9 10 11 12" at bounding box center [442, 365] width 50 height 34
click at [507, 363] on select "Day 1 2 3 4 5 6 7 8 9 10 11 12 13 14 15 16 17 18 19 20 21 22 23 24 25 26 27 28 …" at bounding box center [492, 365] width 36 height 34
select select "5"
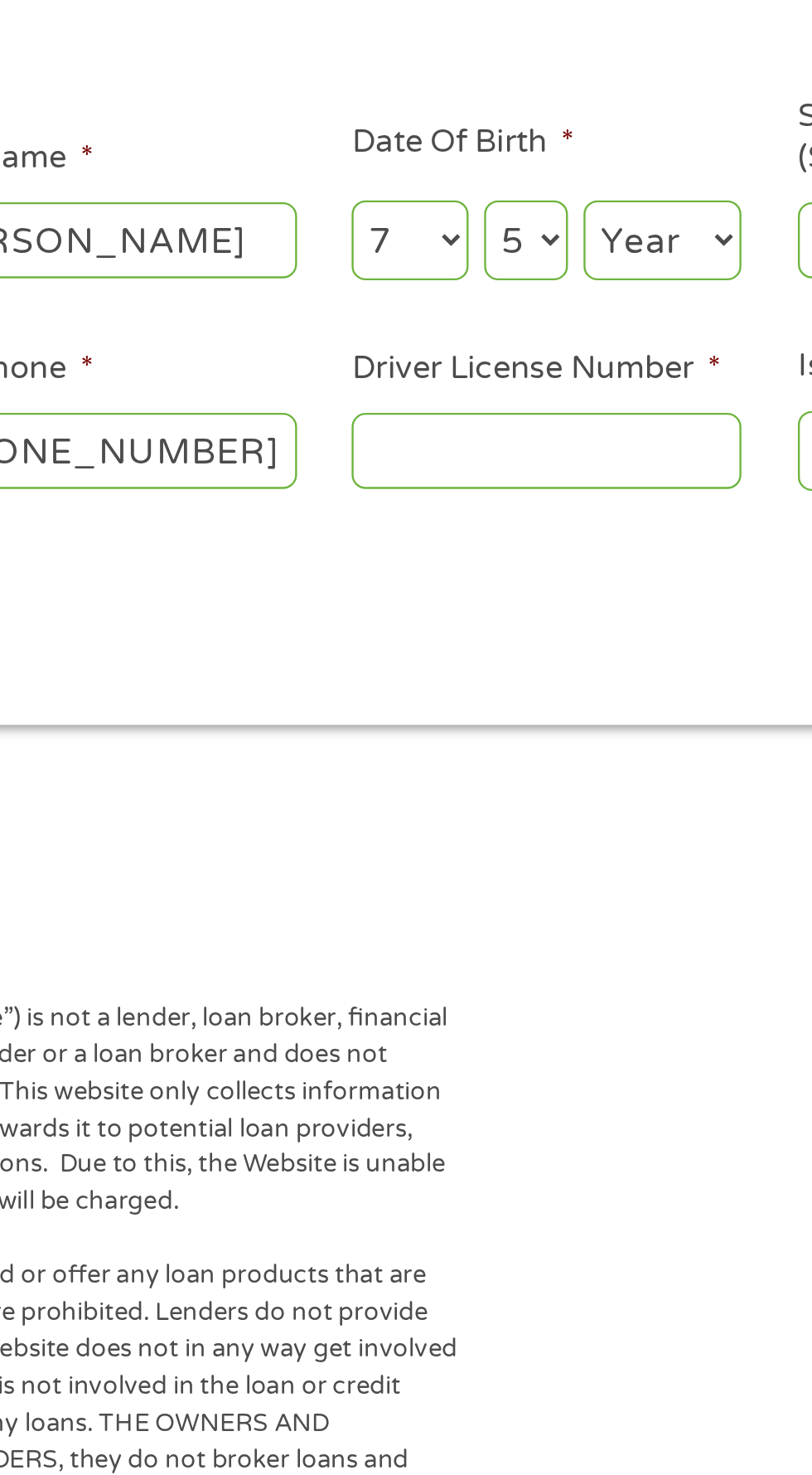
click at [474, 348] on select "Day 1 2 3 4 5 6 7 8 9 10 11 12 13 14 15 16 17 18 19 20 21 22 23 24 25 26 27 28 …" at bounding box center [492, 365] width 36 height 34
click at [578, 351] on select "Year [DATE] 2006 2005 2004 2003 2002 2001 2000 1999 1998 1997 1996 1995 1994 19…" at bounding box center [550, 365] width 67 height 34
select select "1956"
click at [516, 348] on select "Year [DATE] 2006 2005 2004 2003 2002 2001 2000 1999 1998 1997 1996 1995 1994 19…" at bounding box center [550, 365] width 67 height 34
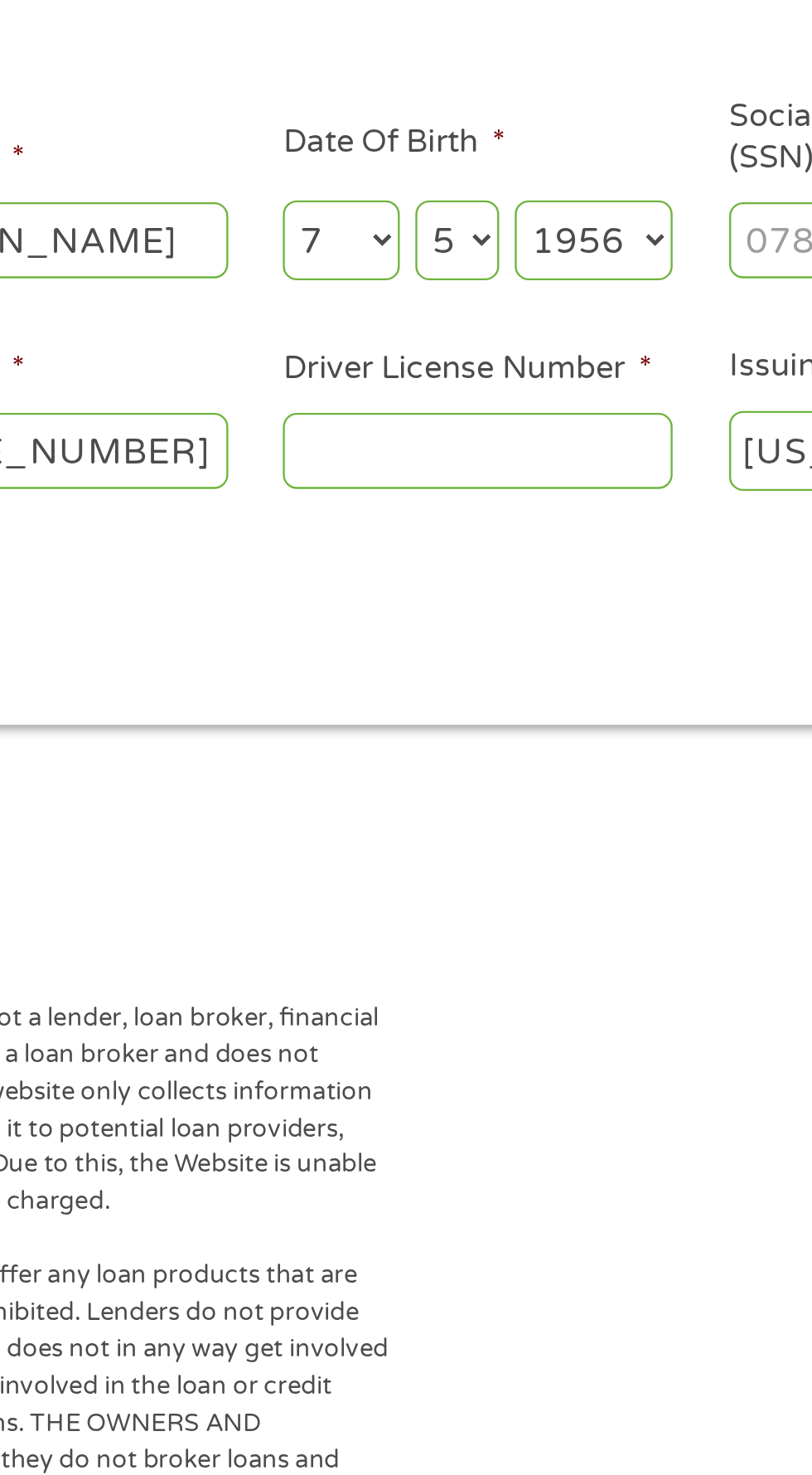
click at [470, 446] on input "Driver License Number *" at bounding box center [500, 454] width 166 height 32
type input "M009754167"
click at [537, 519] on div "Back Next" at bounding box center [405, 522] width 758 height 52
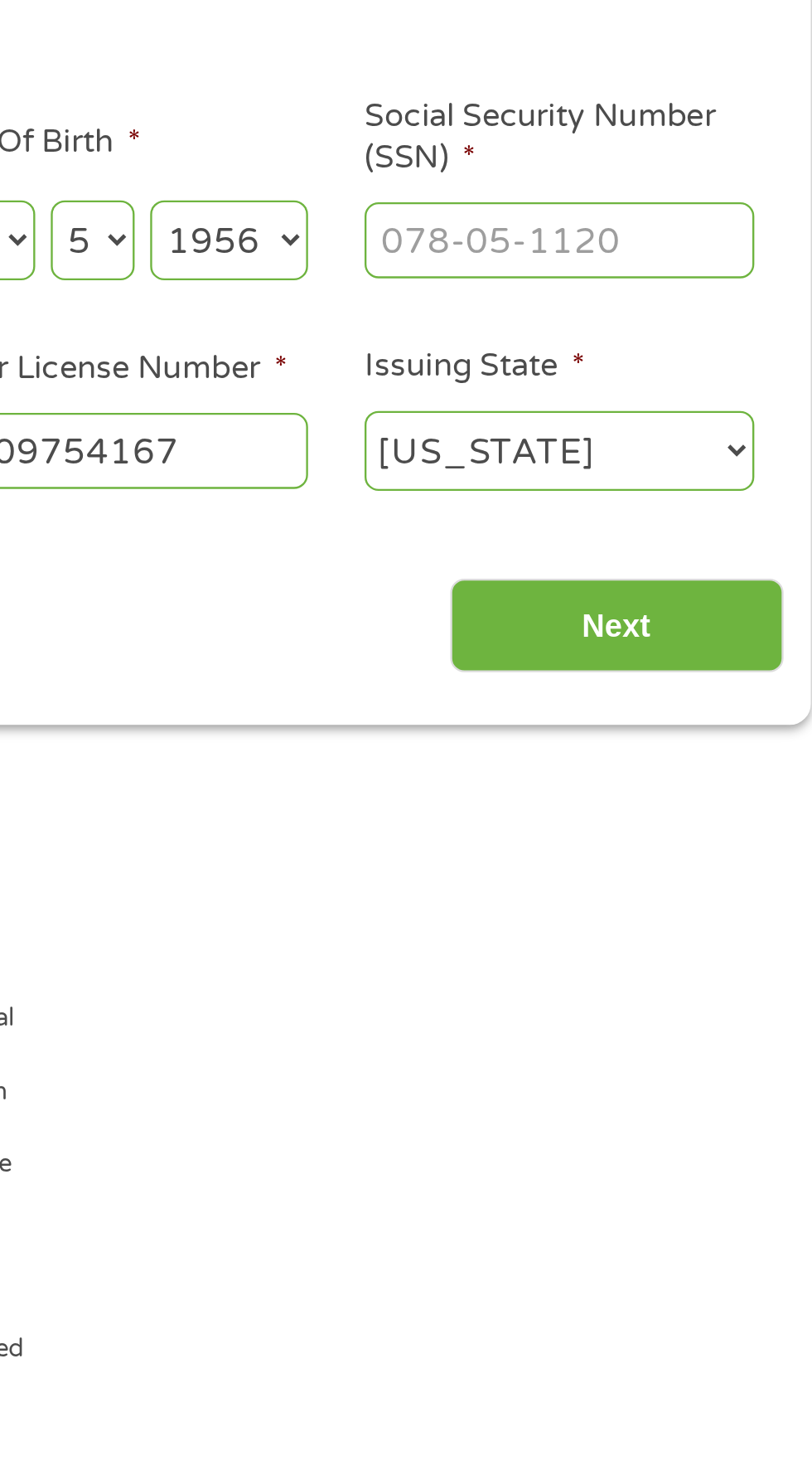
click at [740, 520] on input "Next" at bounding box center [714, 528] width 141 height 40
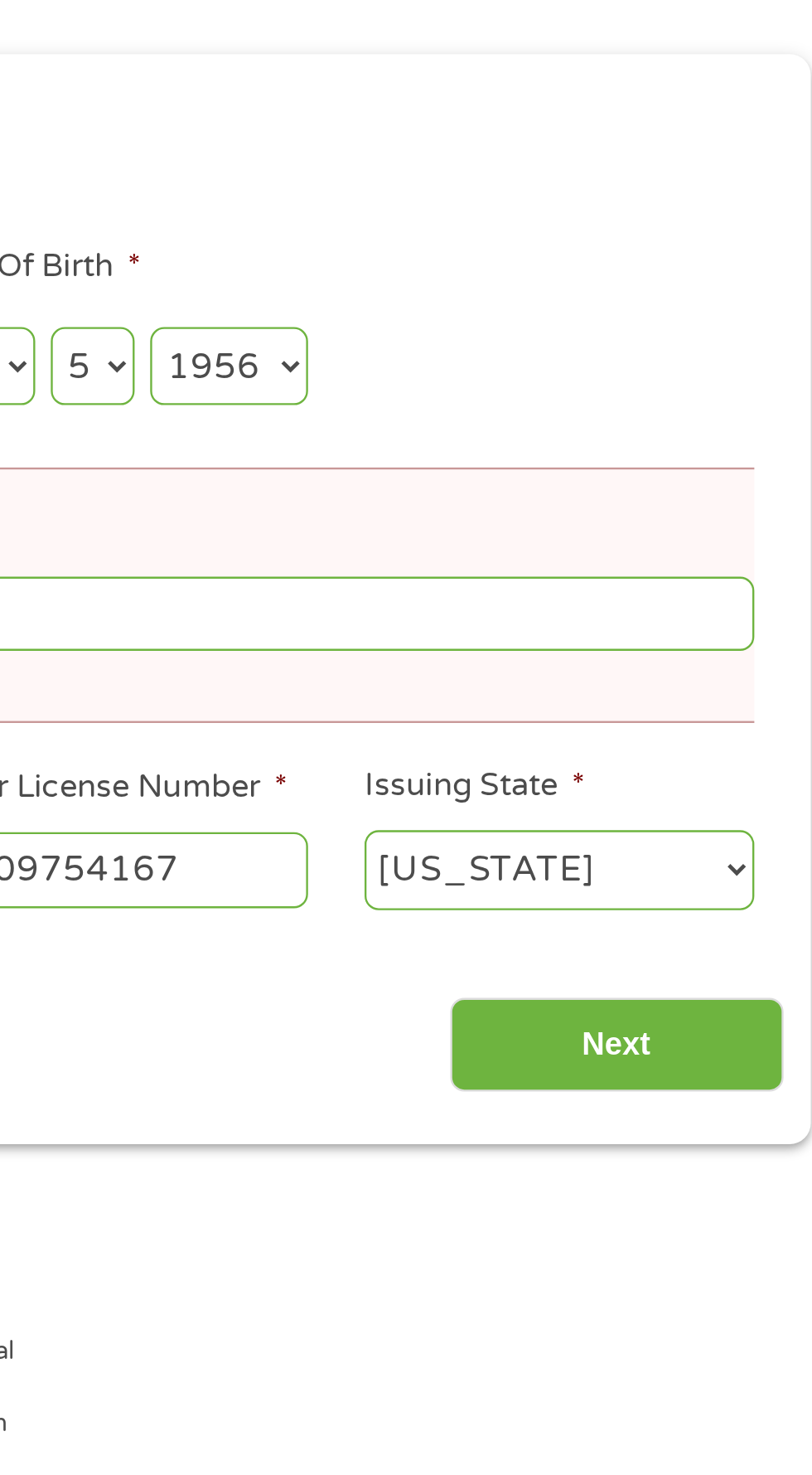
scroll to position [0, 0]
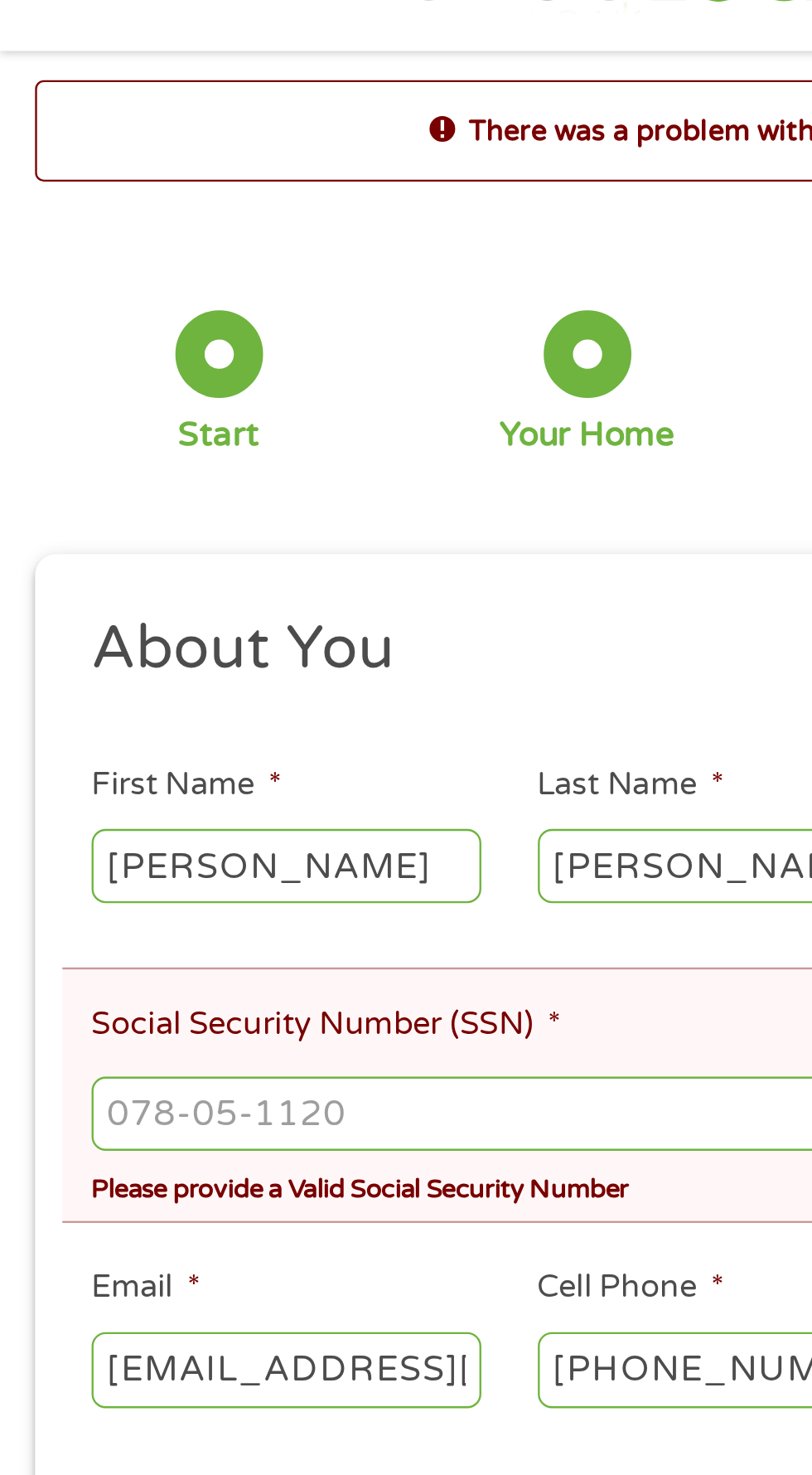
click at [79, 529] on input "Social Security Number (SSN) *" at bounding box center [406, 530] width 734 height 32
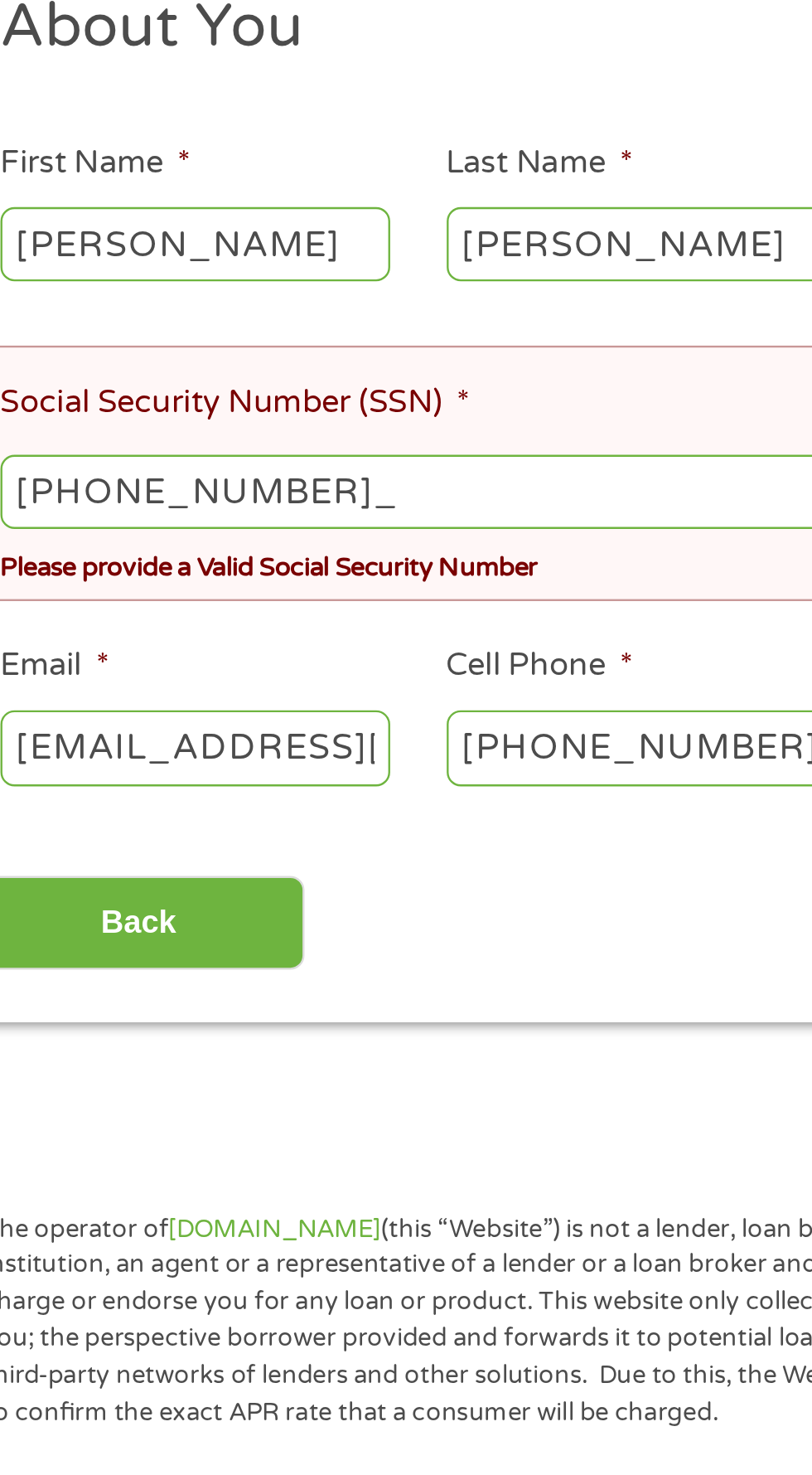
type input "444-58-2503"
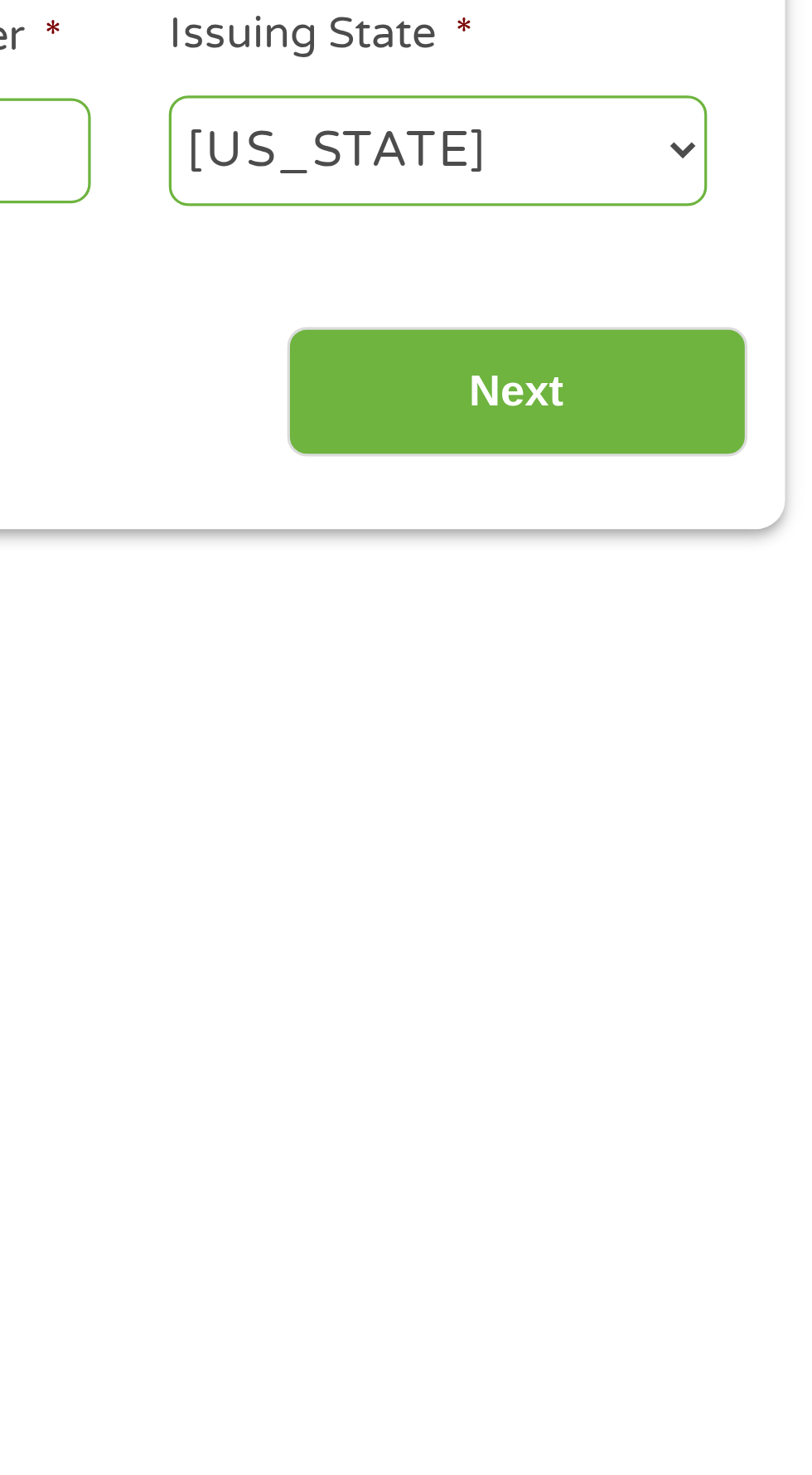
click at [729, 708] on input "Next" at bounding box center [714, 713] width 141 height 40
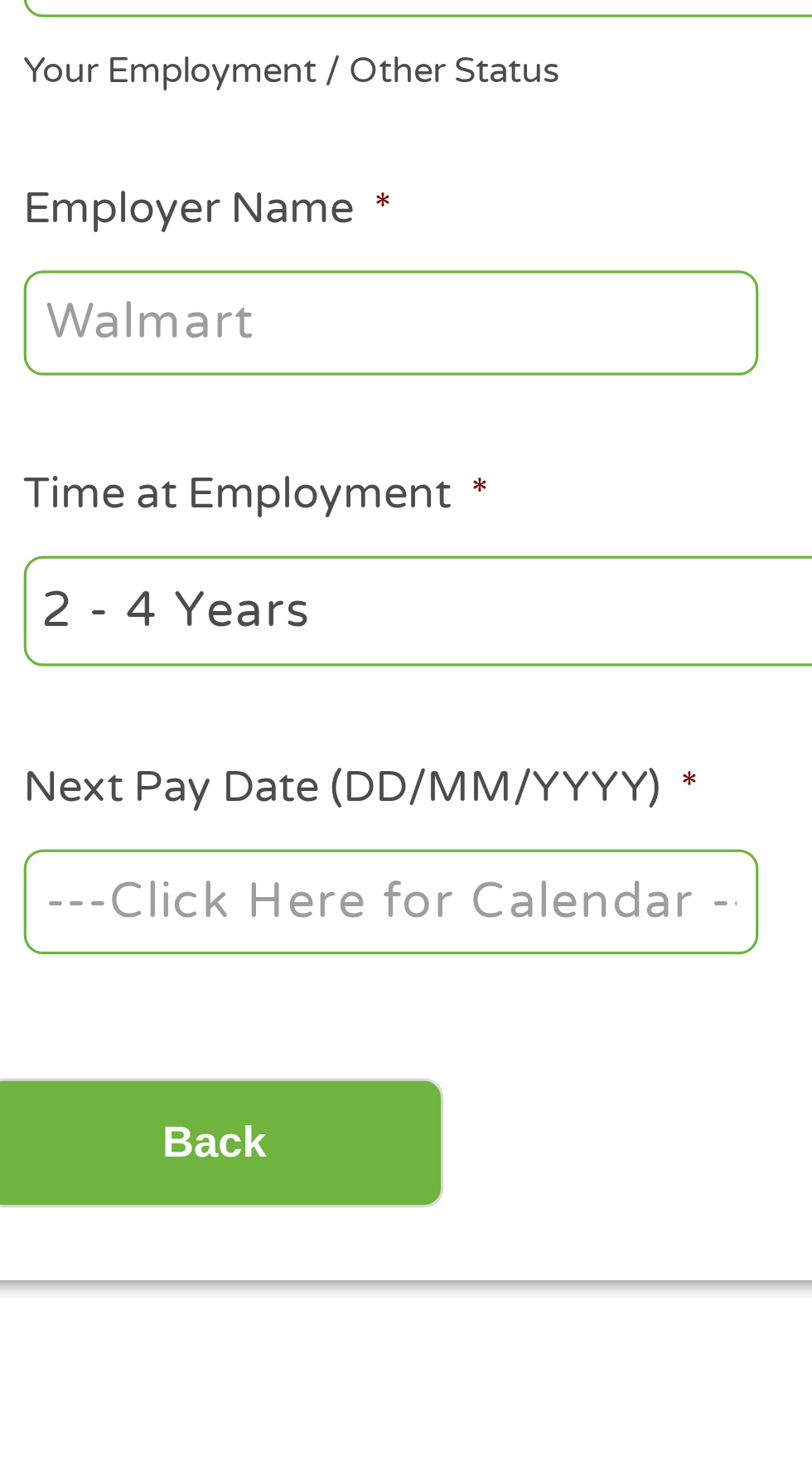
scroll to position [7, 0]
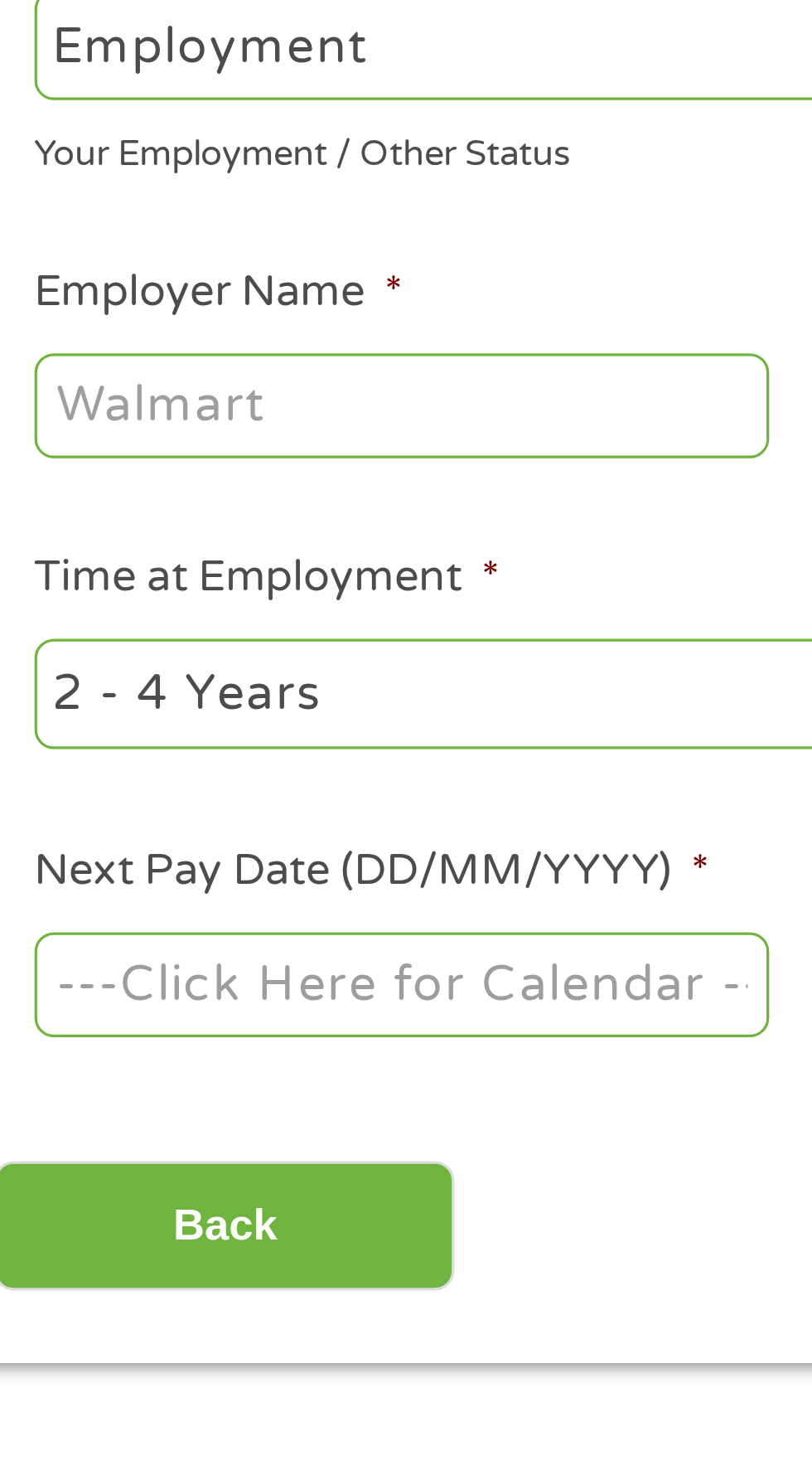
click at [118, 452] on input "Employer Name *" at bounding box center [152, 460] width 226 height 32
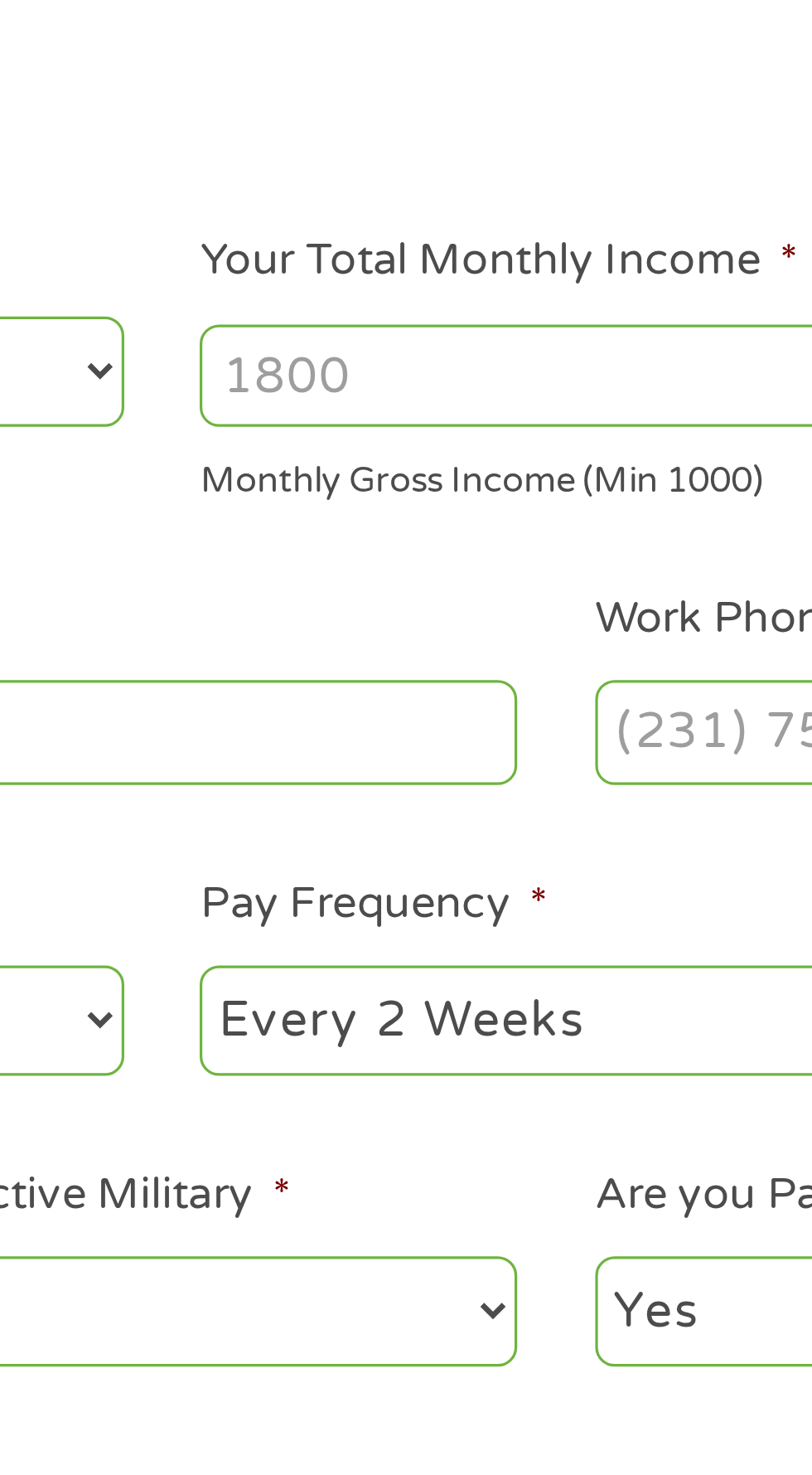
type input "SSA"
click at [491, 342] on input "Your Total Monthly Income *" at bounding box center [595, 350] width 355 height 32
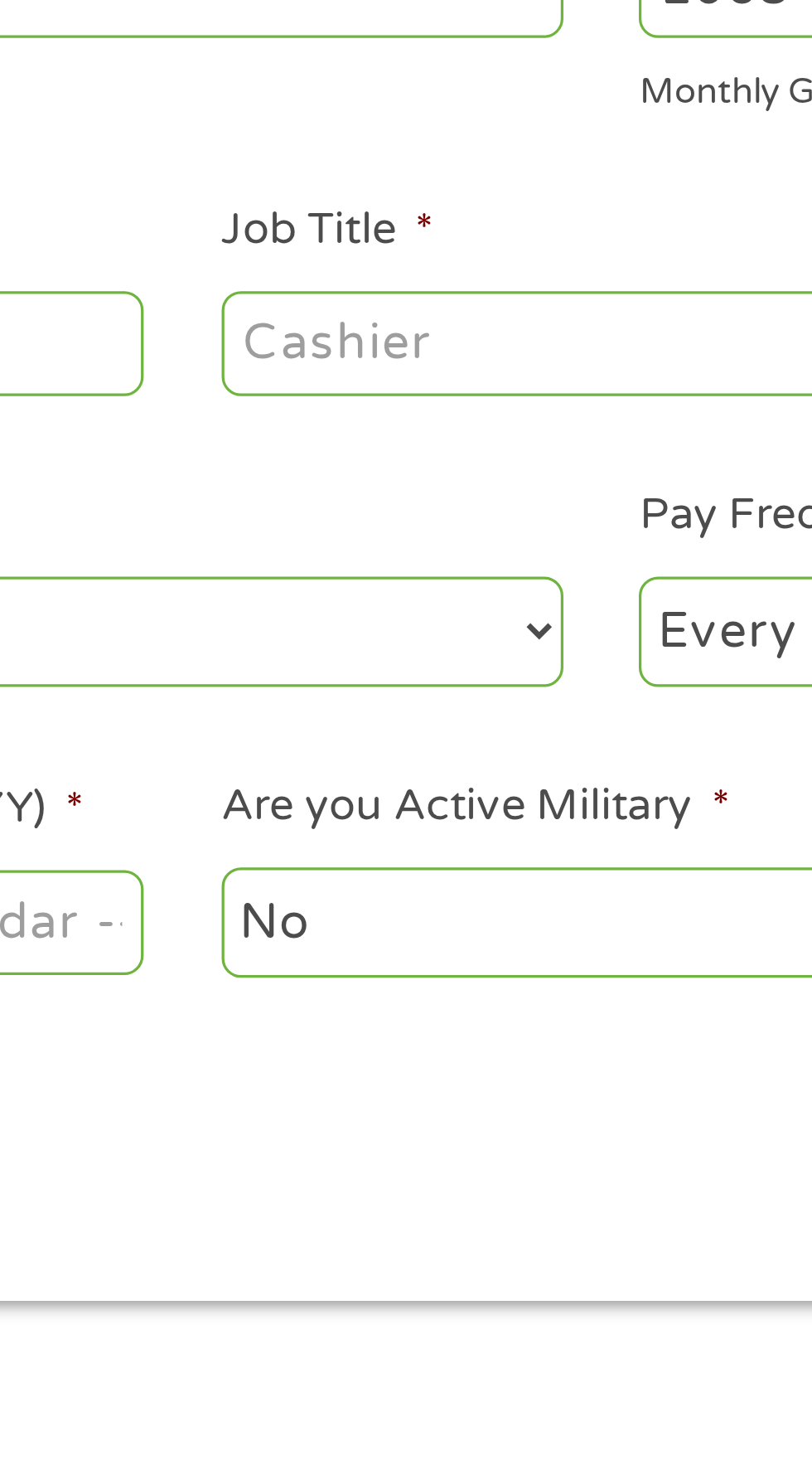
type input "2068"
click at [397, 453] on input "Job Title *" at bounding box center [402, 460] width 226 height 32
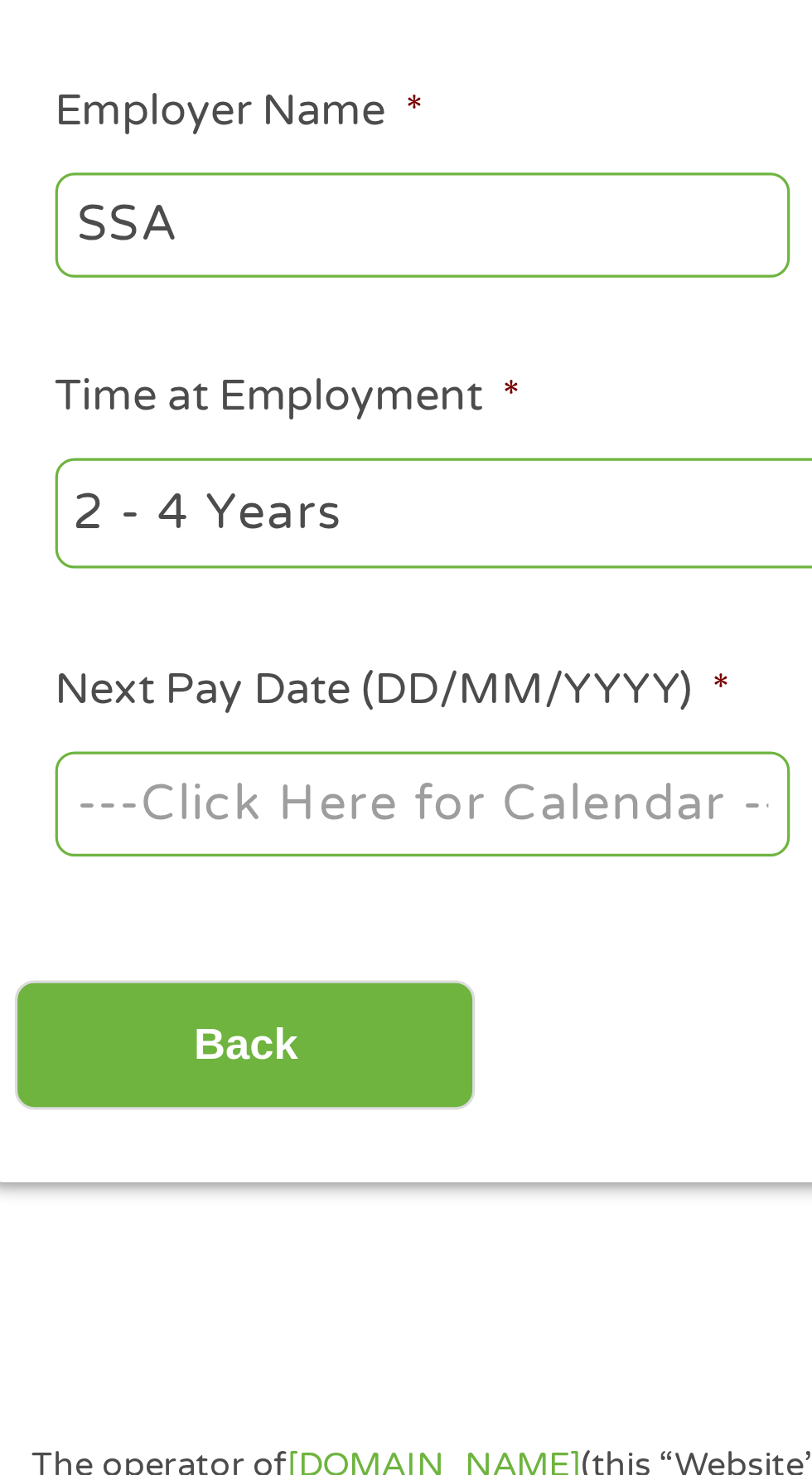
type input "Retired"
click at [204, 541] on select "--- Choose one --- 1 Year or less 1 - 2 Years 2 - 4 Years Over 4 Years" at bounding box center [216, 549] width 355 height 34
select select "60months"
click at [39, 532] on select "--- Choose one --- 1 Year or less 1 - 2 Years 2 - 4 Years Over 4 Years" at bounding box center [216, 549] width 355 height 34
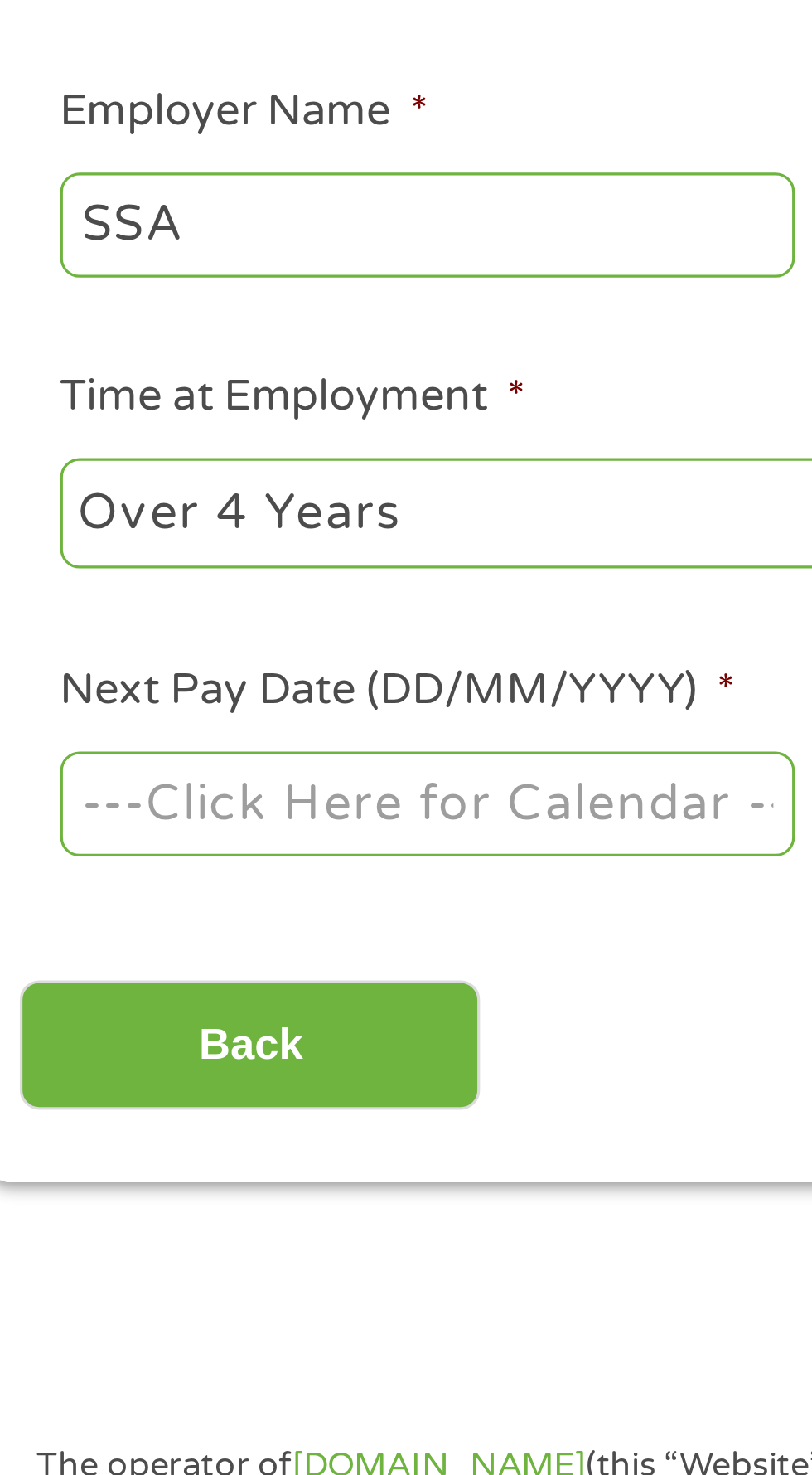
click at [241, 643] on input "Next Pay Date (DD/MM/YYYY) *" at bounding box center [152, 638] width 226 height 32
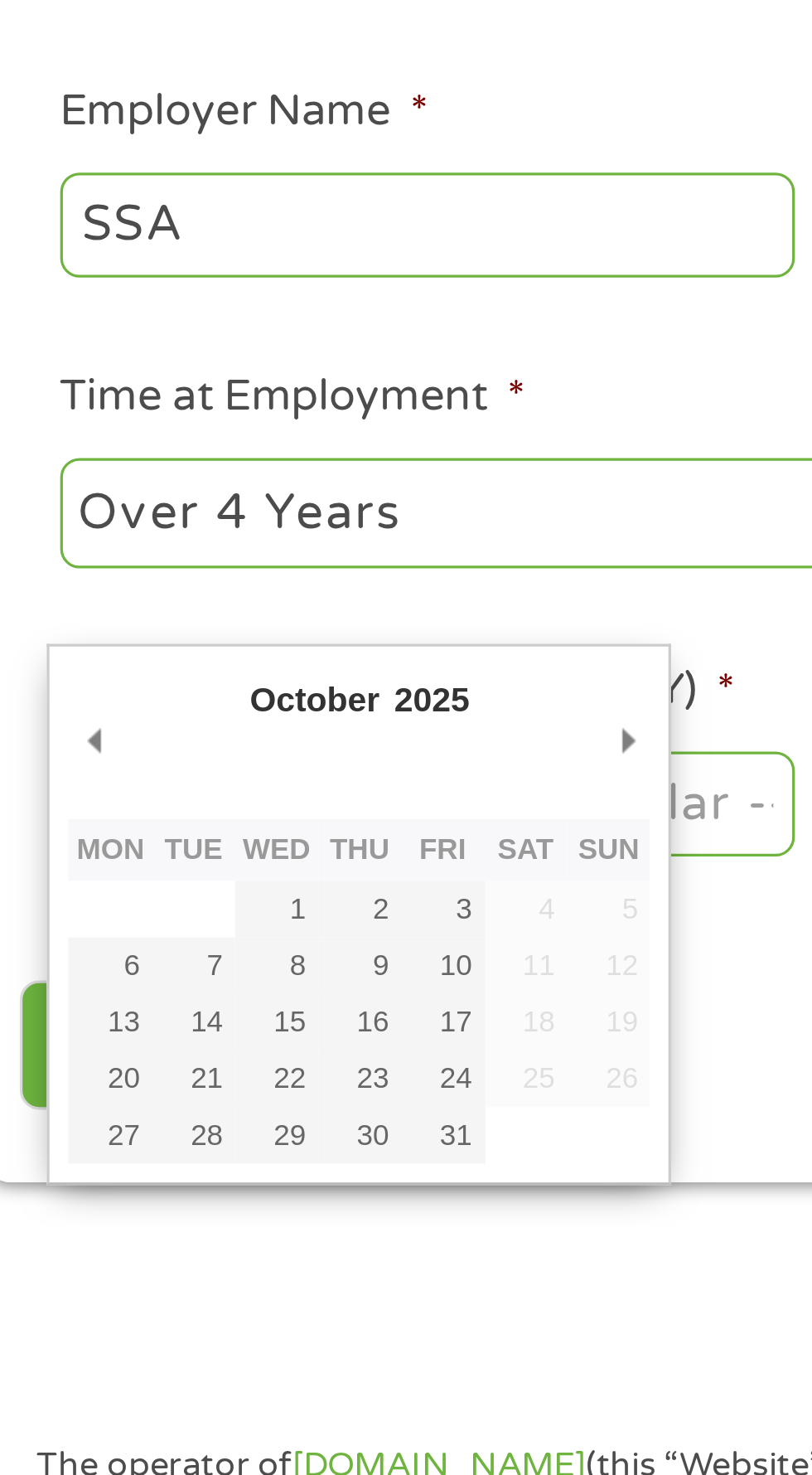
type input "[DATE]"
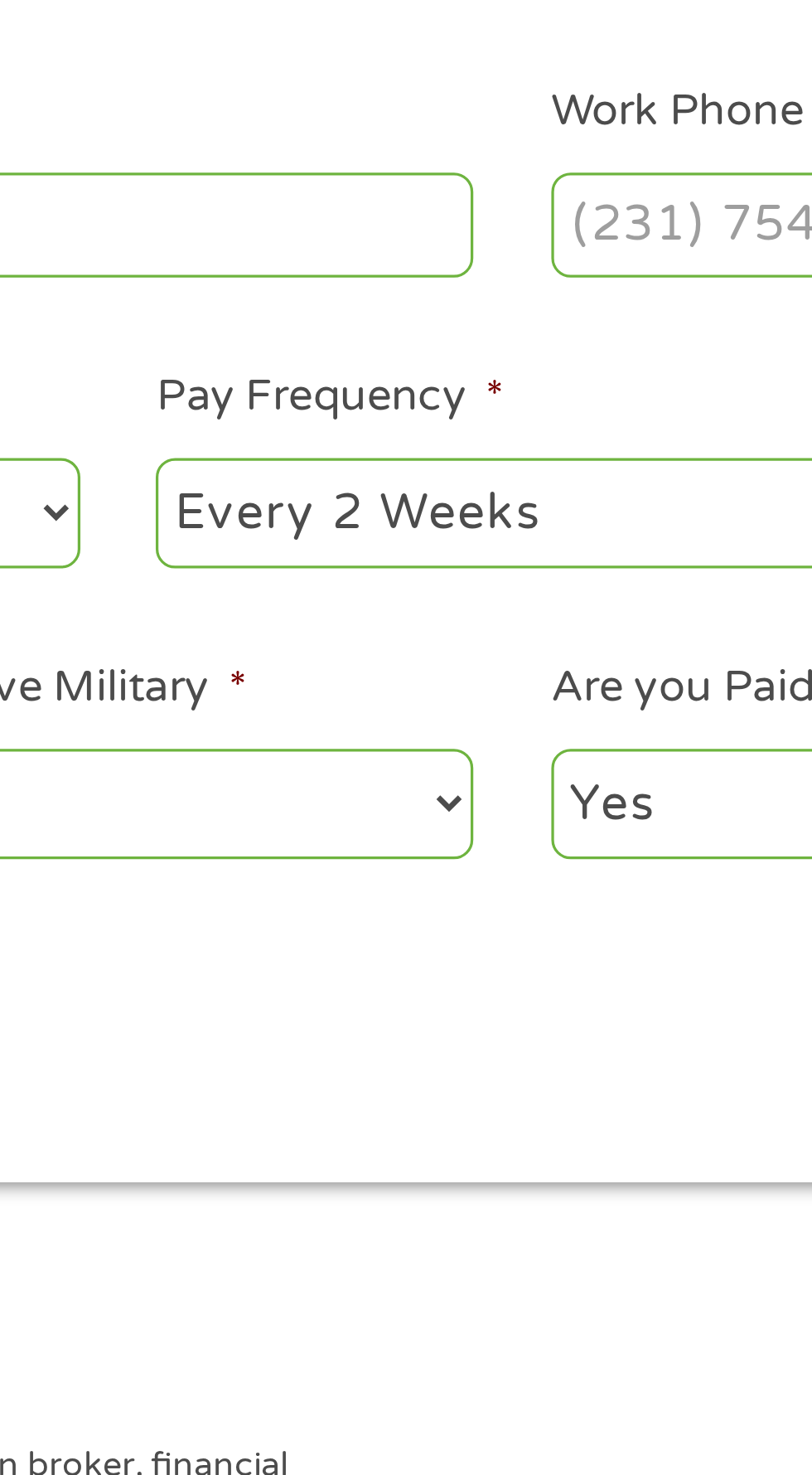
click at [563, 534] on select "--- Choose one --- Every 2 Weeks Every Week Monthly Semi-Monthly" at bounding box center [595, 549] width 355 height 34
select select "monthly"
click at [418, 532] on select "--- Choose one --- Every 2 Weeks Every Week Monthly Semi-Monthly" at bounding box center [595, 549] width 355 height 34
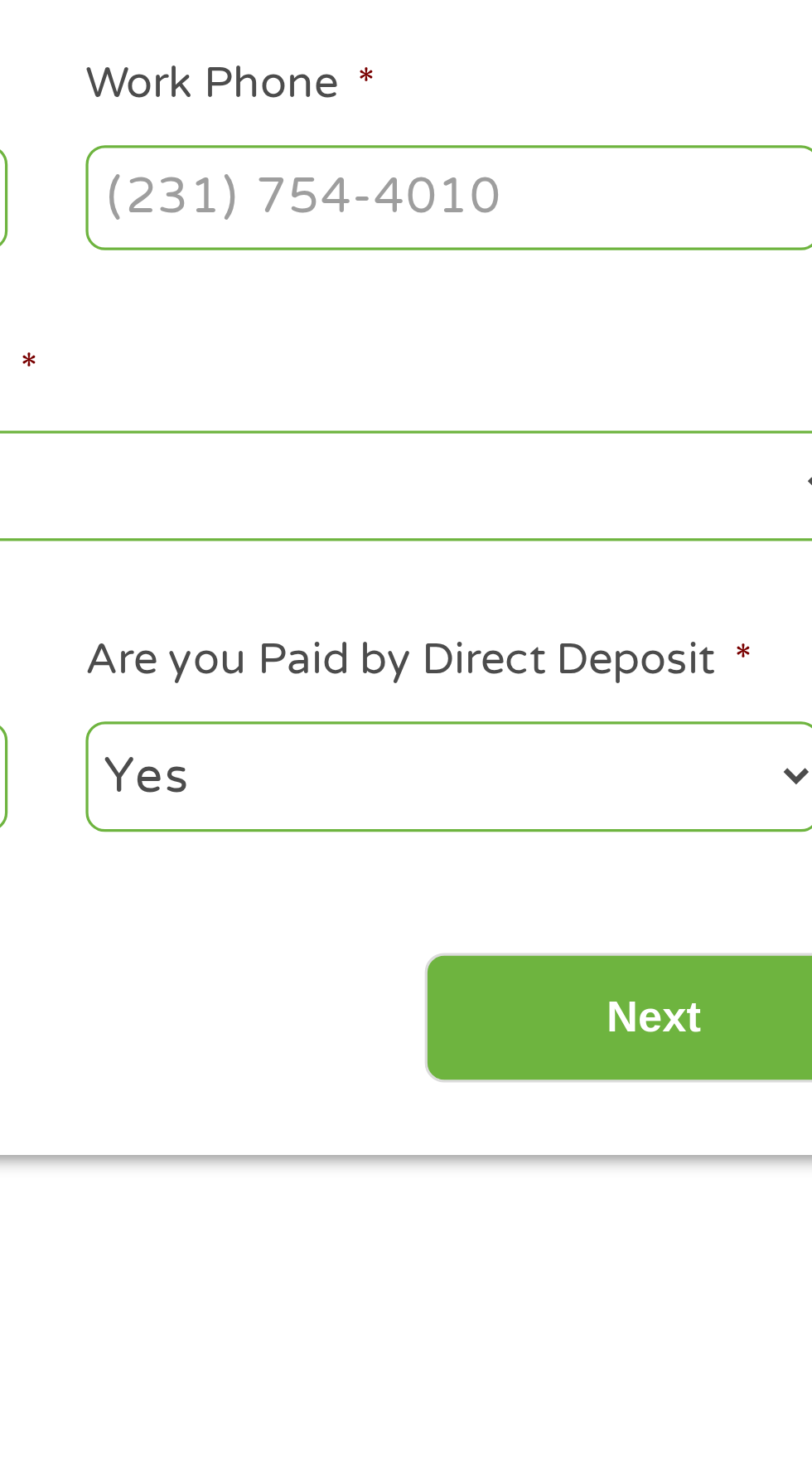
click at [596, 451] on input "Work Phone *" at bounding box center [652, 460] width 226 height 32
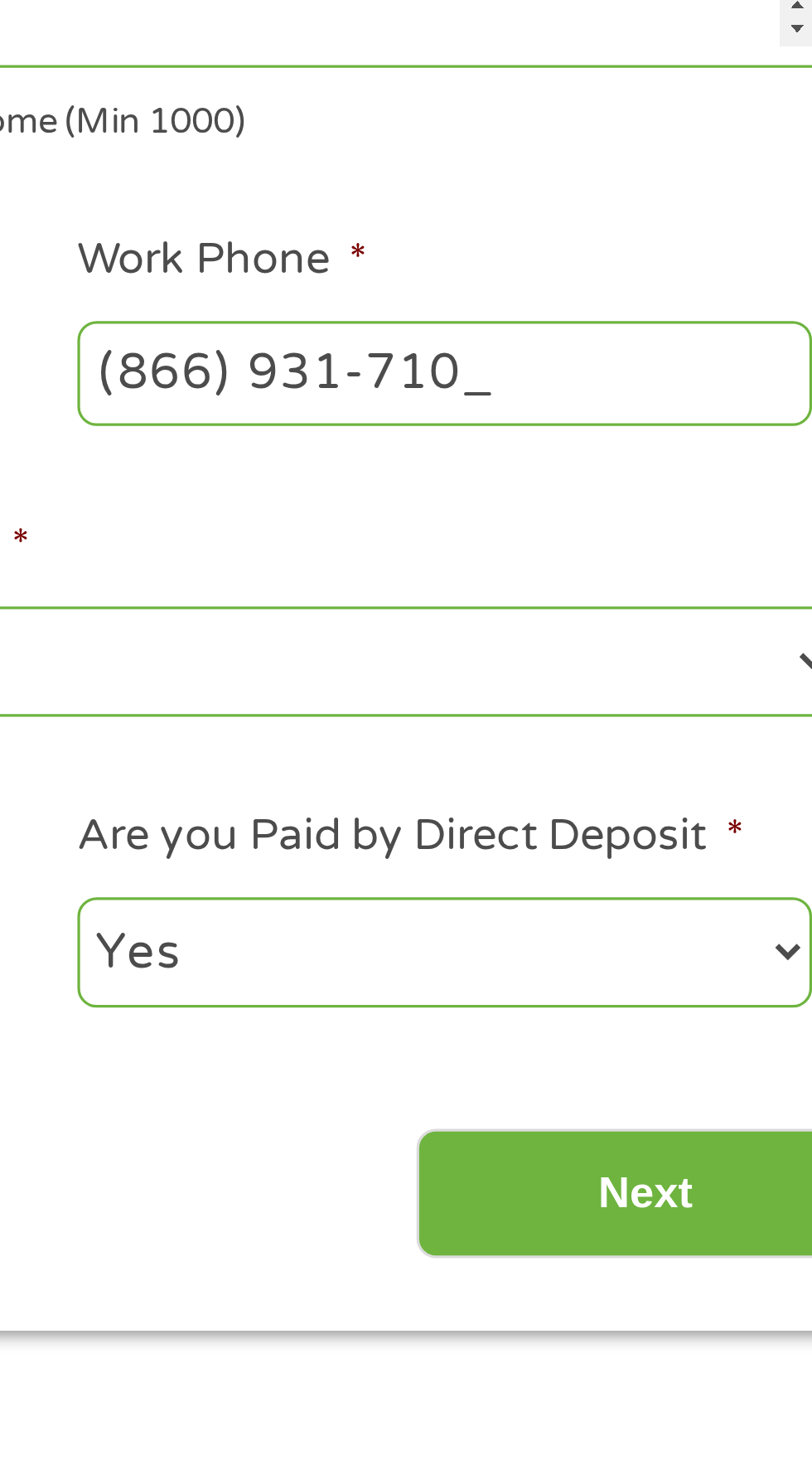
type input "[PHONE_NUMBER]"
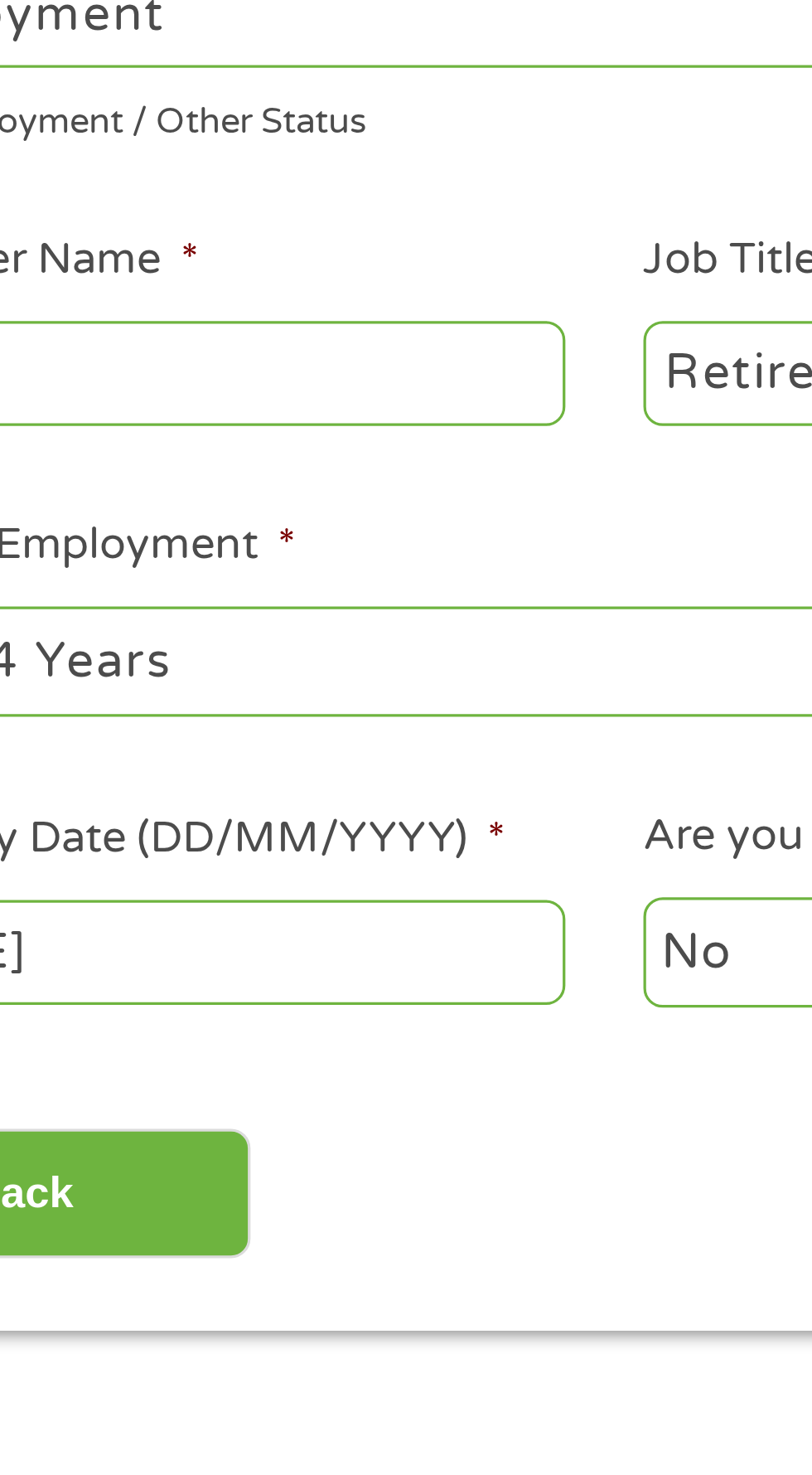
click at [326, 774] on section "1 Start 2 Your Home 3 About You 4 Employment 5 Banking 6 This field is hidden w…" at bounding box center [406, 437] width 812 height 708
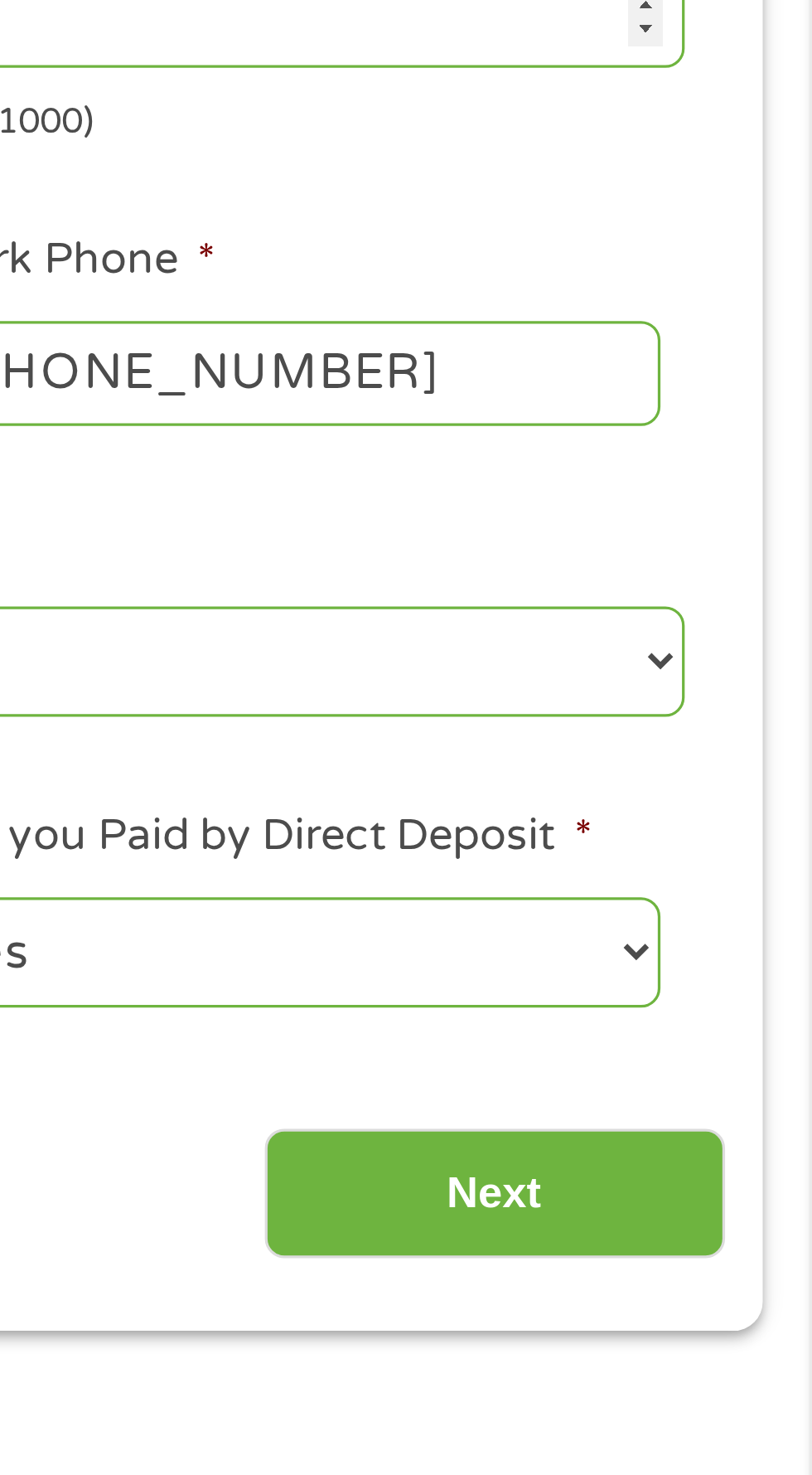
click at [730, 705] on input "Next" at bounding box center [714, 712] width 141 height 40
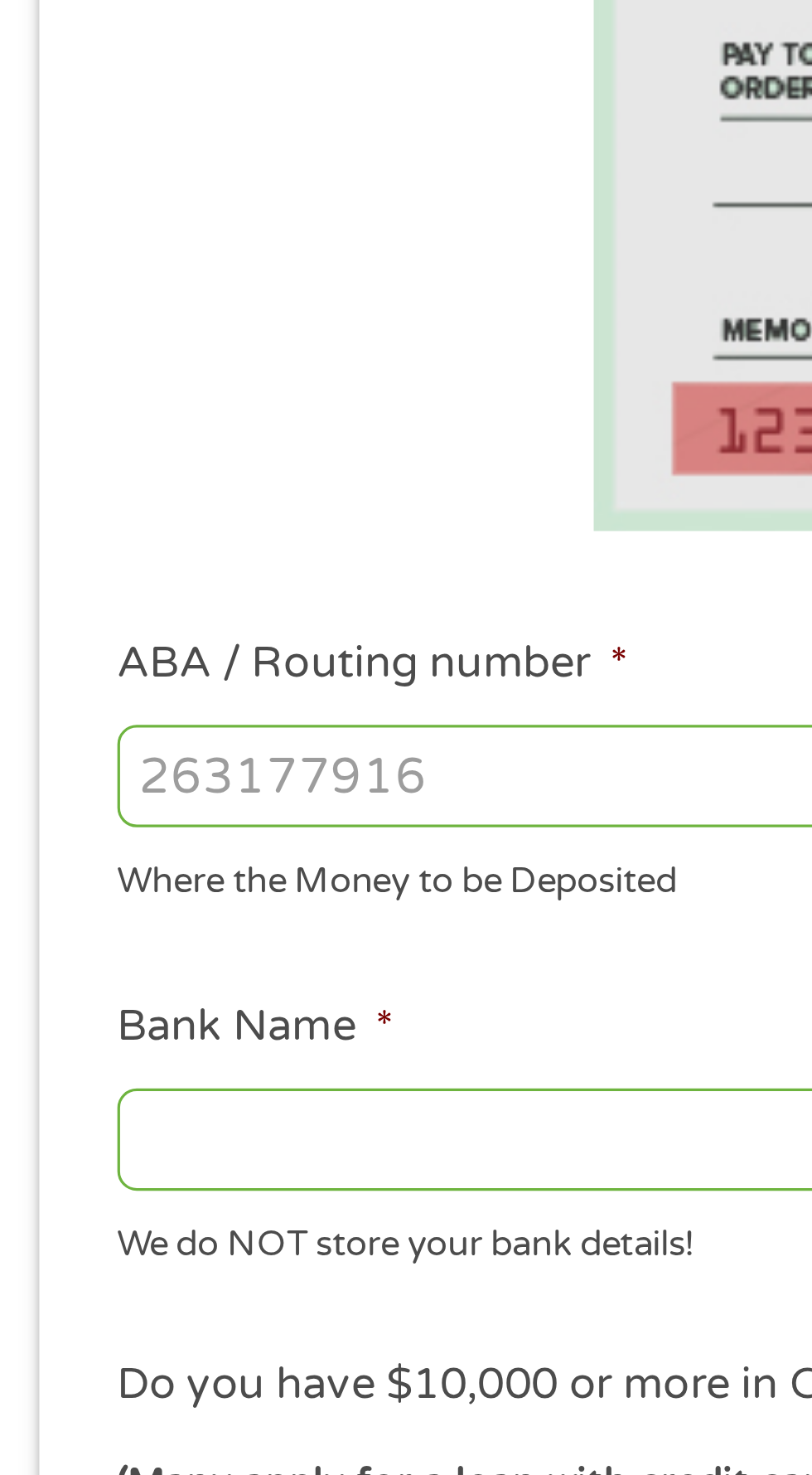
click at [83, 582] on input "ABA / Routing number *" at bounding box center [216, 585] width 355 height 32
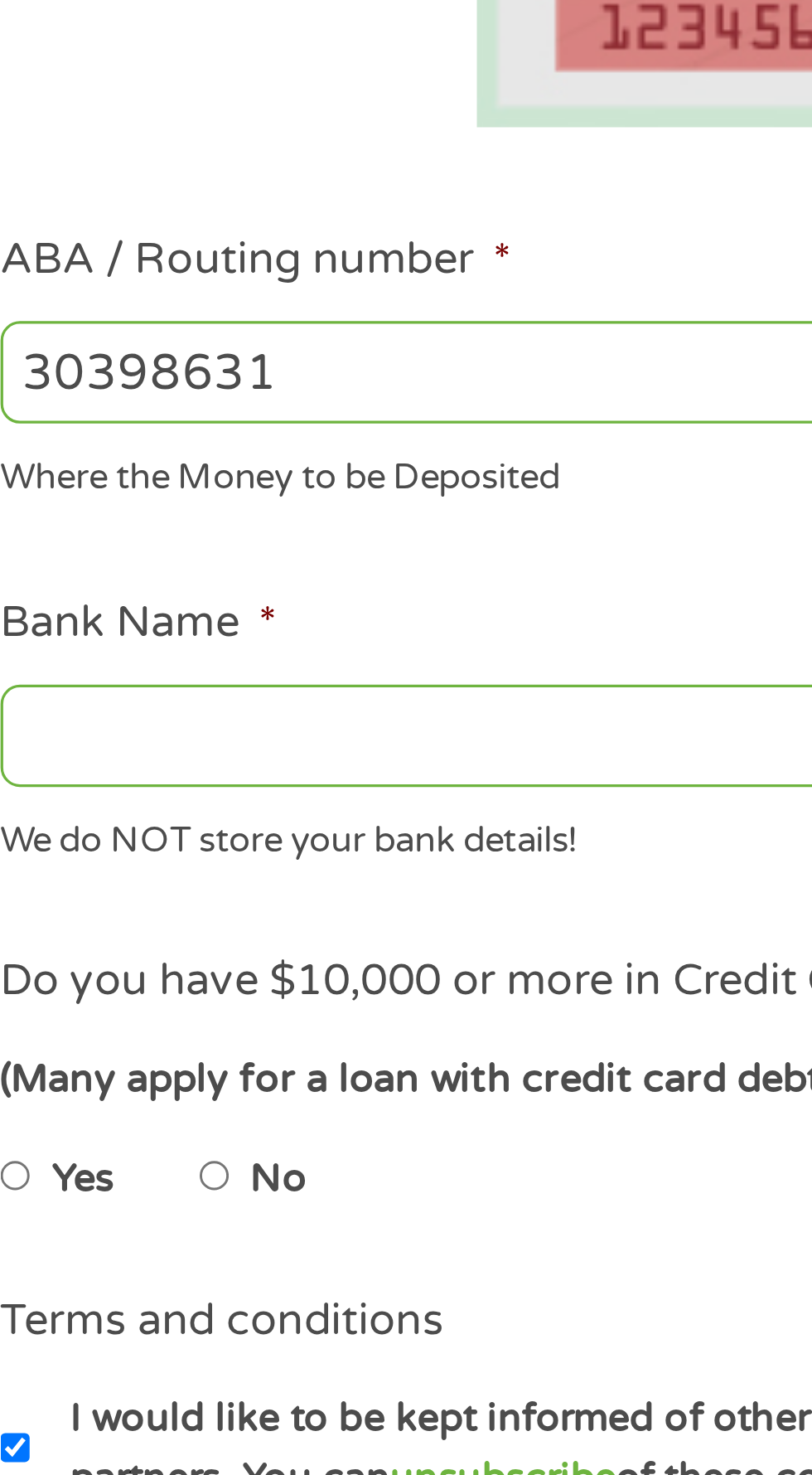
type input "303986313"
type input "TTCU THE CREDIT UNION"
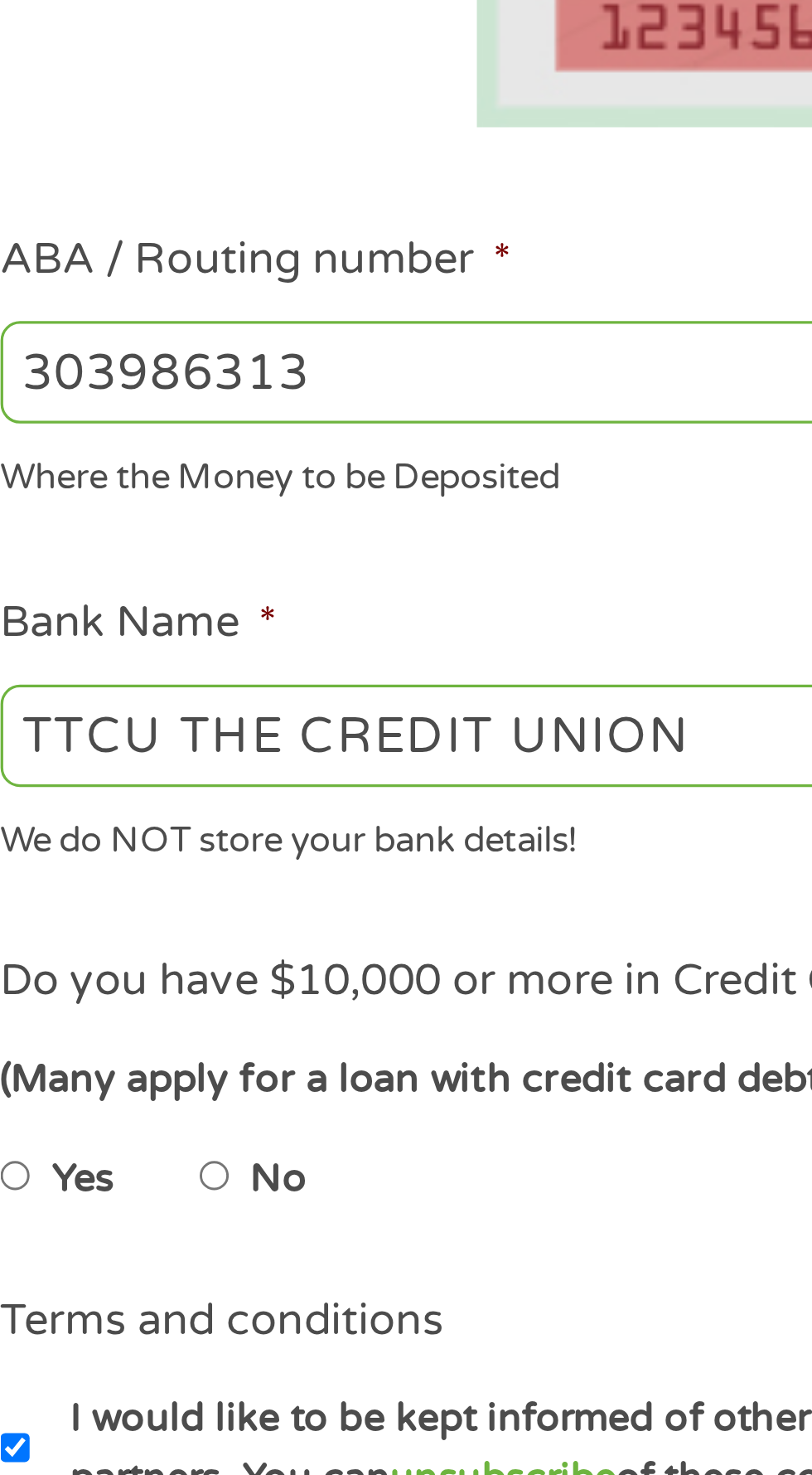
type input "303986313"
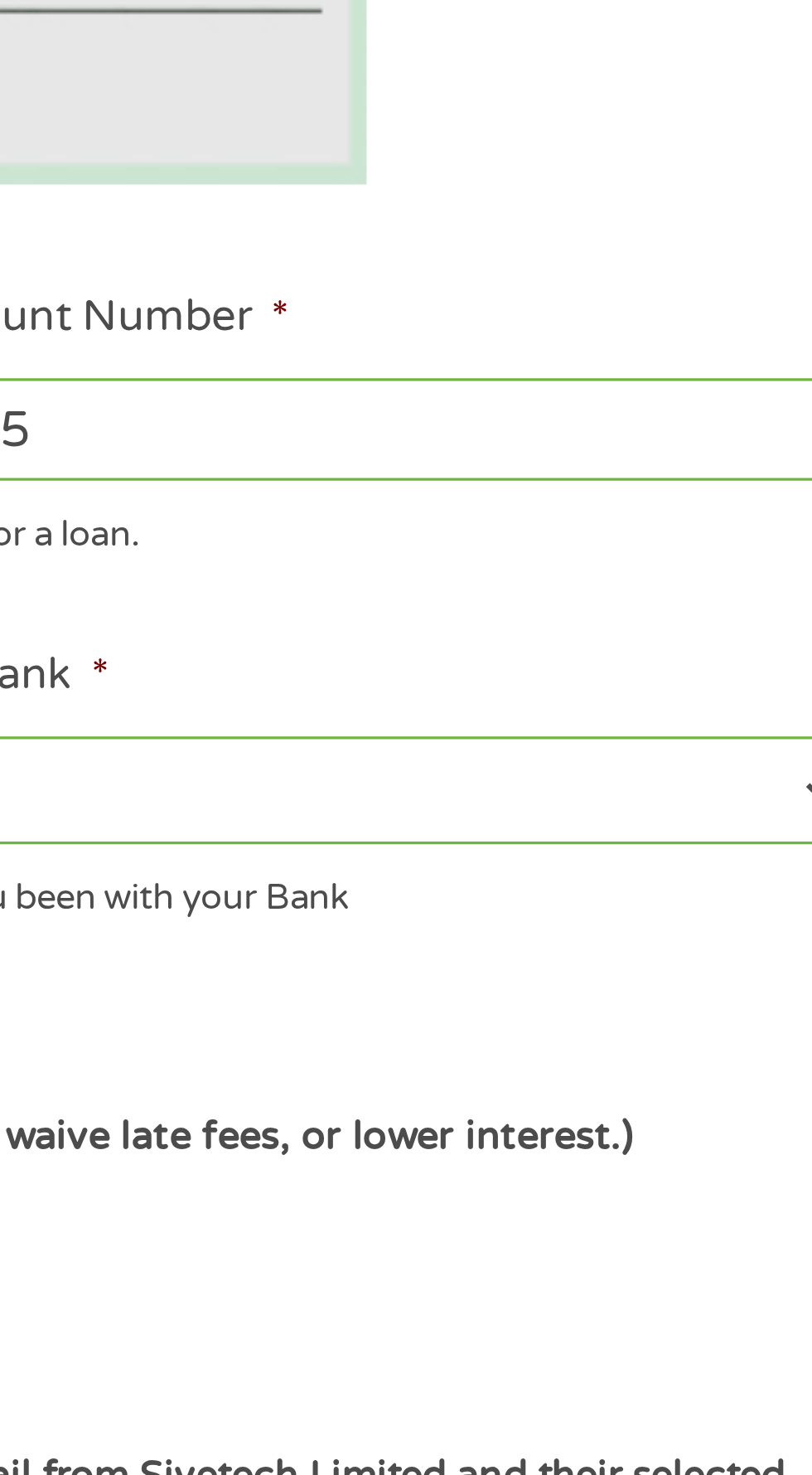
type input "4415199005"
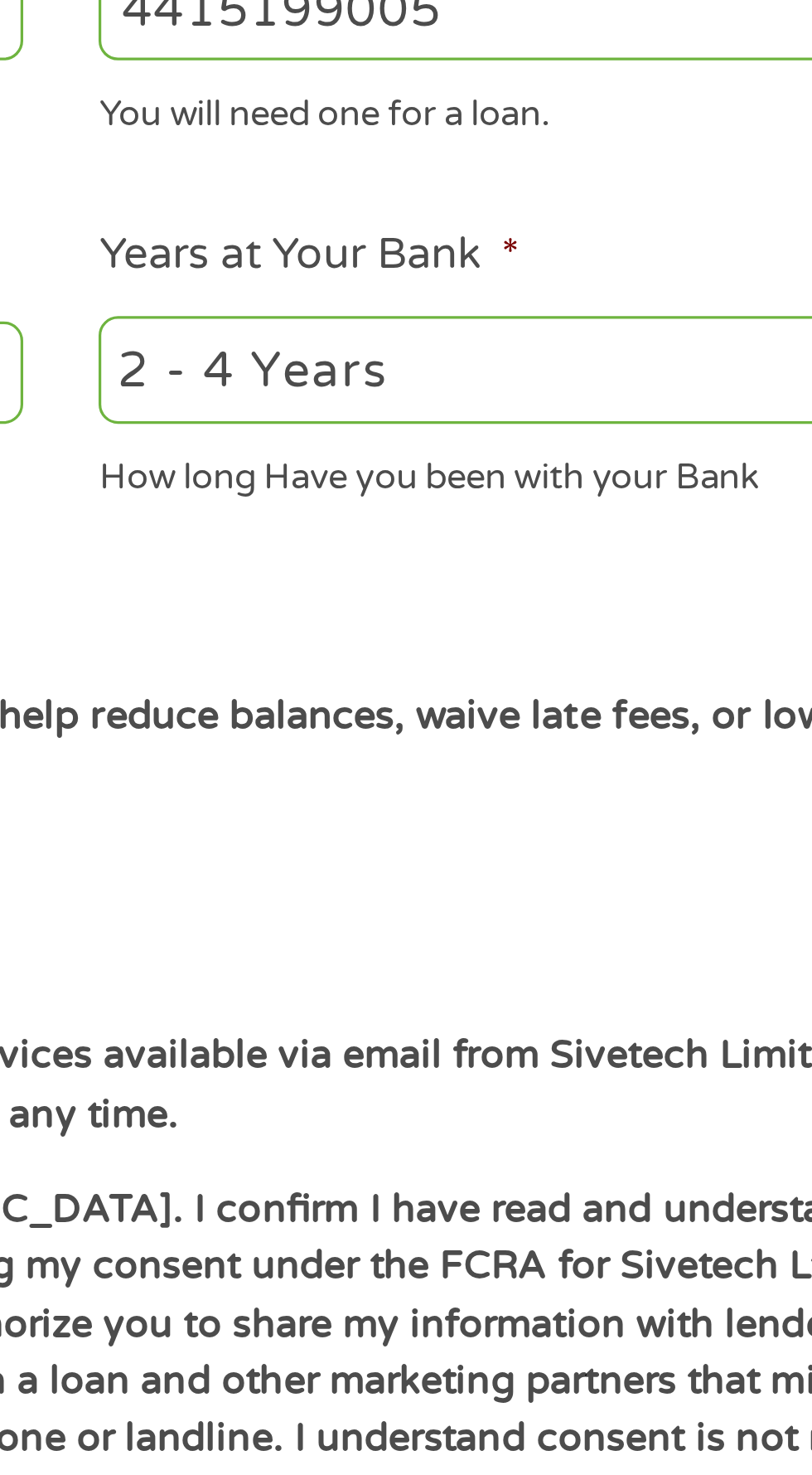
click at [568, 686] on select "2 - 4 Years 6 - 12 Months 1 - 2 Years Over 4 Years" at bounding box center [595, 695] width 355 height 34
select select "60months"
click at [418, 678] on select "2 - 4 Years 6 - 12 Months 1 - 2 Years Over 4 Years" at bounding box center [595, 695] width 355 height 34
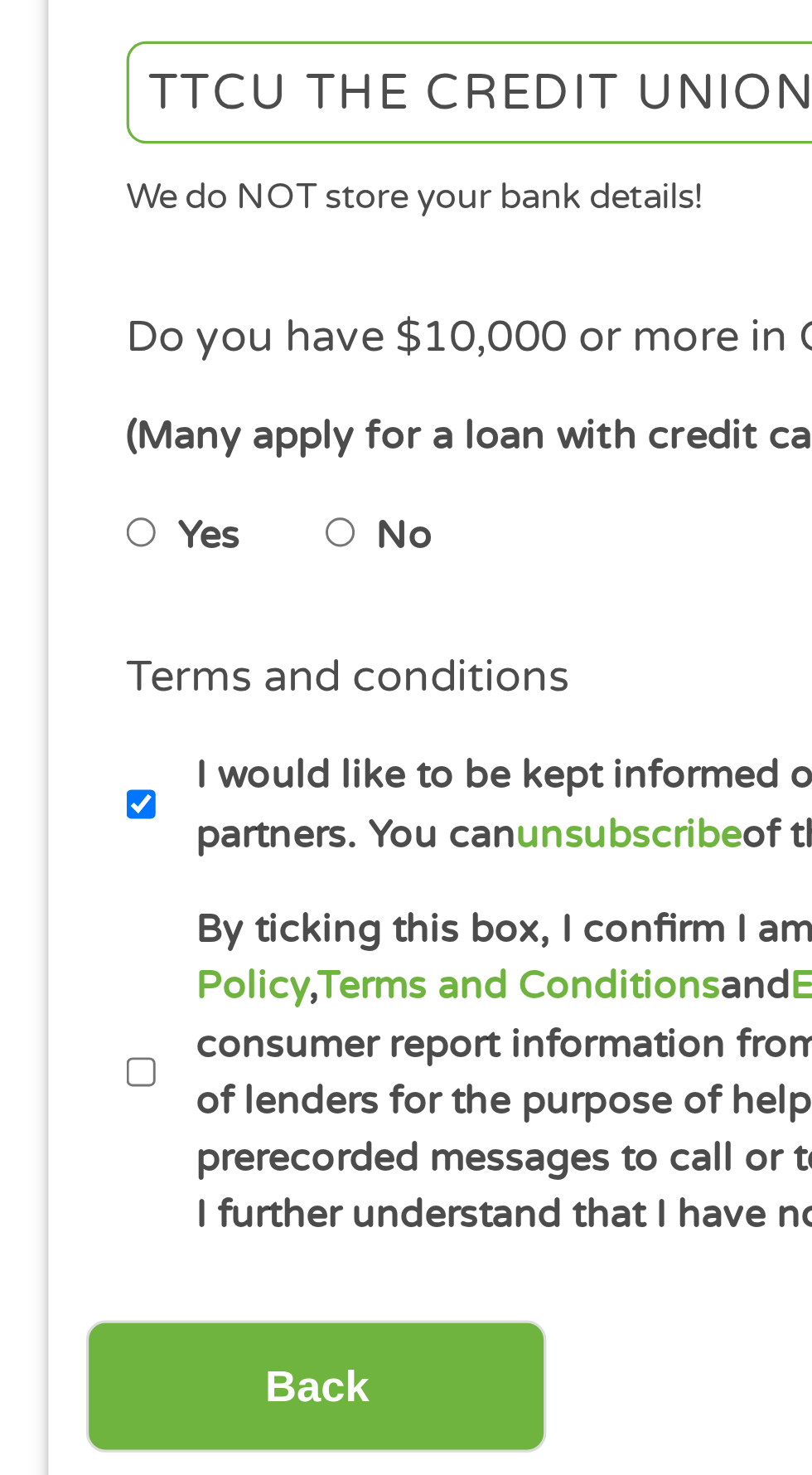
scroll to position [16, 0]
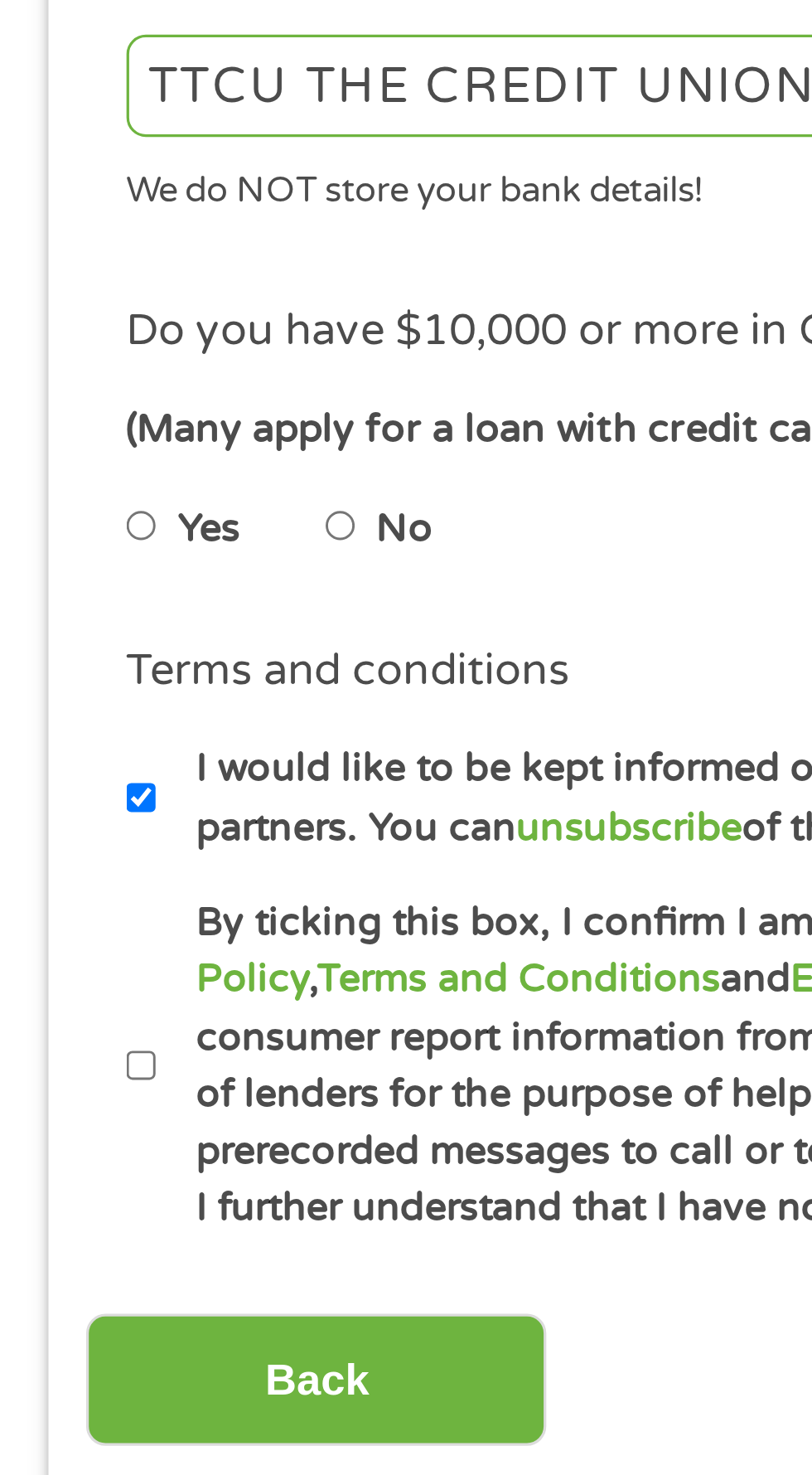
click at [111, 823] on input "No" at bounding box center [105, 824] width 10 height 26
radio input "true"
click at [55, 984] on label "By ticking this box, I confirm I am at least [DEMOGRAPHIC_DATA]. I confirm I ha…" at bounding box center [413, 990] width 731 height 106
click at [49, 984] on input "By ticking this box, I confirm I am at least [DEMOGRAPHIC_DATA]. I confirm I ha…" at bounding box center [44, 990] width 10 height 26
checkbox input "true"
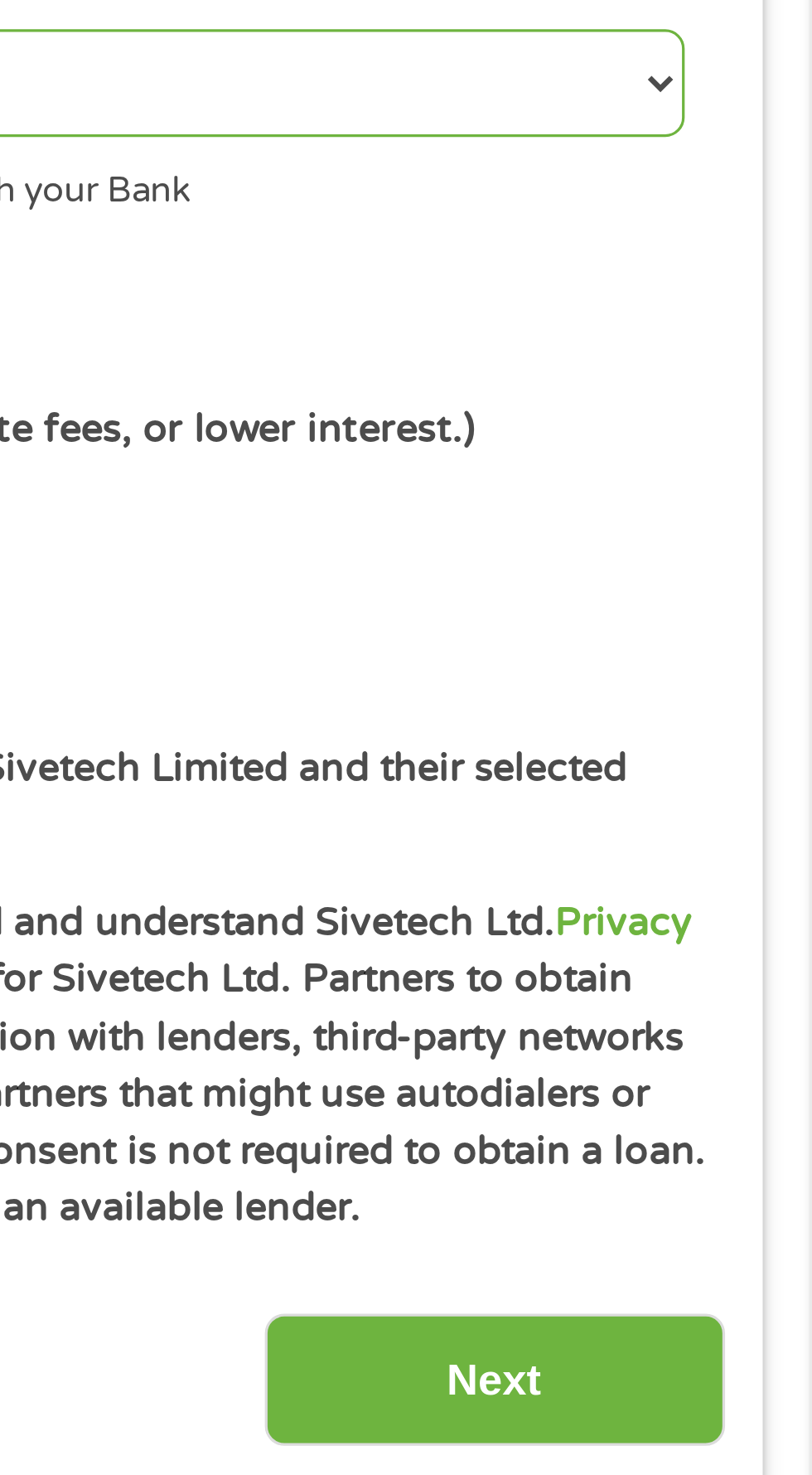
click at [740, 1086] on input "Next" at bounding box center [714, 1086] width 141 height 40
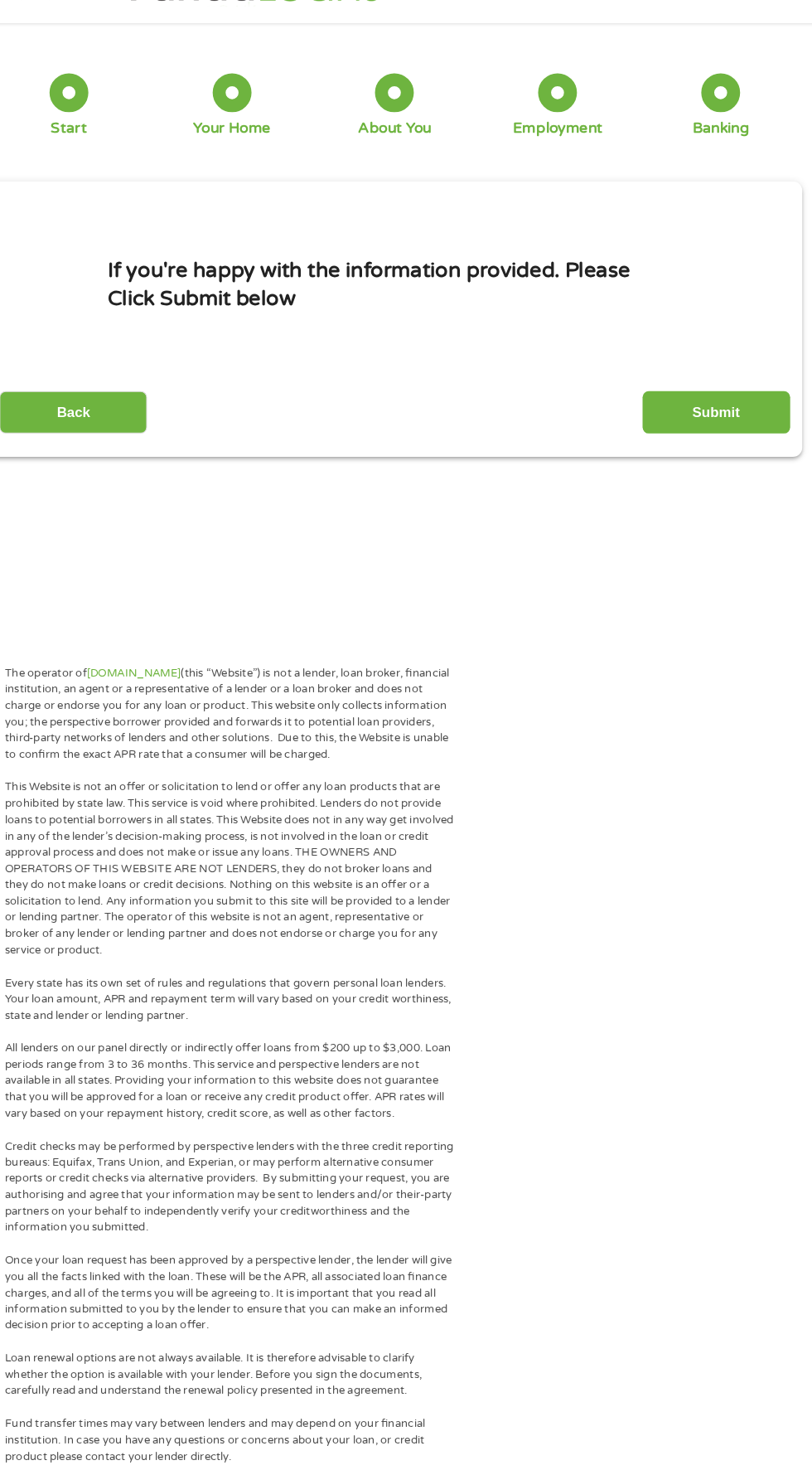
scroll to position [6, 0]
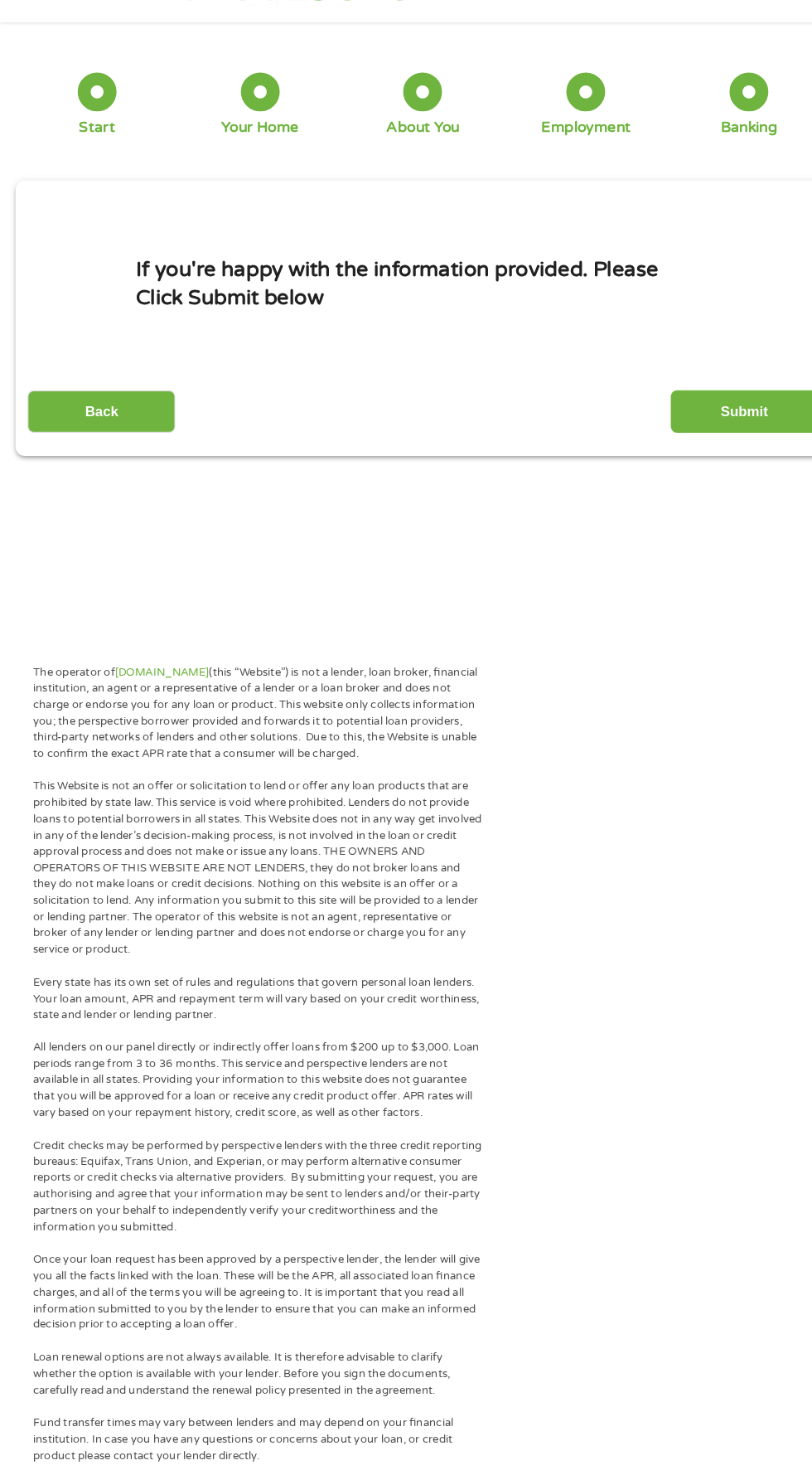
click at [735, 458] on input "Submit" at bounding box center [714, 446] width 141 height 40
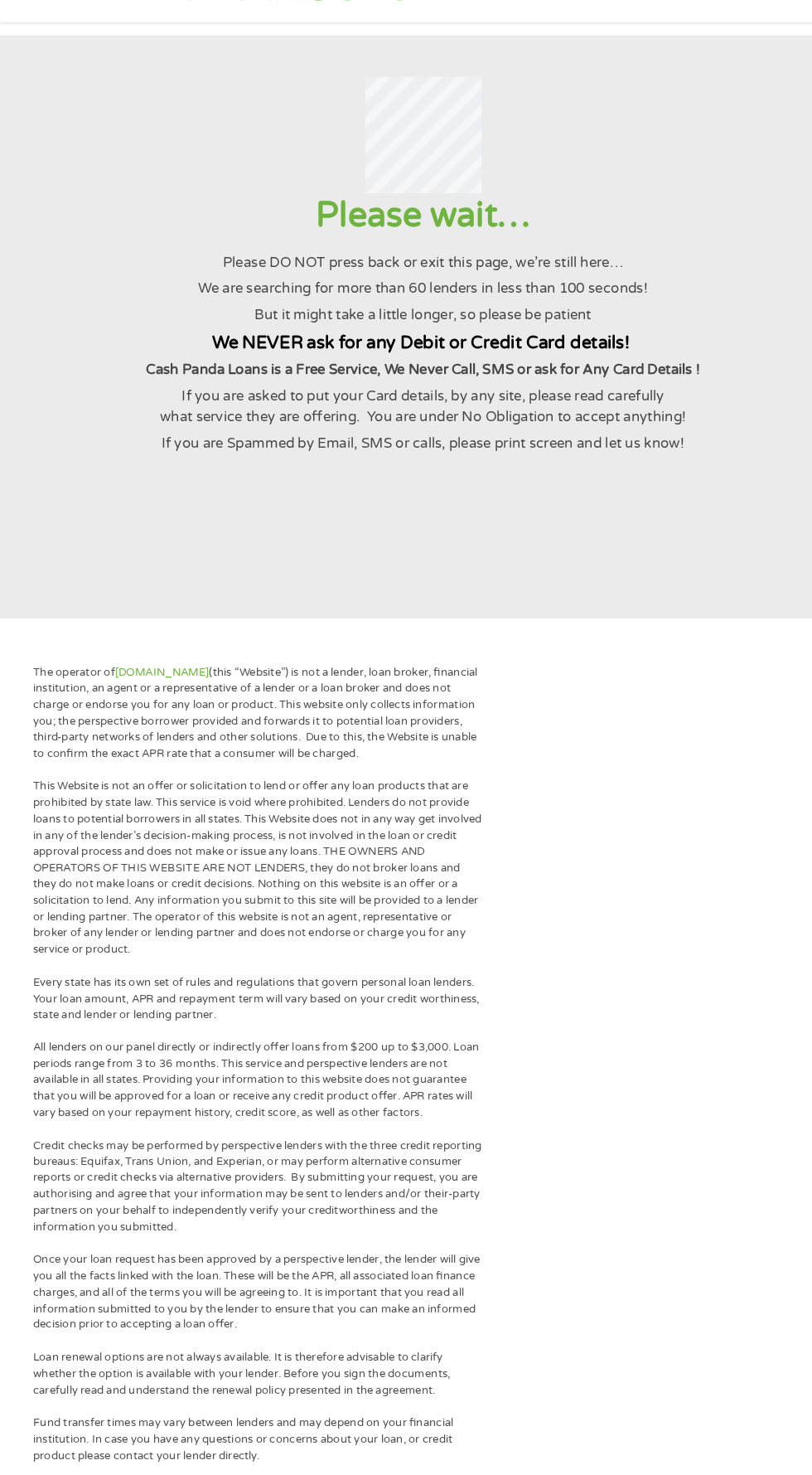
scroll to position [0, 0]
